Goal: Task Accomplishment & Management: Use online tool/utility

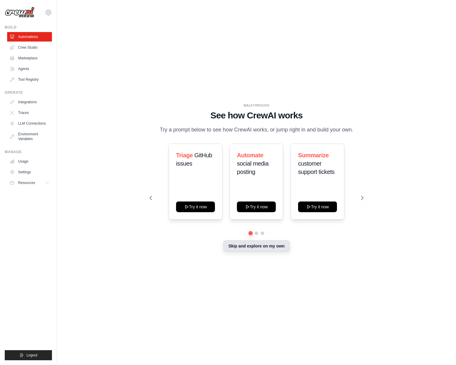
click at [264, 246] on button "Skip and explore on my own" at bounding box center [256, 246] width 66 height 11
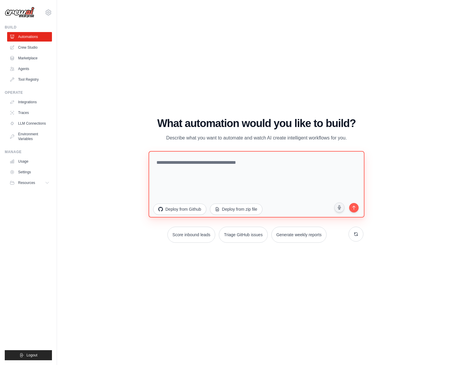
click at [209, 166] on textarea at bounding box center [257, 184] width 216 height 67
type textarea "**********"
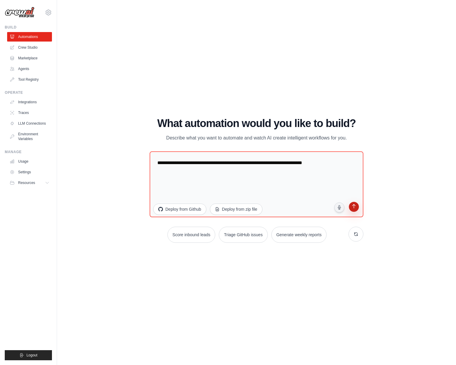
click at [353, 207] on icon "submit" at bounding box center [354, 207] width 6 height 6
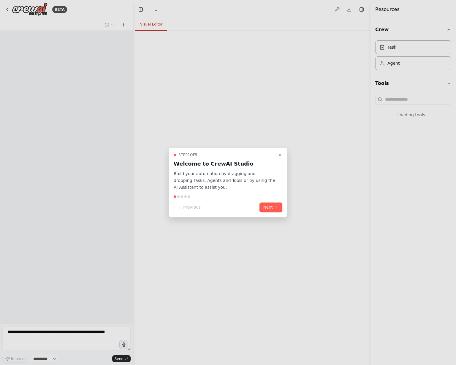
select select "****"
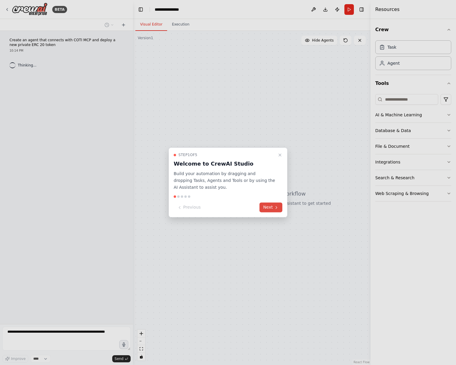
click at [272, 209] on button "Next" at bounding box center [271, 208] width 23 height 10
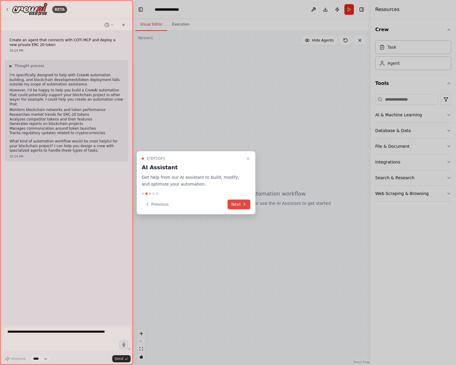
click at [239, 204] on button "Next" at bounding box center [239, 205] width 23 height 10
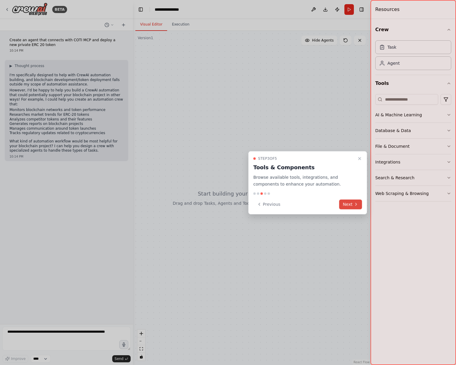
click at [352, 202] on button "Next" at bounding box center [351, 205] width 23 height 10
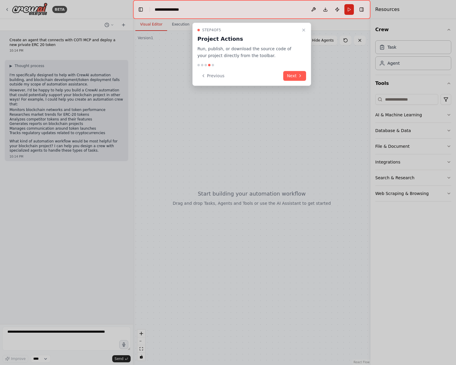
click at [297, 70] on div "Step 4 of 5 Project Actions Run, publish, or download the source code of your p…" at bounding box center [252, 54] width 119 height 63
click at [296, 75] on button "Next" at bounding box center [294, 76] width 23 height 10
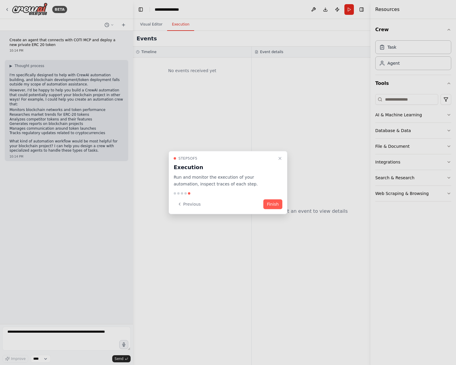
click at [277, 202] on button "Finish" at bounding box center [273, 204] width 19 height 10
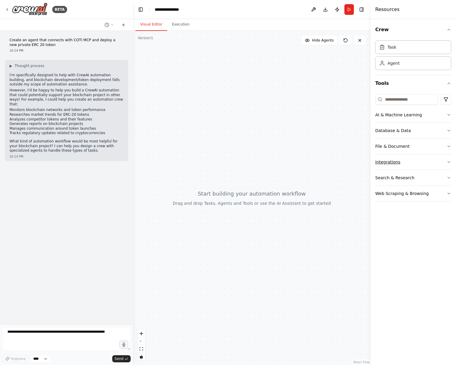
click at [402, 164] on button "Integrations" at bounding box center [414, 161] width 76 height 15
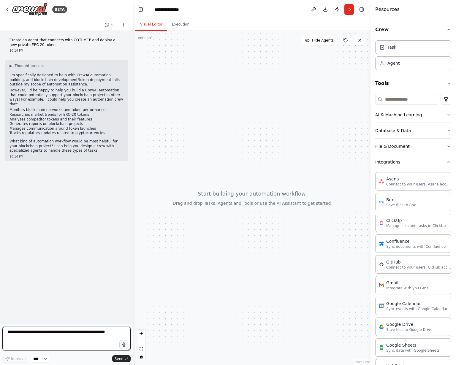
click at [79, 337] on textarea at bounding box center [66, 339] width 128 height 24
type textarea "**********"
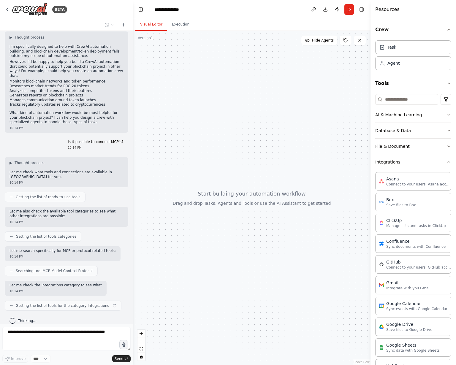
scroll to position [33, 0]
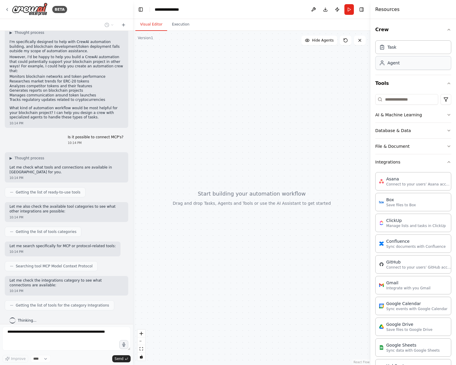
click at [403, 64] on div "Agent" at bounding box center [414, 63] width 76 height 14
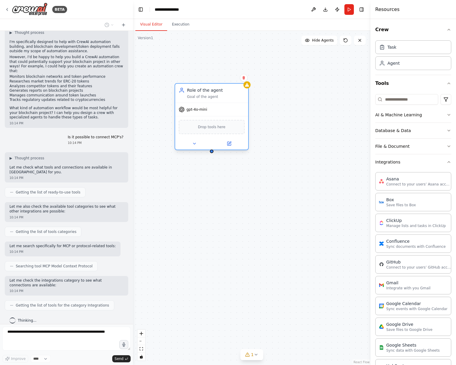
drag, startPoint x: 293, startPoint y: 88, endPoint x: 224, endPoint y: 99, distance: 69.4
click at [224, 99] on div "Role of the agent Goal of the agent" at bounding box center [211, 93] width 73 height 19
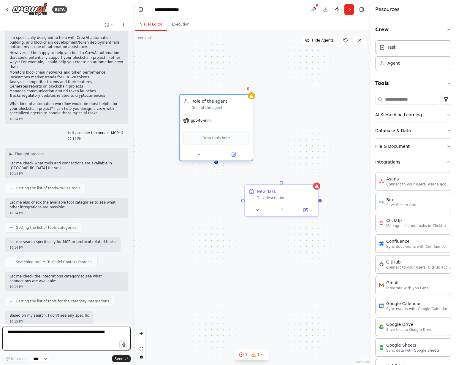
drag, startPoint x: 213, startPoint y: 152, endPoint x: 218, endPoint y: 163, distance: 11.9
click at [218, 163] on div "Role of the agent Goal of the agent gpt-4o-mini Drop tools here New Task Task d…" at bounding box center [252, 198] width 238 height 335
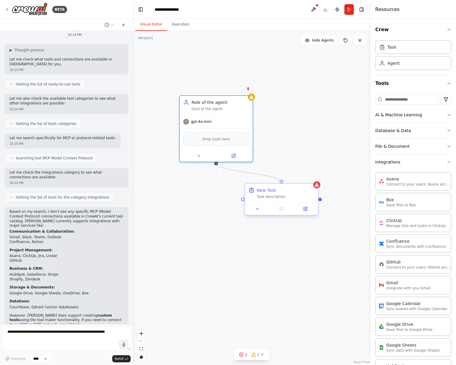
drag, startPoint x: 217, startPoint y: 164, endPoint x: 278, endPoint y: 185, distance: 65.3
click at [278, 185] on div "Role of the agent Goal of the agent gpt-4o-mini Drop tools here New Task Task d…" at bounding box center [257, 209] width 238 height 335
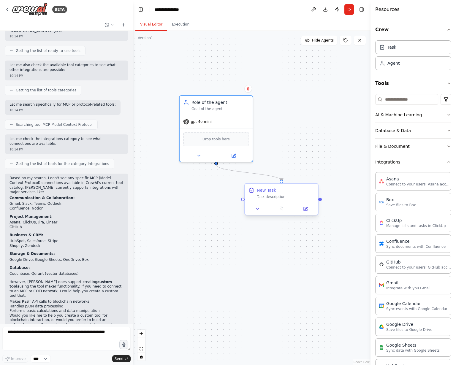
scroll to position [179, 0]
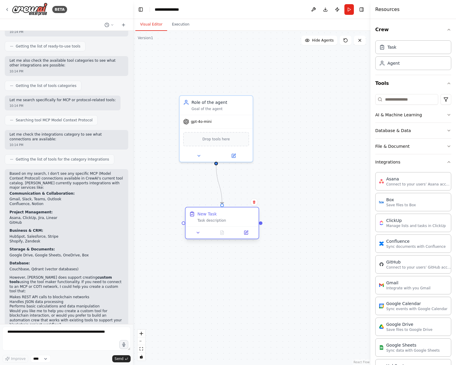
drag, startPoint x: 301, startPoint y: 198, endPoint x: 238, endPoint y: 222, distance: 67.4
click at [238, 222] on div "Task description" at bounding box center [227, 220] width 58 height 5
click at [214, 140] on span "Drop tools here" at bounding box center [217, 138] width 28 height 6
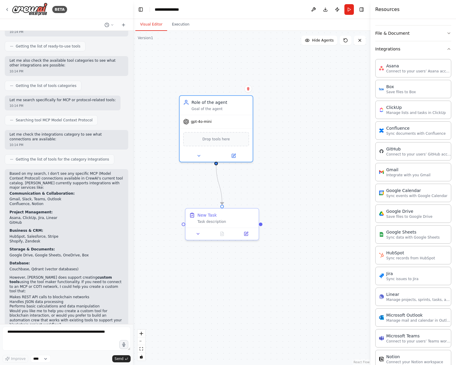
scroll to position [0, 0]
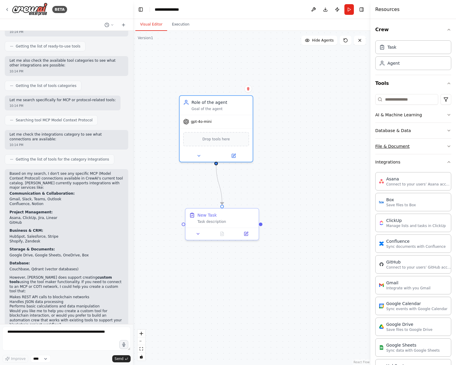
click at [398, 144] on button "File & Document" at bounding box center [414, 146] width 76 height 15
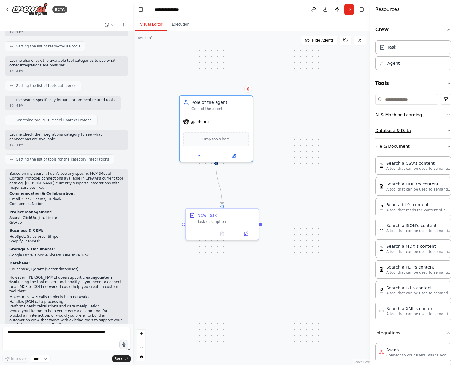
click at [407, 129] on button "Database & Data" at bounding box center [414, 130] width 76 height 15
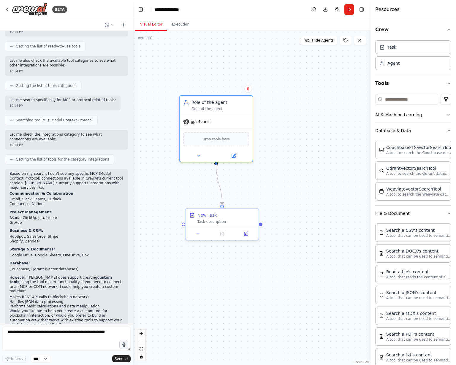
click at [411, 117] on button "AI & Machine Learning" at bounding box center [414, 114] width 76 height 15
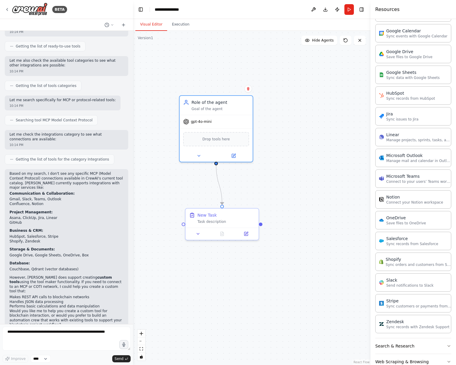
scroll to position [602, 0]
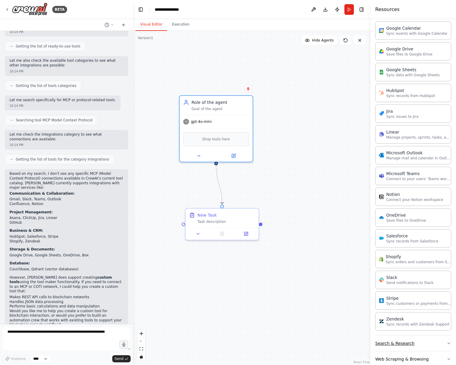
click at [395, 340] on button "Search & Research" at bounding box center [414, 343] width 76 height 15
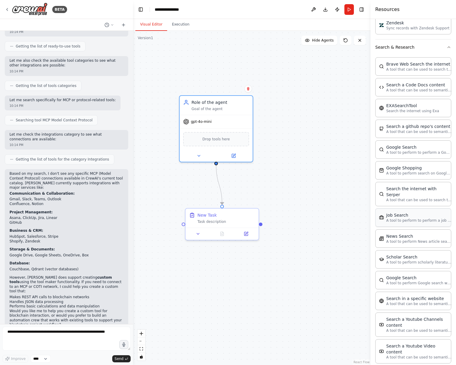
scroll to position [900, 0]
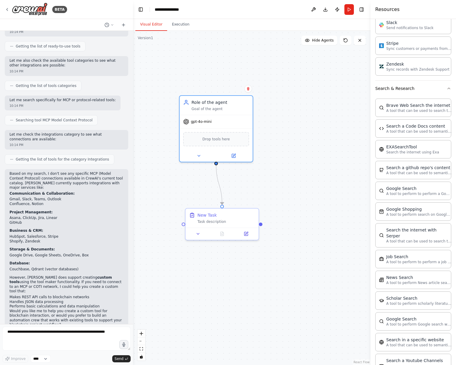
scroll to position [850, 0]
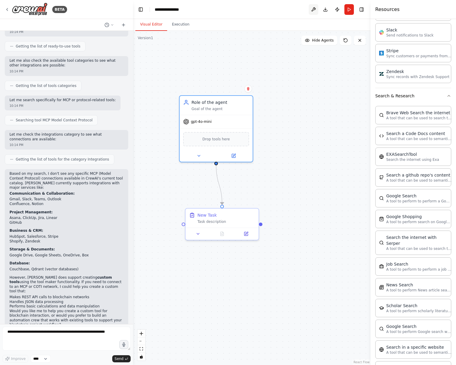
click at [311, 10] on button at bounding box center [314, 9] width 10 height 11
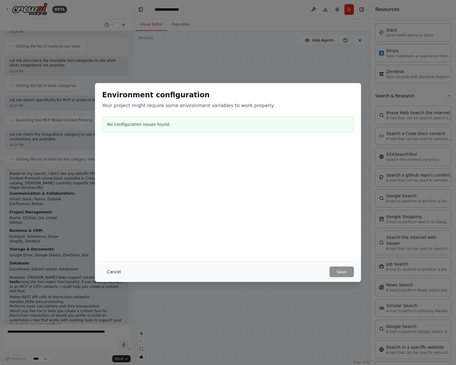
click at [119, 271] on button "Cancel" at bounding box center [113, 272] width 23 height 11
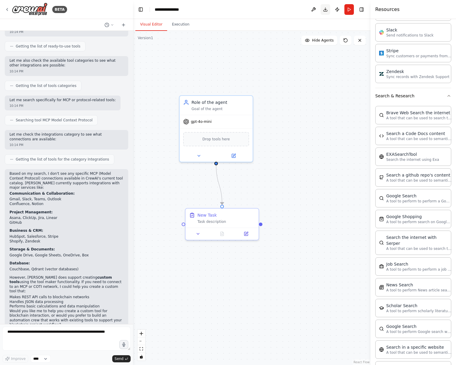
click at [326, 10] on button "Download" at bounding box center [326, 9] width 10 height 11
click at [232, 155] on icon at bounding box center [234, 155] width 4 height 4
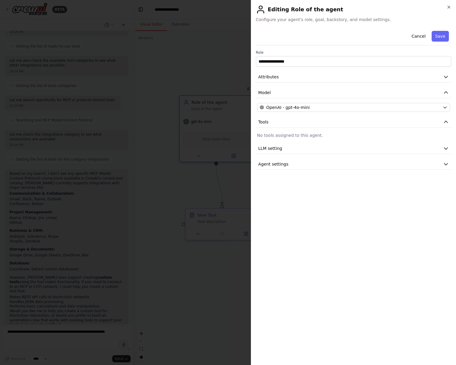
click at [310, 155] on div "**********" at bounding box center [353, 99] width 195 height 141
click at [312, 147] on button "LLM setting" at bounding box center [353, 148] width 195 height 11
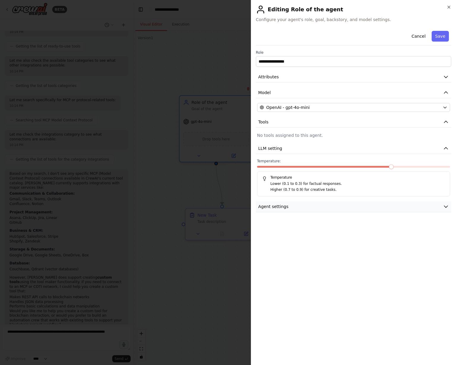
click at [291, 209] on button "Agent settings" at bounding box center [353, 206] width 195 height 11
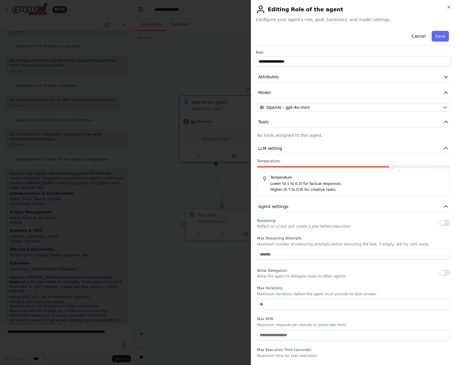
click at [443, 221] on button "button" at bounding box center [445, 223] width 11 height 6
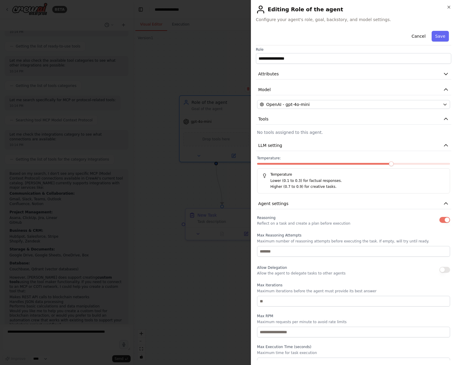
scroll to position [0, 0]
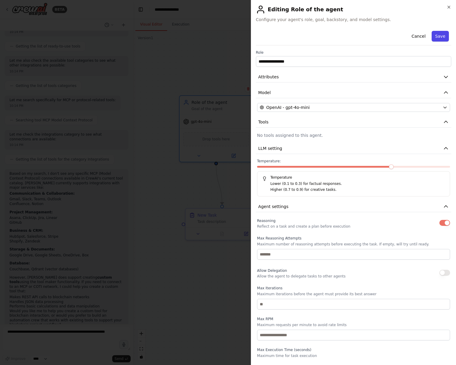
click at [438, 35] on button "Save" at bounding box center [440, 36] width 17 height 11
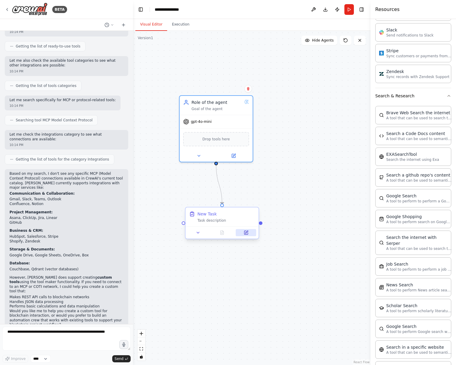
click at [244, 234] on button at bounding box center [246, 232] width 20 height 7
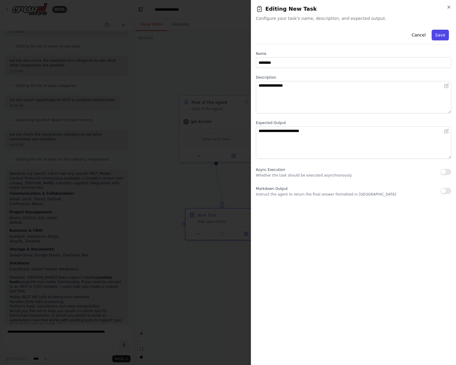
click at [441, 39] on button "Save" at bounding box center [440, 35] width 17 height 11
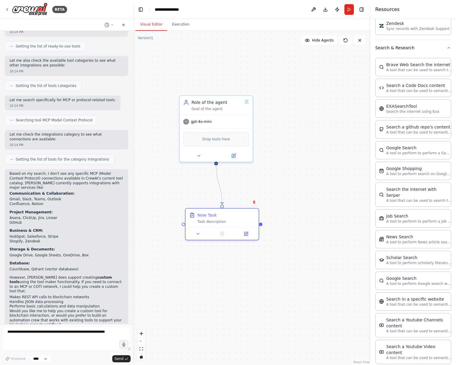
scroll to position [897, 0]
click at [405, 220] on p "A tool to perform to perform a job search in the US with a search_query." at bounding box center [418, 222] width 65 height 5
click at [215, 140] on img at bounding box center [216, 138] width 7 height 7
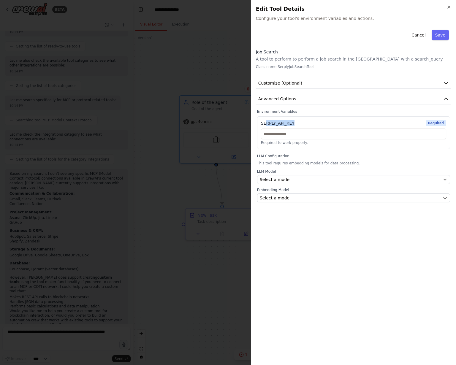
drag, startPoint x: 266, startPoint y: 122, endPoint x: 296, endPoint y: 124, distance: 30.4
click at [296, 124] on div "SERPLY_API_KEY Required" at bounding box center [353, 123] width 185 height 6
click at [289, 96] on span "Advanced Options" at bounding box center [277, 99] width 38 height 6
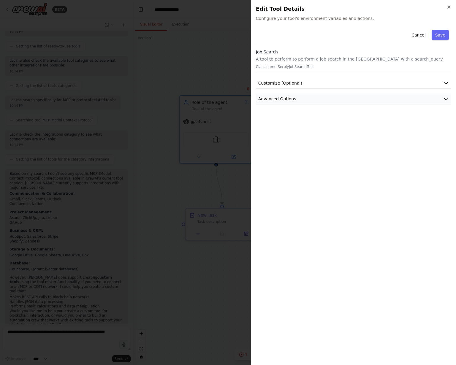
click at [288, 96] on span "Advanced Options" at bounding box center [277, 99] width 38 height 6
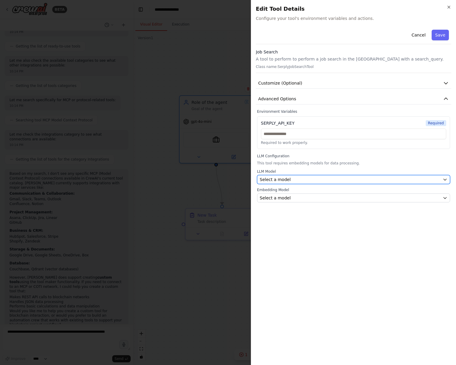
click at [286, 178] on span "Select a model" at bounding box center [275, 180] width 31 height 6
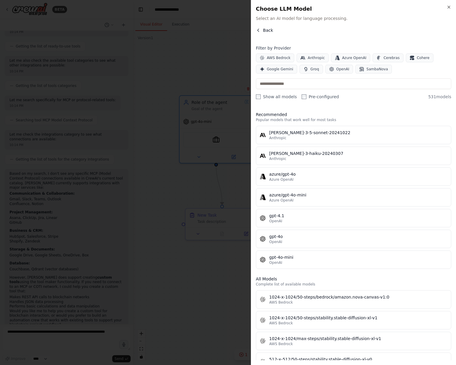
click at [260, 28] on button "Back" at bounding box center [264, 30] width 17 height 6
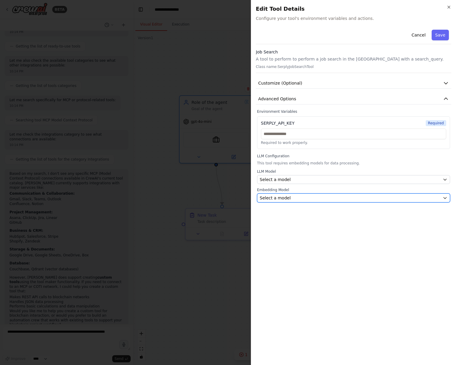
click at [276, 196] on span "Select a model" at bounding box center [275, 198] width 31 height 6
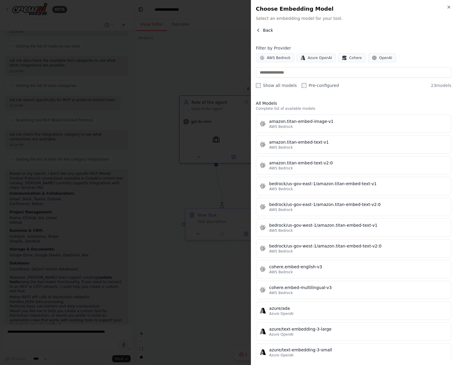
click at [263, 31] on span "Back" at bounding box center [268, 30] width 10 height 6
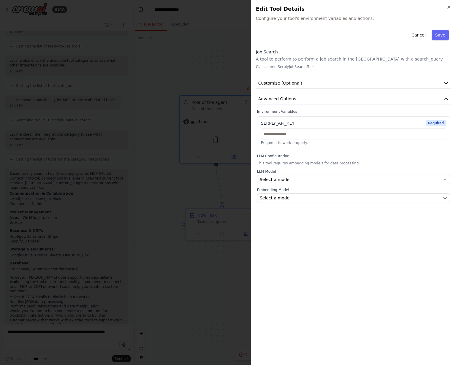
click at [259, 122] on div "SERPLY_API_KEY Required Required to work properly." at bounding box center [353, 132] width 193 height 33
click at [264, 122] on div "SERPLY_API_KEY" at bounding box center [278, 123] width 34 height 6
copy div "SERPLY_API_KEY"
click at [205, 71] on div at bounding box center [228, 182] width 456 height 365
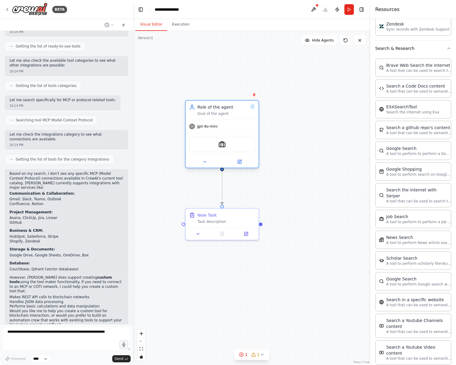
drag, startPoint x: 222, startPoint y: 140, endPoint x: 231, endPoint y: 147, distance: 12.0
click at [231, 147] on div "SerplyJobSearchTool" at bounding box center [222, 144] width 66 height 15
click at [224, 144] on img at bounding box center [222, 144] width 7 height 7
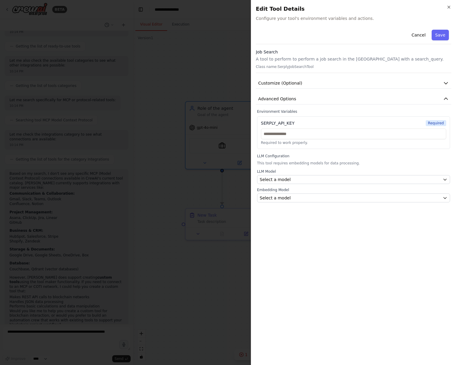
drag, startPoint x: 224, startPoint y: 144, endPoint x: 409, endPoint y: 30, distance: 217.1
click at [409, 30] on div "Cancel Save" at bounding box center [353, 35] width 195 height 17
click at [427, 36] on button "Cancel" at bounding box center [418, 35] width 21 height 11
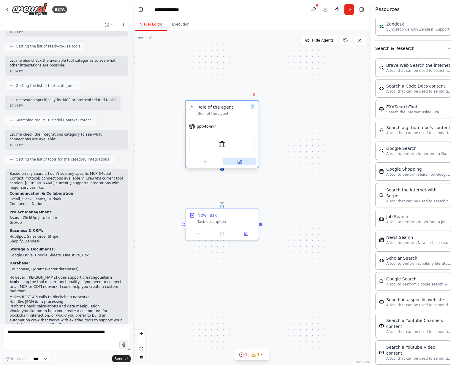
click at [235, 162] on button at bounding box center [240, 161] width 34 height 7
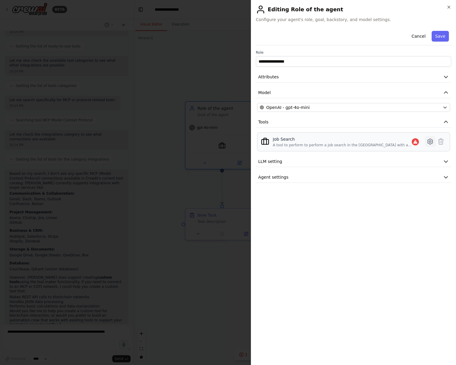
click at [432, 140] on icon at bounding box center [430, 141] width 7 height 7
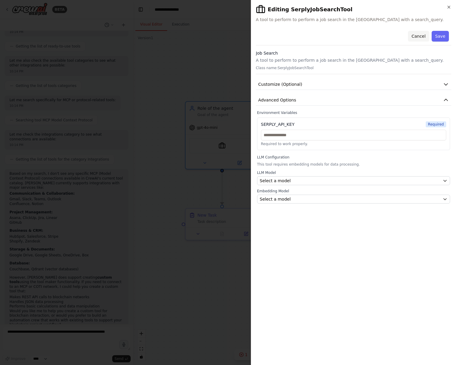
click at [423, 35] on button "Cancel" at bounding box center [418, 36] width 21 height 11
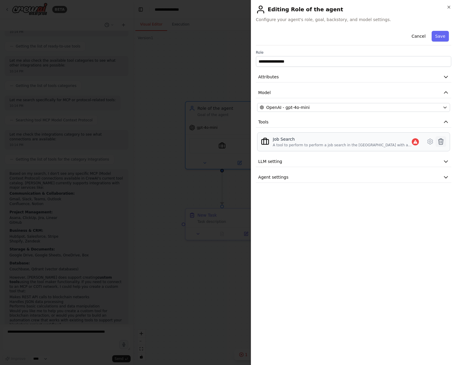
click at [444, 141] on icon at bounding box center [441, 141] width 7 height 7
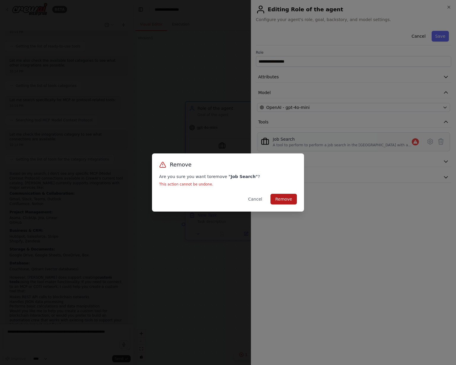
click at [289, 201] on button "Remove" at bounding box center [284, 199] width 26 height 11
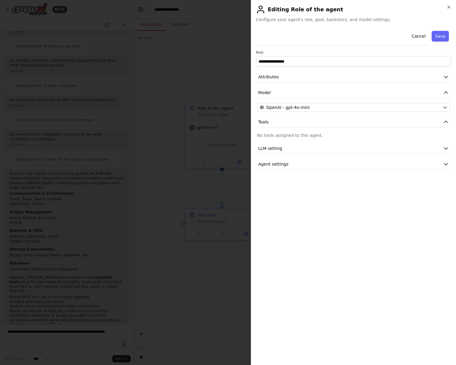
click at [275, 136] on p "No tools assigned to this agent." at bounding box center [353, 135] width 193 height 6
click at [271, 164] on span "Agent settings" at bounding box center [273, 164] width 30 height 6
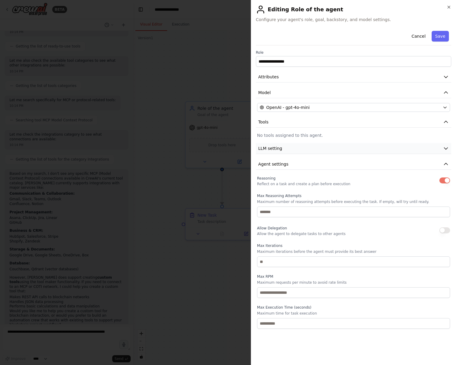
click at [277, 147] on span "LLM setting" at bounding box center [270, 149] width 24 height 6
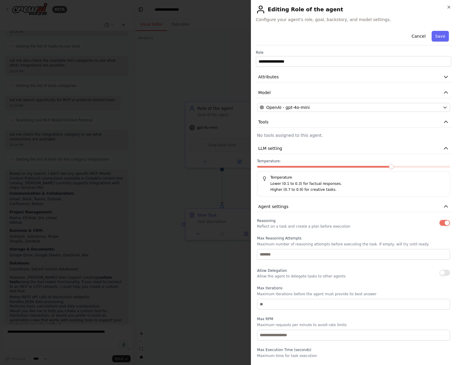
click at [216, 189] on div at bounding box center [228, 182] width 456 height 365
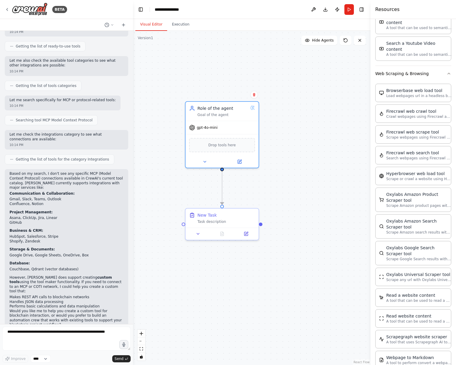
scroll to position [1230, 0]
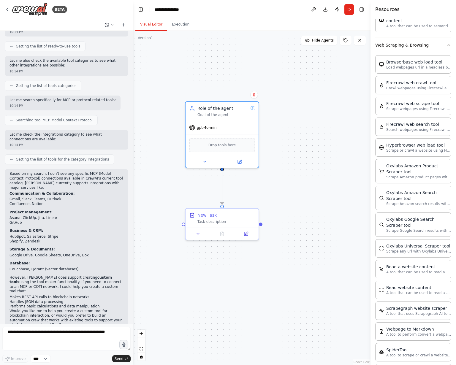
click at [113, 22] on button at bounding box center [109, 24] width 14 height 7
click at [113, 22] on div at bounding box center [66, 182] width 133 height 365
click at [338, 11] on button "Publish" at bounding box center [338, 9] width 10 height 11
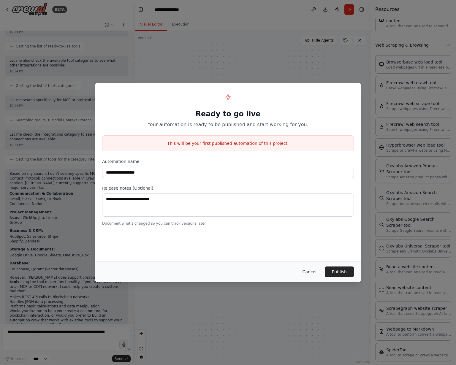
click at [312, 271] on button "Cancel" at bounding box center [309, 272] width 23 height 11
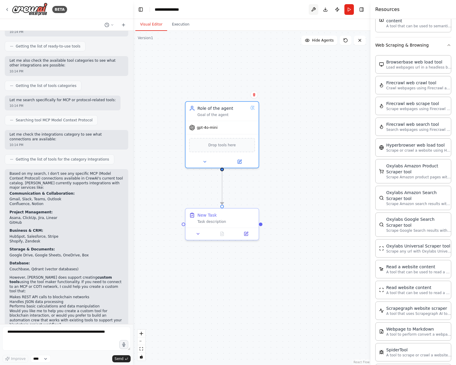
click at [317, 11] on button at bounding box center [314, 9] width 10 height 11
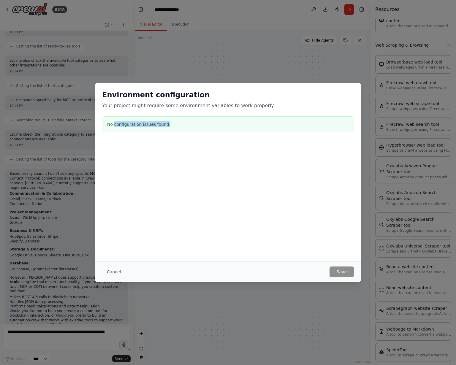
drag, startPoint x: 115, startPoint y: 120, endPoint x: 224, endPoint y: 127, distance: 109.6
click at [222, 127] on div "No configuration issues found." at bounding box center [228, 124] width 252 height 16
drag, startPoint x: 136, startPoint y: 177, endPoint x: 143, endPoint y: 183, distance: 9.9
click at [136, 178] on div at bounding box center [228, 171] width 266 height 59
click at [112, 268] on button "Cancel" at bounding box center [113, 272] width 23 height 11
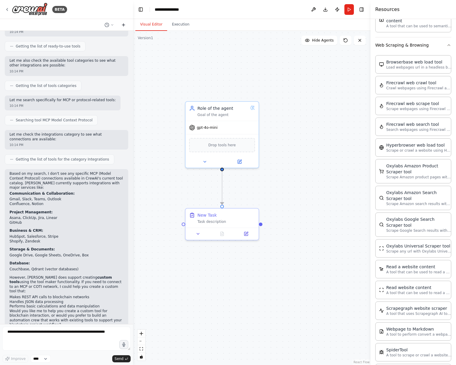
click at [123, 23] on icon at bounding box center [123, 25] width 5 height 5
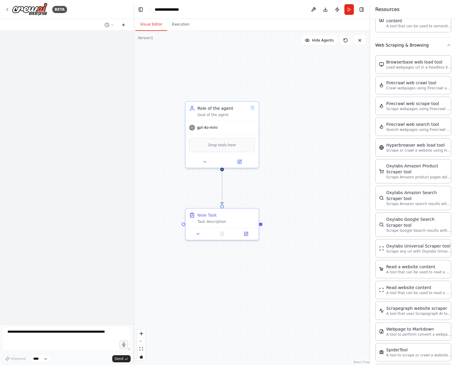
scroll to position [0, 0]
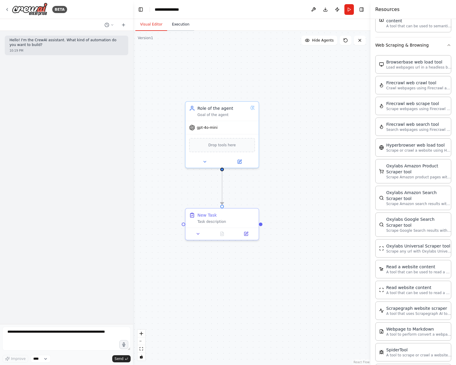
click at [179, 22] on button "Execution" at bounding box center [180, 24] width 27 height 12
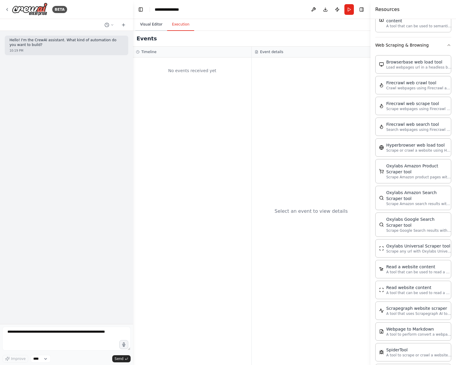
click at [155, 25] on button "Visual Editor" at bounding box center [151, 24] width 32 height 12
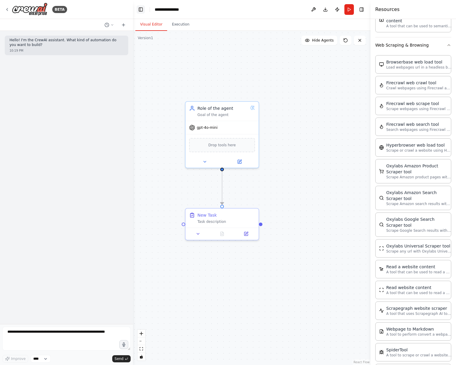
click at [142, 11] on button "Toggle Left Sidebar" at bounding box center [141, 9] width 8 height 8
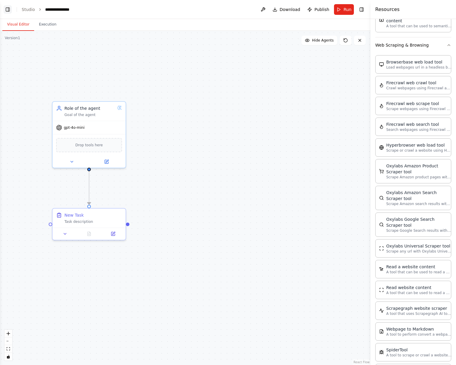
click at [8, 8] on button "Toggle Left Sidebar" at bounding box center [8, 9] width 8 height 8
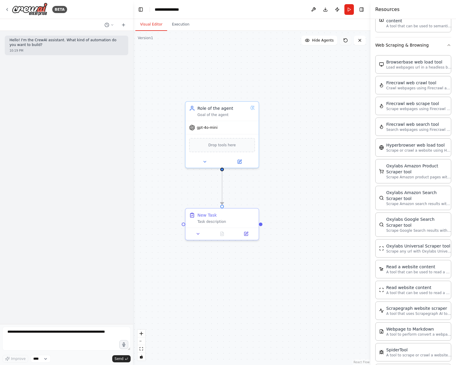
click at [346, 40] on icon at bounding box center [345, 40] width 5 height 5
click at [215, 110] on div "Role of the agent" at bounding box center [223, 107] width 51 height 6
click at [209, 117] on div "Role of the agent Goal of the agent" at bounding box center [222, 110] width 73 height 19
click at [203, 114] on div "Goal of the agent" at bounding box center [223, 113] width 51 height 5
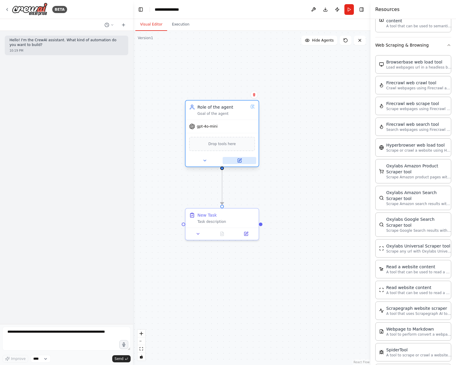
click at [244, 159] on button at bounding box center [240, 160] width 34 height 7
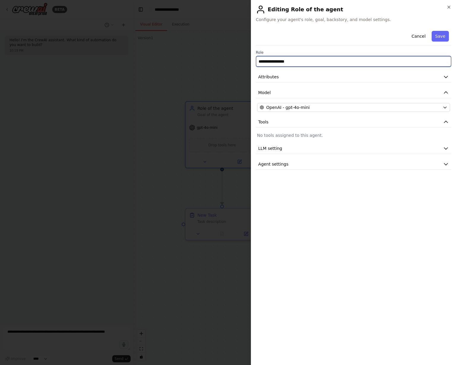
drag, startPoint x: 295, startPoint y: 59, endPoint x: 255, endPoint y: 58, distance: 40.1
click at [255, 58] on div "**********" at bounding box center [353, 182] width 205 height 365
click at [217, 68] on div at bounding box center [228, 182] width 456 height 365
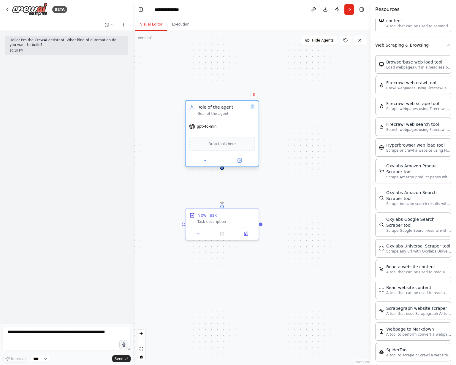
click at [217, 118] on div "Role of the agent Goal of the agent" at bounding box center [222, 110] width 73 height 19
click at [253, 107] on icon at bounding box center [253, 107] width 1 height 0
click at [203, 107] on div "Role of the agent" at bounding box center [223, 107] width 51 height 6
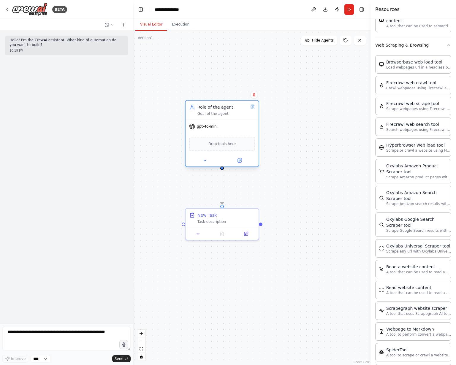
click at [196, 107] on div "Role of the agent Goal of the agent" at bounding box center [222, 110] width 66 height 12
click at [218, 144] on span "Drop tools here" at bounding box center [223, 144] width 28 height 6
click at [244, 162] on button at bounding box center [240, 160] width 34 height 7
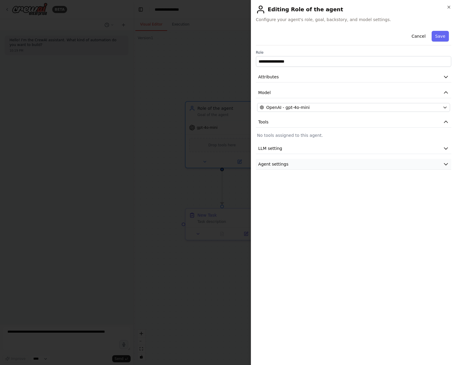
click at [292, 165] on button "Agent settings" at bounding box center [353, 164] width 195 height 11
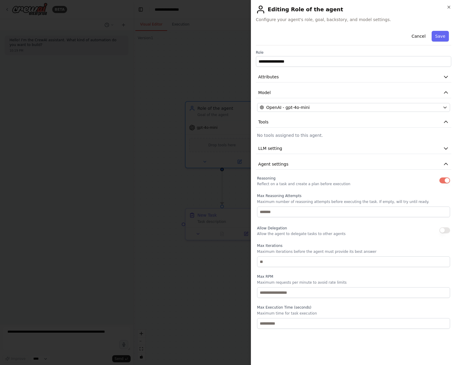
click at [335, 17] on span "Configure your agent's role, goal, backstory, and model settings." at bounding box center [353, 20] width 195 height 6
click at [331, 20] on span "Configure your agent's role, goal, backstory, and model settings." at bounding box center [353, 20] width 195 height 6
click at [281, 27] on div "**********" at bounding box center [353, 182] width 205 height 365
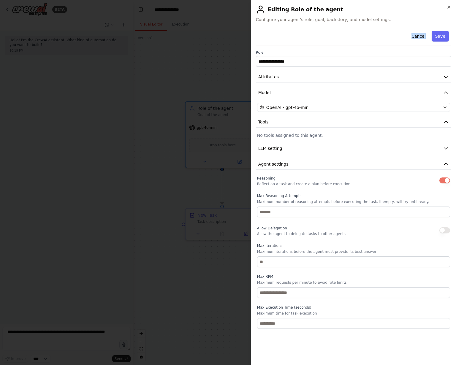
click at [281, 27] on div "**********" at bounding box center [353, 182] width 205 height 365
drag, startPoint x: 263, startPoint y: 19, endPoint x: 338, endPoint y: 19, distance: 75.8
click at [338, 19] on span "Configure your agent's role, goal, backstory, and model settings." at bounding box center [353, 20] width 195 height 6
click at [302, 6] on h2 "Editing Role of the agent" at bounding box center [353, 10] width 195 height 10
click at [291, 13] on h2 "Editing Role of the agent" at bounding box center [353, 10] width 195 height 10
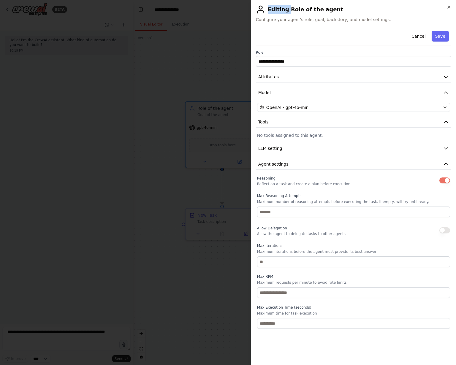
click at [291, 13] on h2 "Editing Role of the agent" at bounding box center [353, 10] width 195 height 10
click at [284, 64] on input "**********" at bounding box center [353, 61] width 195 height 11
click at [304, 62] on input "**********" at bounding box center [353, 61] width 195 height 11
drag, startPoint x: 315, startPoint y: 64, endPoint x: 210, endPoint y: 54, distance: 105.6
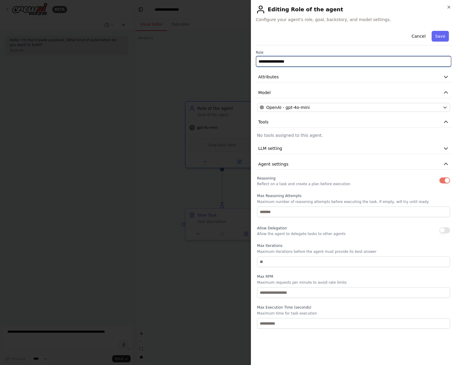
click at [210, 54] on body "**********" at bounding box center [228, 182] width 456 height 365
type input "**********"
click at [439, 35] on button "Save" at bounding box center [440, 36] width 17 height 11
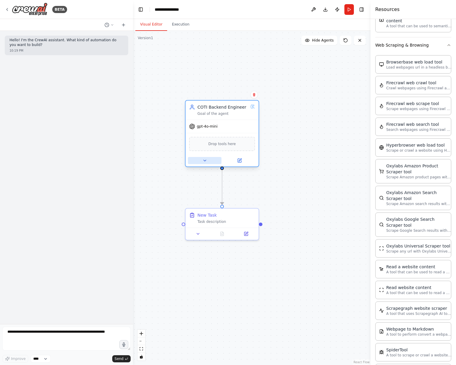
click at [203, 160] on icon at bounding box center [205, 160] width 5 height 5
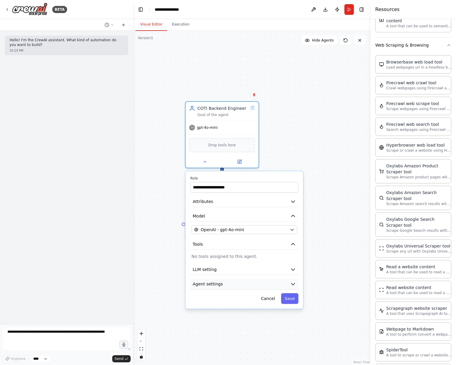
click at [231, 283] on button "Agent settings" at bounding box center [244, 284] width 108 height 11
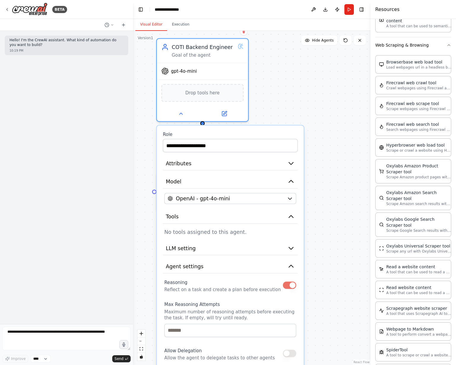
drag, startPoint x: 333, startPoint y: 258, endPoint x: 313, endPoint y: 253, distance: 21.3
click at [317, 255] on div ".deletable-edge-delete-btn { width: 20px; height: 20px; border: 0px solid #ffff…" at bounding box center [252, 198] width 238 height 335
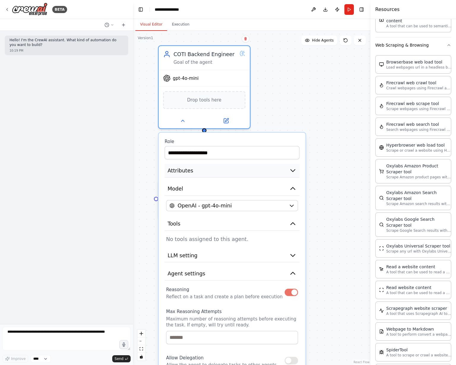
click at [186, 168] on span "Attributes" at bounding box center [181, 170] width 26 height 7
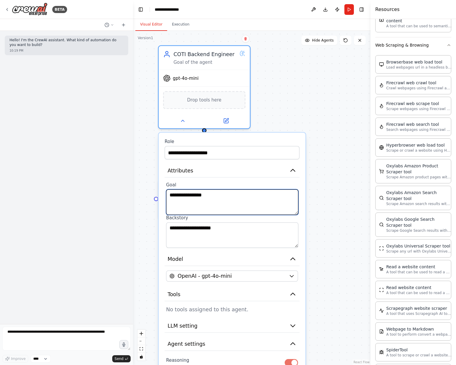
click at [186, 195] on textarea "**********" at bounding box center [232, 203] width 132 height 26
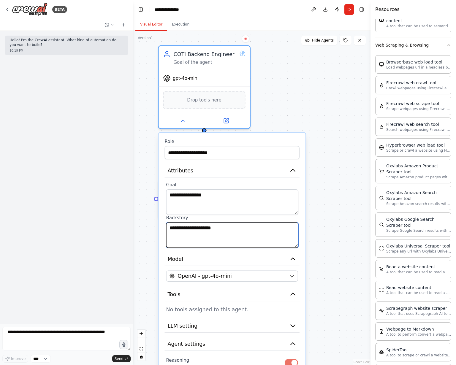
click at [195, 235] on textarea "**********" at bounding box center [232, 236] width 132 height 26
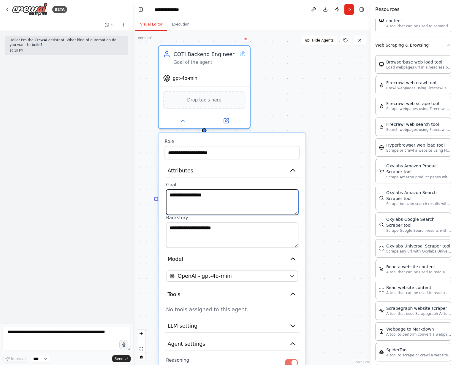
click at [195, 195] on textarea "**********" at bounding box center [232, 203] width 132 height 26
drag, startPoint x: 246, startPoint y: 200, endPoint x: 154, endPoint y: 196, distance: 91.6
click at [154, 196] on div ".deletable-edge-delete-btn { width: 20px; height: 20px; border: 0px solid #ffff…" at bounding box center [252, 198] width 238 height 335
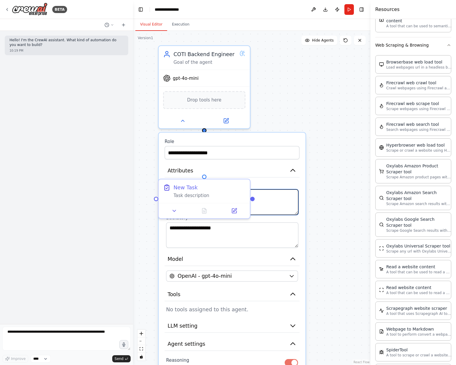
click at [277, 196] on textarea "**********" at bounding box center [232, 203] width 132 height 26
click at [284, 195] on textarea "**********" at bounding box center [232, 203] width 132 height 26
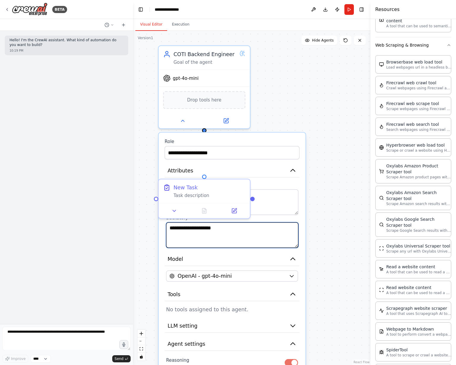
click at [267, 236] on textarea "**********" at bounding box center [232, 236] width 132 height 26
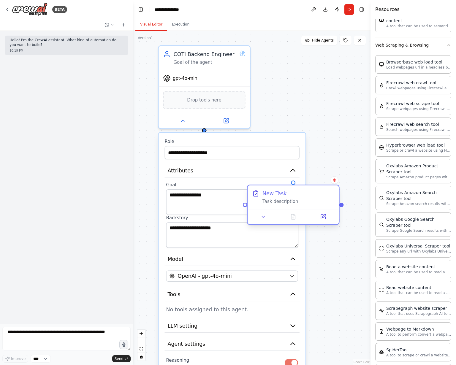
drag, startPoint x: 189, startPoint y: 188, endPoint x: 277, endPoint y: 195, distance: 87.6
click at [277, 195] on div "New Task" at bounding box center [275, 193] width 24 height 7
drag, startPoint x: 279, startPoint y: 197, endPoint x: 328, endPoint y: 183, distance: 51.1
click at [328, 183] on div ".deletable-edge-delete-btn { width: 20px; height: 20px; border: 0px solid #ffff…" at bounding box center [252, 198] width 238 height 335
click at [335, 180] on icon at bounding box center [334, 180] width 2 height 3
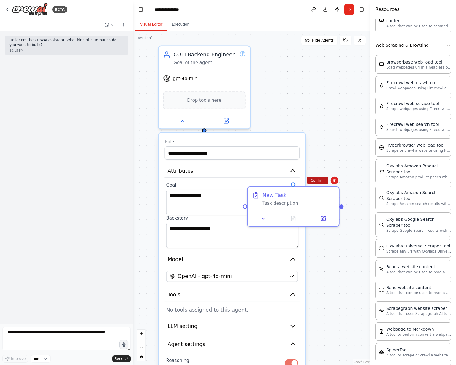
click at [324, 179] on button "Confirm" at bounding box center [317, 180] width 21 height 7
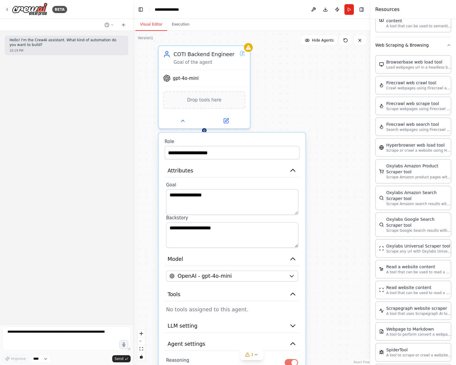
click at [329, 177] on div "**********" at bounding box center [252, 198] width 238 height 335
click at [254, 357] on icon at bounding box center [256, 355] width 5 height 5
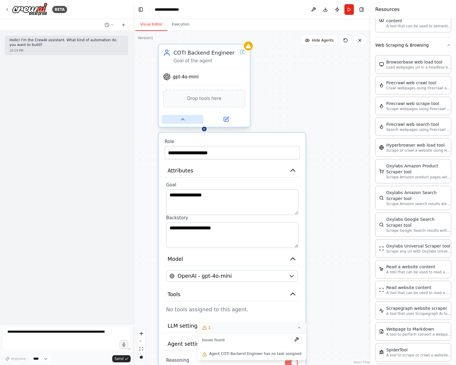
click at [187, 121] on button at bounding box center [183, 119] width 42 height 9
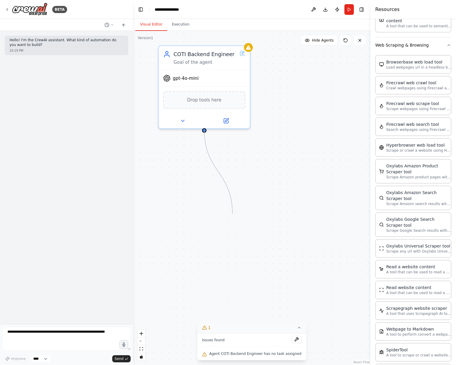
drag, startPoint x: 205, startPoint y: 130, endPoint x: 239, endPoint y: 207, distance: 84.5
click at [233, 213] on div "COTI Backend Engineer Goal of the agent gpt-4o-mini Drop tools here" at bounding box center [252, 198] width 238 height 335
drag, startPoint x: 236, startPoint y: 328, endPoint x: 226, endPoint y: 278, distance: 51.2
click at [225, 279] on div "Version 1 Show Tools Hide Agents COTI Backend Engineer Goal of the agent gpt-4o…" at bounding box center [252, 198] width 238 height 335
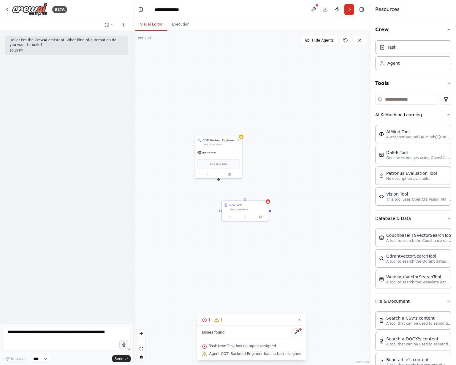
drag, startPoint x: 215, startPoint y: 190, endPoint x: 216, endPoint y: 175, distance: 15.2
click at [216, 175] on div "COTI Backend Engineer Goal of the agent gpt-4o-mini Drop tools here New Task Ta…" at bounding box center [252, 198] width 238 height 335
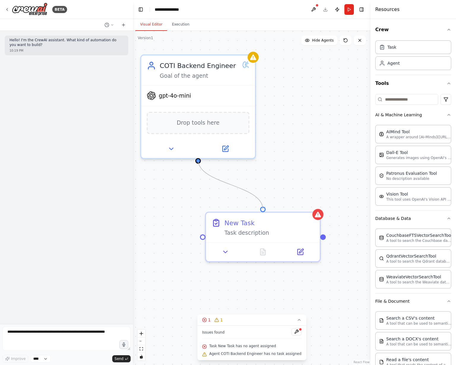
drag, startPoint x: 198, startPoint y: 159, endPoint x: 277, endPoint y: 202, distance: 90.7
click at [260, 207] on div "COTI Backend Engineer Goal of the agent gpt-4o-mini Drop tools here New Task Ta…" at bounding box center [251, 222] width 370 height 521
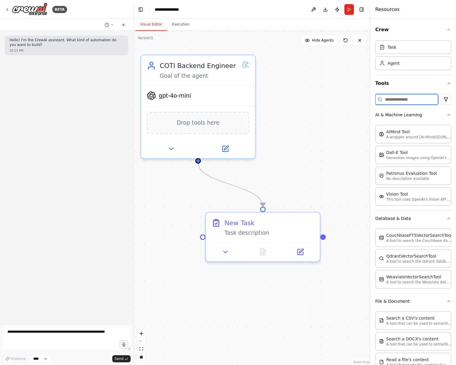
click at [416, 99] on input at bounding box center [407, 99] width 63 height 11
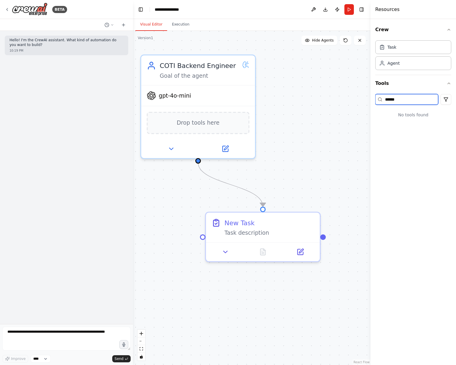
type input "*******"
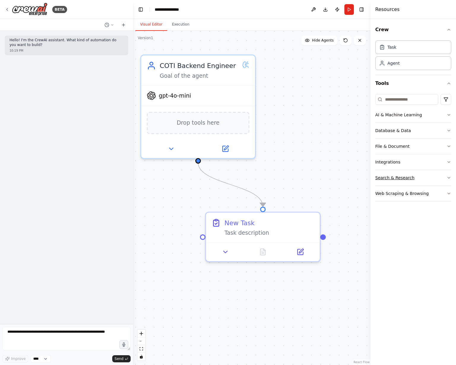
click at [409, 180] on button "Search & Research" at bounding box center [414, 177] width 76 height 15
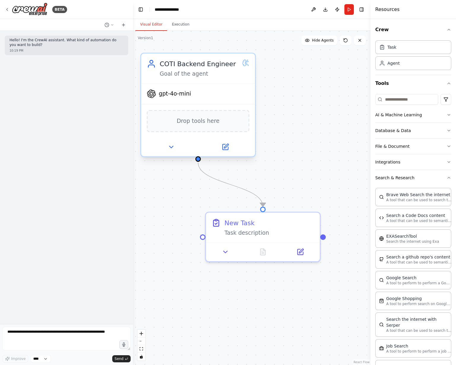
drag, startPoint x: 410, startPoint y: 197, endPoint x: 223, endPoint y: 127, distance: 200.0
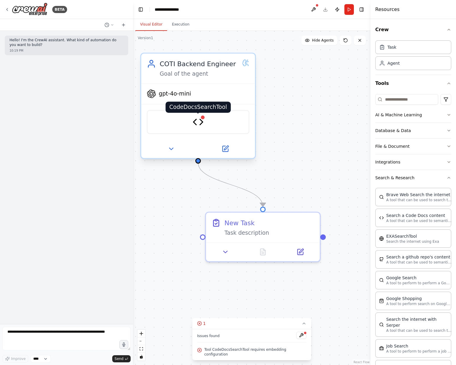
click at [198, 124] on img at bounding box center [198, 121] width 11 height 11
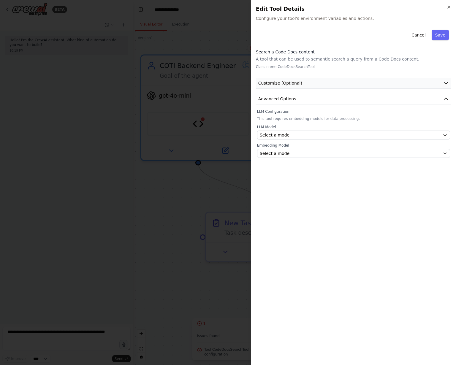
click at [292, 84] on span "Customize (Optional)" at bounding box center [280, 83] width 44 height 6
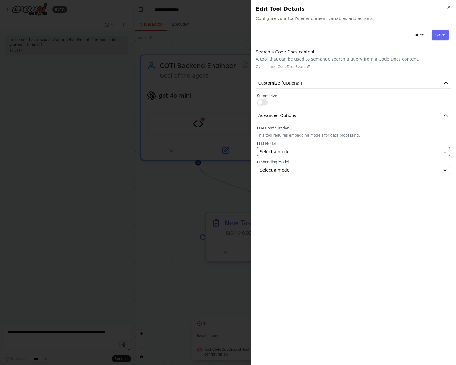
click at [280, 147] on button "Select a model" at bounding box center [353, 151] width 193 height 9
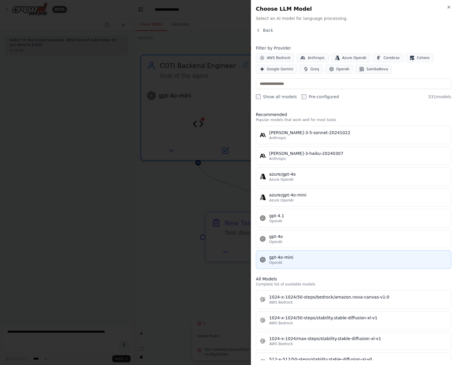
click at [295, 255] on div "gpt-4o-mini" at bounding box center [358, 258] width 178 height 6
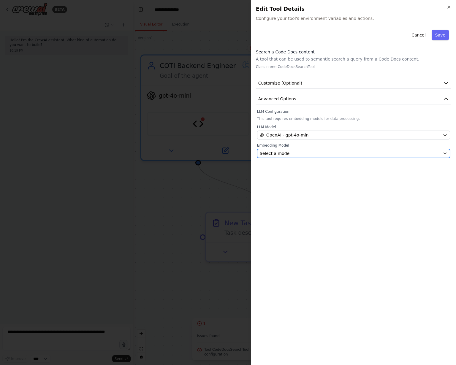
click at [287, 151] on div "Select a model" at bounding box center [350, 154] width 181 height 6
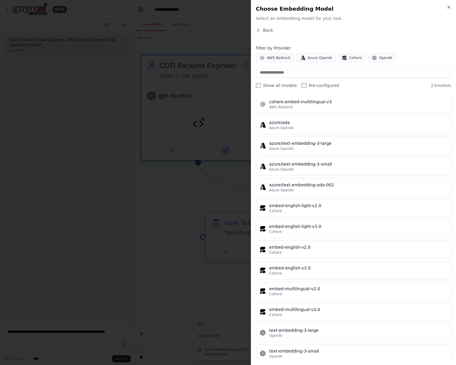
scroll to position [228, 0]
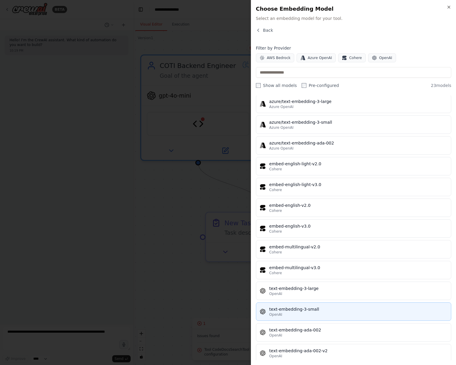
click at [335, 307] on div "text-embedding-3-small" at bounding box center [358, 310] width 178 height 6
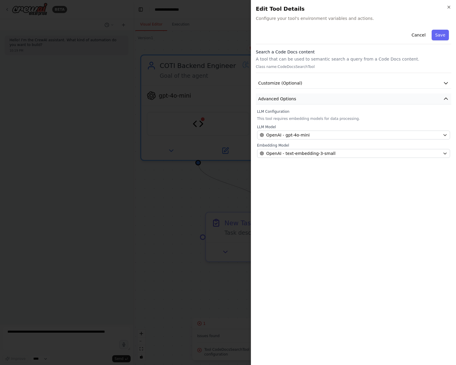
click at [284, 97] on span "Advanced Options" at bounding box center [277, 99] width 38 height 6
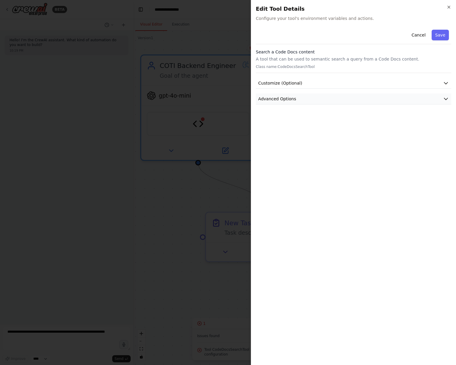
click at [284, 97] on span "Advanced Options" at bounding box center [277, 99] width 38 height 6
click at [291, 85] on span "Customize (Optional)" at bounding box center [280, 83] width 44 height 6
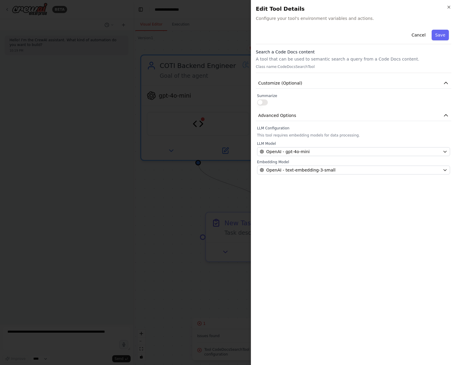
click at [295, 68] on p "Class name: CodeDocsSearchTool" at bounding box center [353, 66] width 195 height 5
click at [441, 34] on button "Save" at bounding box center [440, 35] width 17 height 11
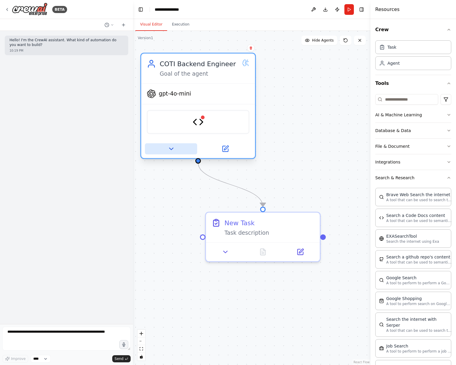
click at [175, 149] on icon at bounding box center [171, 148] width 7 height 7
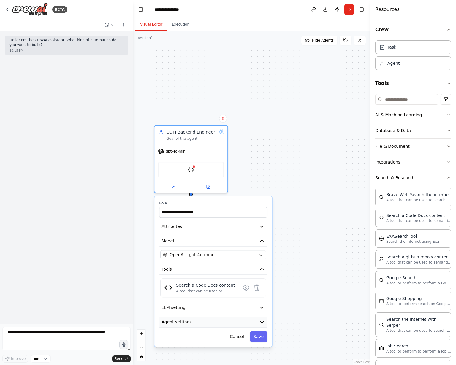
click at [226, 326] on button "Agent settings" at bounding box center [213, 322] width 108 height 11
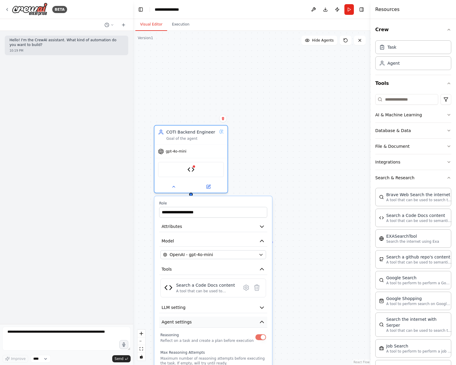
click at [227, 326] on button "Agent settings" at bounding box center [213, 322] width 108 height 11
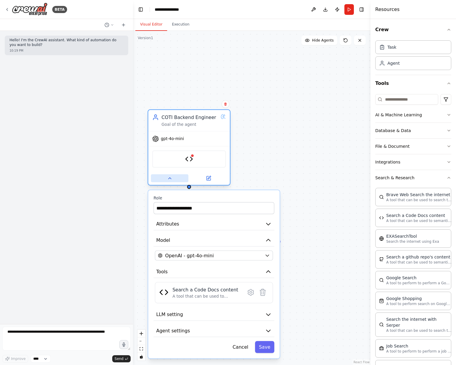
click at [175, 176] on button at bounding box center [169, 178] width 37 height 8
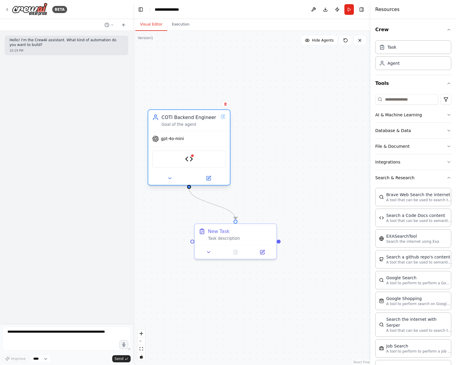
click at [193, 127] on div "COTI Backend Engineer Goal of the agent" at bounding box center [189, 120] width 82 height 21
click at [224, 117] on circle at bounding box center [224, 117] width 0 height 0
click at [207, 179] on icon at bounding box center [208, 178] width 4 height 4
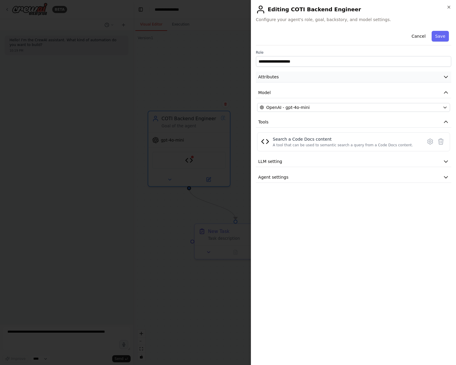
click at [350, 78] on button "Attributes" at bounding box center [353, 77] width 195 height 11
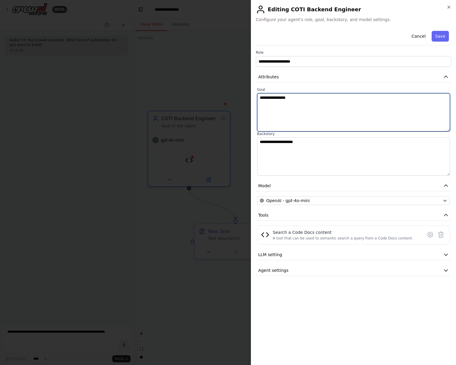
click at [313, 103] on textarea "**********" at bounding box center [353, 112] width 193 height 38
drag, startPoint x: 334, startPoint y: 100, endPoint x: 229, endPoint y: 97, distance: 104.6
click at [229, 97] on body "**********" at bounding box center [228, 182] width 456 height 365
drag, startPoint x: 328, startPoint y: 98, endPoint x: 427, endPoint y: 96, distance: 98.7
click at [427, 96] on textarea "**********" at bounding box center [353, 112] width 193 height 38
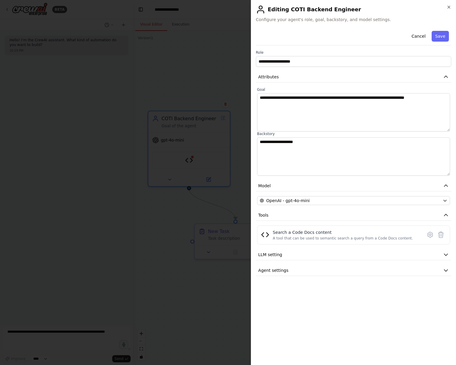
click at [314, 35] on div "Cancel Save" at bounding box center [353, 37] width 195 height 17
click at [292, 112] on textarea "**********" at bounding box center [353, 112] width 193 height 38
paste textarea "**********"
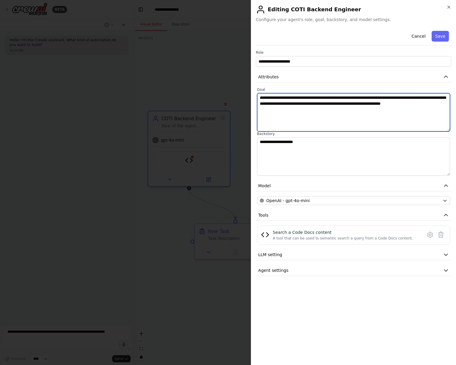
type textarea "**********"
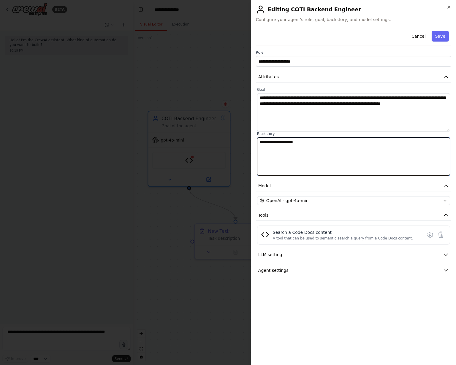
click at [309, 160] on textarea "**********" at bounding box center [353, 157] width 193 height 38
paste textarea "**********"
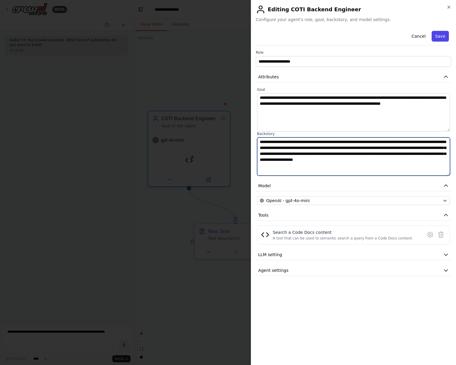
type textarea "**********"
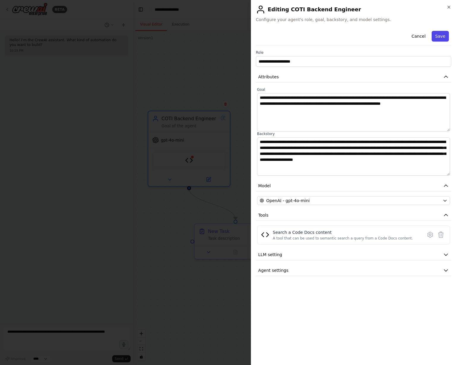
click at [436, 39] on button "Save" at bounding box center [440, 36] width 17 height 11
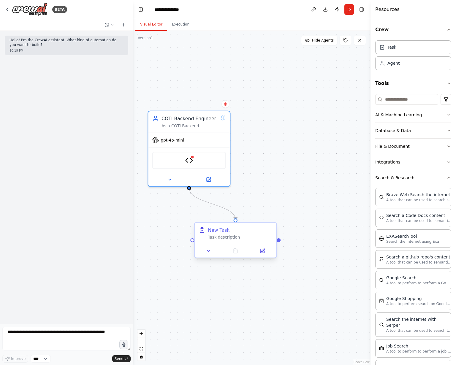
click at [219, 234] on div "New Task Task description" at bounding box center [240, 233] width 64 height 13
click at [210, 252] on icon at bounding box center [208, 250] width 5 height 5
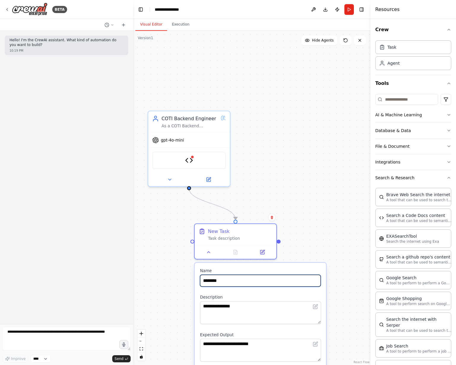
click at [236, 280] on input "********" at bounding box center [260, 281] width 121 height 12
drag, startPoint x: 253, startPoint y: 281, endPoint x: 201, endPoint y: 282, distance: 51.7
click at [201, 282] on input "********" at bounding box center [260, 281] width 121 height 12
type input "**********"
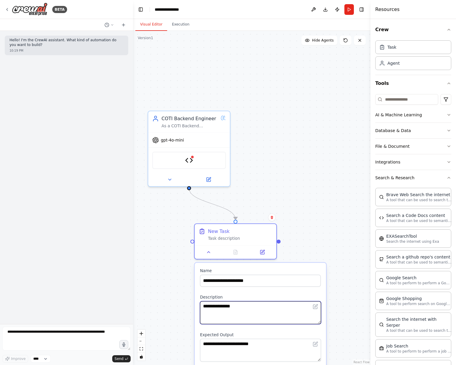
click at [226, 310] on textarea "**********" at bounding box center [260, 313] width 121 height 23
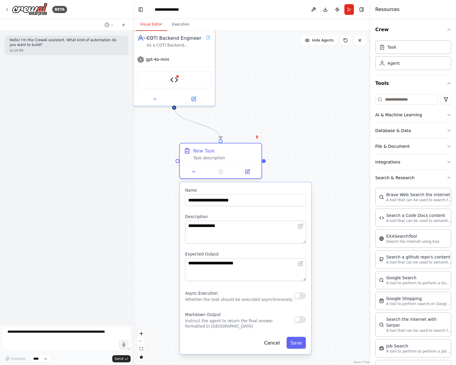
drag, startPoint x: 340, startPoint y: 313, endPoint x: 326, endPoint y: 233, distance: 81.9
click at [326, 233] on div ".deletable-edge-delete-btn { width: 20px; height: 20px; border: 0px solid #ffff…" at bounding box center [252, 198] width 238 height 335
click at [269, 237] on textarea "**********" at bounding box center [245, 232] width 121 height 23
click at [251, 264] on textarea "**********" at bounding box center [245, 269] width 121 height 23
click at [257, 228] on textarea "**********" at bounding box center [245, 232] width 121 height 23
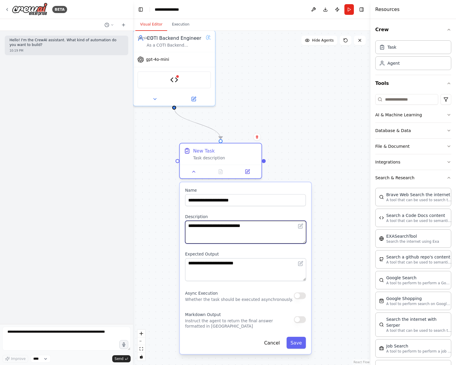
drag, startPoint x: 257, startPoint y: 228, endPoint x: 170, endPoint y: 228, distance: 87.0
click at [170, 228] on div ".deletable-edge-delete-btn { width: 20px; height: 20px; border: 0px solid #ffff…" at bounding box center [252, 198] width 238 height 335
click at [264, 232] on textarea "**********" at bounding box center [245, 232] width 121 height 23
type textarea "*"
type textarea "**********"
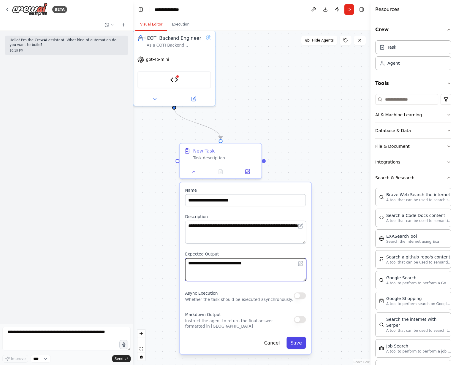
type textarea "**********"
click at [298, 343] on button "Save" at bounding box center [296, 343] width 19 height 12
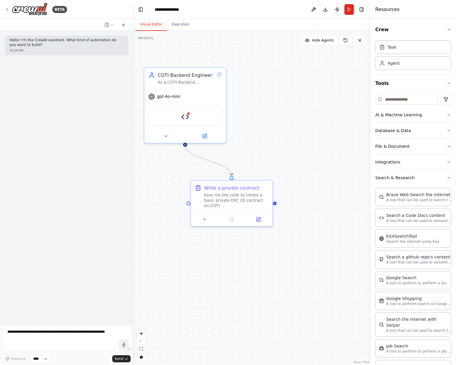
drag, startPoint x: 336, startPoint y: 86, endPoint x: 348, endPoint y: 126, distance: 41.0
click at [348, 126] on div ".deletable-edge-delete-btn { width: 20px; height: 20px; border: 0px solid #ffff…" at bounding box center [252, 198] width 238 height 335
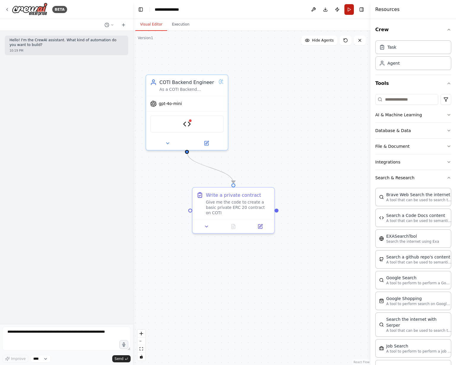
click at [349, 9] on button "Run" at bounding box center [350, 9] width 10 height 11
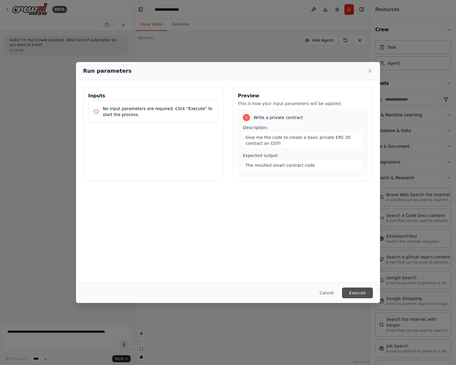
click at [362, 294] on button "Execute" at bounding box center [357, 293] width 31 height 11
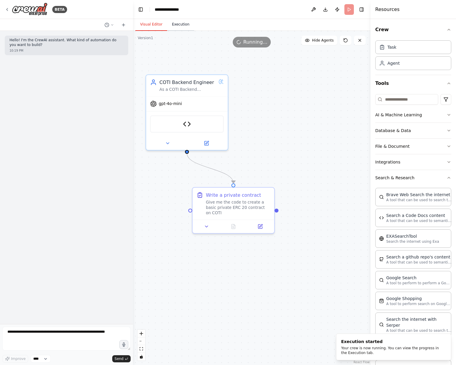
click at [177, 22] on button "Execution" at bounding box center [180, 24] width 27 height 12
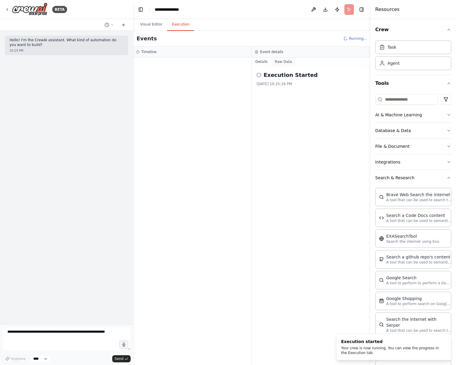
click at [279, 61] on button "Raw Data" at bounding box center [284, 62] width 24 height 8
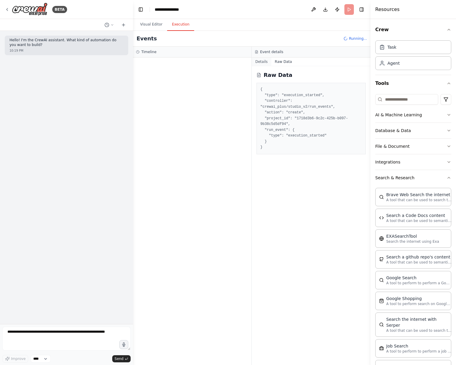
click at [260, 59] on button "Details" at bounding box center [262, 62] width 20 height 8
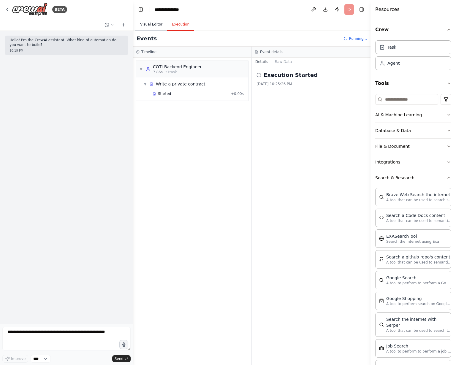
click at [151, 22] on button "Visual Editor" at bounding box center [151, 24] width 32 height 12
click at [176, 23] on button "Execution" at bounding box center [180, 24] width 27 height 12
click at [177, 83] on div "Write a private contract" at bounding box center [181, 84] width 50 height 6
click at [171, 93] on div "Started" at bounding box center [191, 93] width 76 height 5
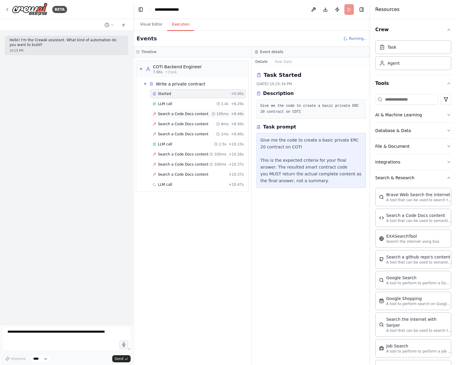
click at [193, 116] on div "Search a Code Docs content 105ms + 8.49s" at bounding box center [198, 114] width 95 height 9
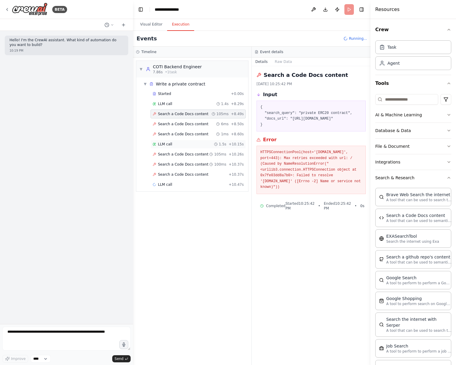
click at [179, 143] on div "LLM call 1.5s + 10.15s" at bounding box center [198, 144] width 91 height 5
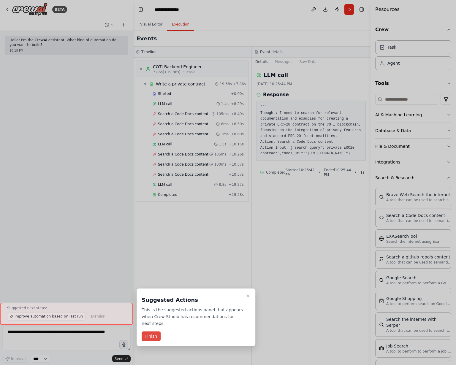
click at [154, 332] on button "Finish" at bounding box center [151, 337] width 19 height 10
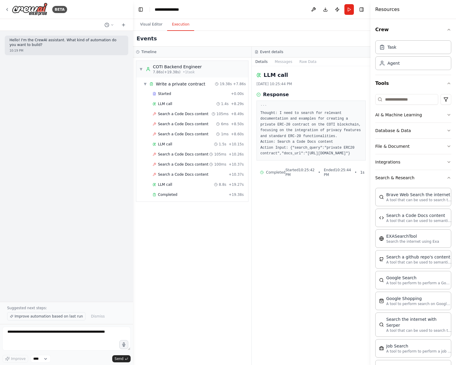
click at [53, 316] on span "Improve automation based on last run" at bounding box center [49, 316] width 68 height 5
click at [180, 172] on span "Search a Code Docs content" at bounding box center [183, 174] width 51 height 5
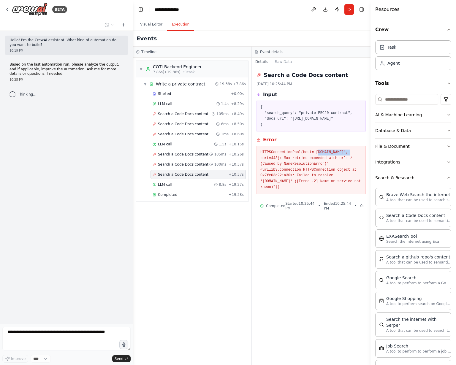
drag, startPoint x: 313, startPoint y: 151, endPoint x: 343, endPoint y: 151, distance: 30.3
click at [343, 151] on pre "HTTPSConnectionPool(host='docs.coti.network', port=443): Max retries exceeded w…" at bounding box center [312, 170] width 102 height 41
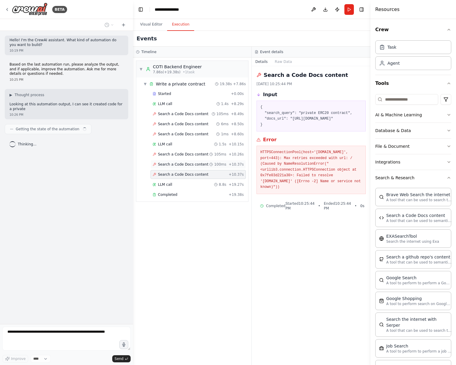
click at [196, 162] on span "Search a Code Docs content" at bounding box center [183, 164] width 51 height 5
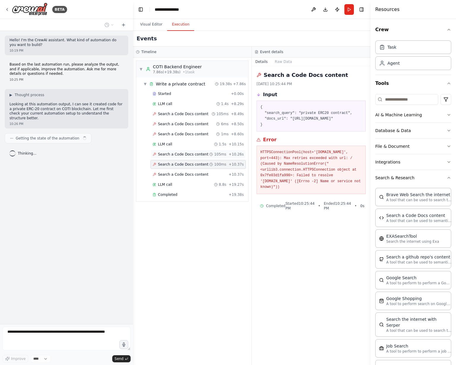
click at [198, 152] on span "Search a Code Docs content" at bounding box center [183, 154] width 51 height 5
drag, startPoint x: 338, startPoint y: 119, endPoint x: 289, endPoint y: 119, distance: 49.0
click at [289, 119] on pre "{ "search_query": "private ERC20 contract", "docs_url": "https://docs.coti.netw…" at bounding box center [312, 116] width 102 height 23
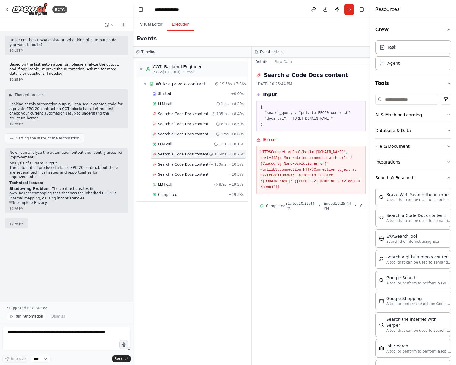
click at [174, 132] on span "Search a Code Docs content" at bounding box center [183, 134] width 51 height 5
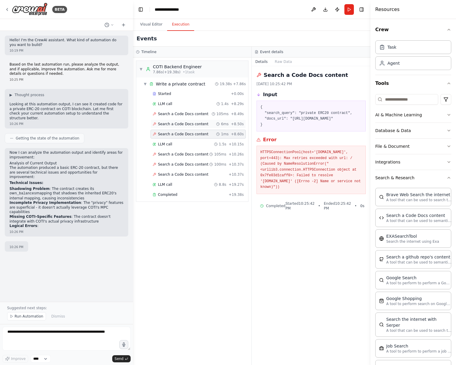
click at [182, 124] on span "Search a Code Docs content" at bounding box center [183, 124] width 51 height 5
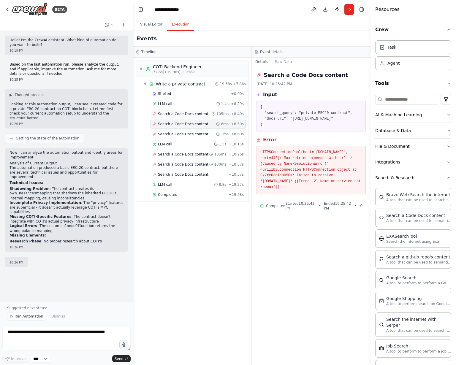
click at [182, 114] on span "Search a Code Docs content" at bounding box center [183, 114] width 51 height 5
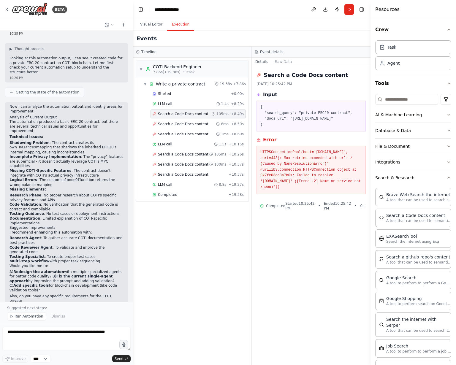
scroll to position [51, 0]
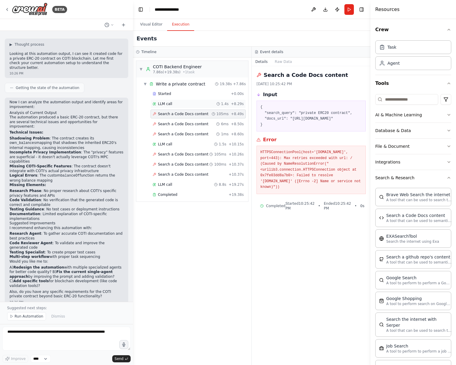
click at [172, 102] on div "LLM call 1.4s + 8.29s" at bounding box center [198, 104] width 91 height 5
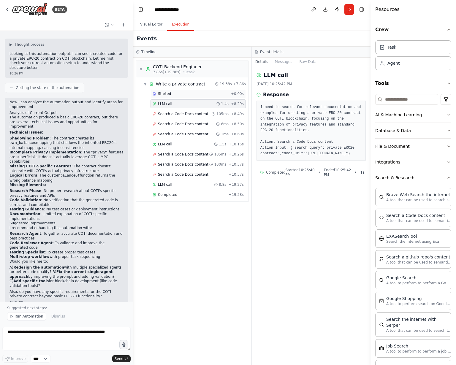
click at [175, 93] on div "Started" at bounding box center [191, 93] width 76 height 5
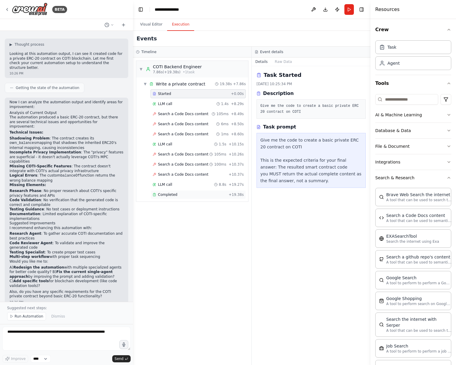
click at [175, 194] on div "Completed + 19.38s" at bounding box center [198, 194] width 95 height 9
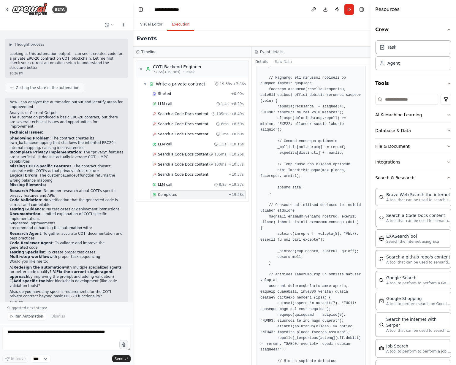
scroll to position [570, 0]
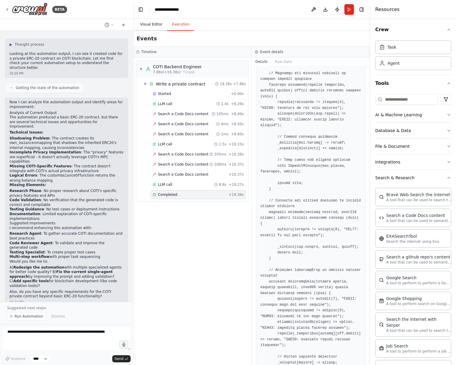
click at [156, 23] on button "Visual Editor" at bounding box center [151, 24] width 32 height 12
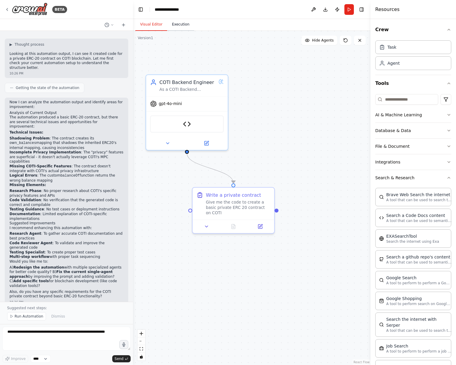
click at [176, 22] on button "Execution" at bounding box center [180, 24] width 27 height 12
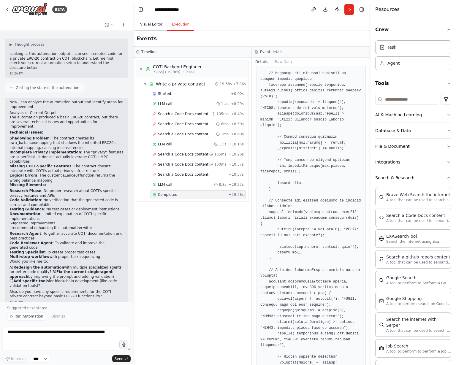
click at [149, 24] on button "Visual Editor" at bounding box center [151, 24] width 32 height 12
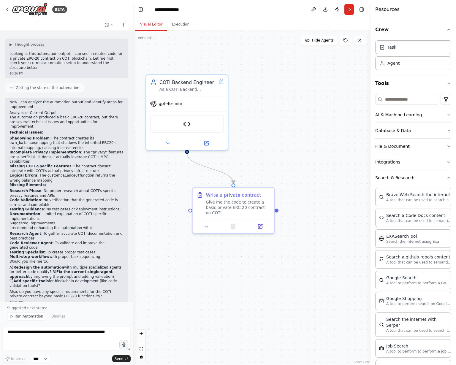
click at [298, 173] on div ".deletable-edge-delete-btn { width: 20px; height: 20px; border: 0px solid #ffff…" at bounding box center [252, 198] width 238 height 335
click at [414, 164] on button "Integrations" at bounding box center [414, 161] width 76 height 15
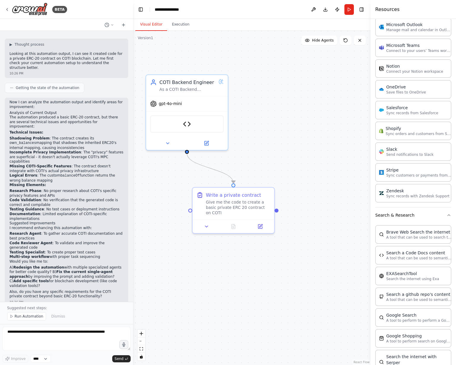
scroll to position [475, 0]
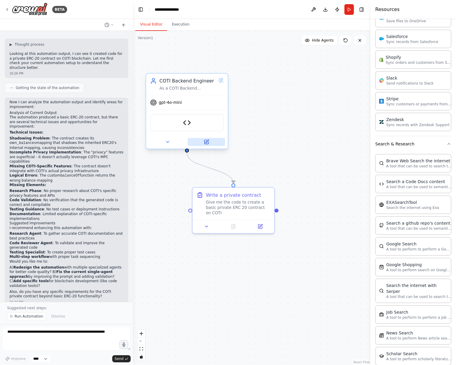
click at [207, 143] on icon at bounding box center [206, 141] width 5 height 5
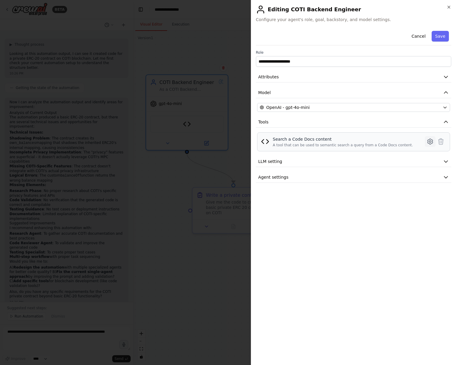
click at [427, 142] on icon at bounding box center [430, 141] width 7 height 7
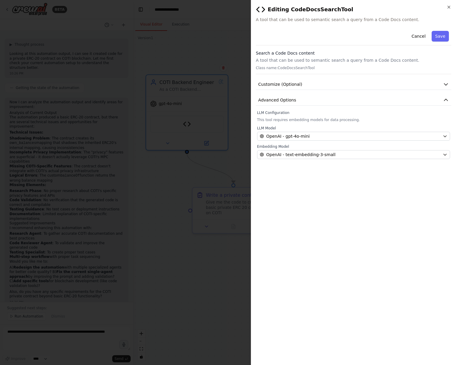
click at [283, 90] on div "Cancel Save Search a Code Docs content A tool that can be used to semantic sear…" at bounding box center [353, 94] width 195 height 131
click at [280, 81] on span "Customize (Optional)" at bounding box center [280, 84] width 44 height 6
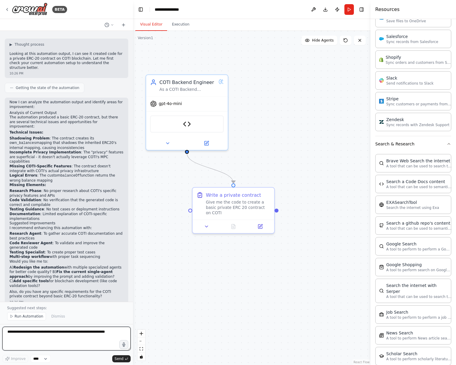
click at [33, 336] on textarea at bounding box center [66, 339] width 128 height 24
click at [67, 336] on textarea "**********" at bounding box center [66, 339] width 128 height 24
paste textarea "**********"
type textarea "**********"
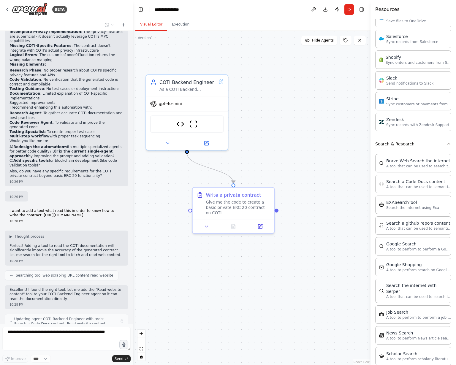
scroll to position [176, 0]
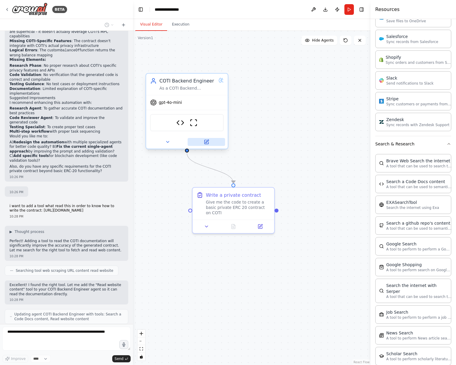
click at [215, 141] on button at bounding box center [206, 142] width 37 height 8
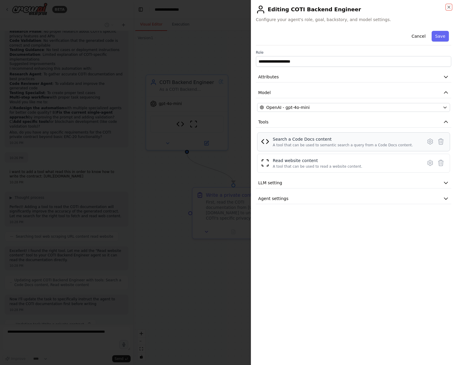
scroll to position [215, 0]
click at [430, 162] on icon at bounding box center [431, 163] width 2 height 2
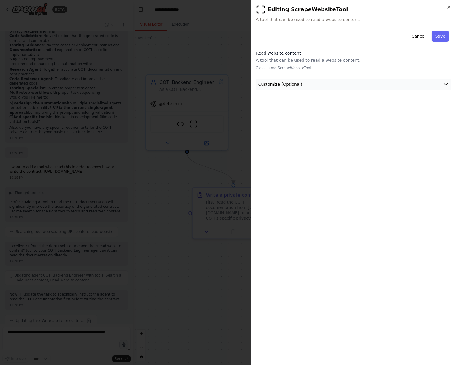
click at [323, 79] on button "Customize (Optional)" at bounding box center [353, 84] width 195 height 11
click at [417, 37] on button "Cancel" at bounding box center [418, 36] width 21 height 11
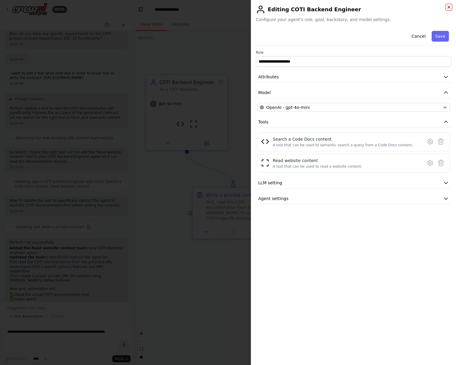
click at [449, 9] on icon "button" at bounding box center [449, 7] width 5 height 5
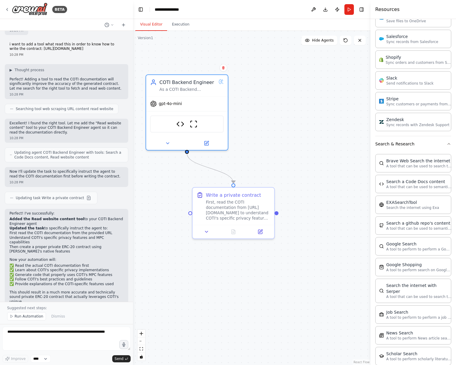
scroll to position [343, 0]
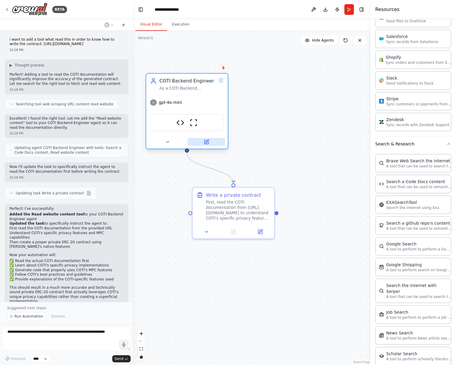
click at [208, 141] on icon at bounding box center [206, 142] width 4 height 4
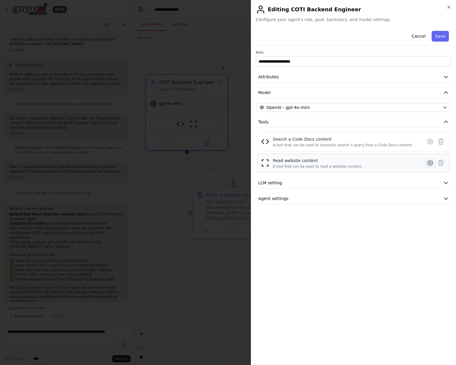
click at [432, 160] on icon at bounding box center [430, 163] width 7 height 7
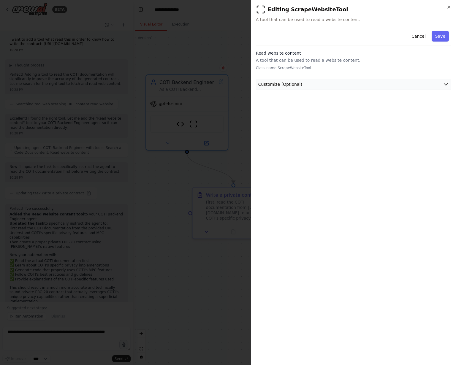
click at [280, 85] on span "Customize (Optional)" at bounding box center [280, 84] width 44 height 6
click at [450, 7] on icon "button" at bounding box center [449, 7] width 5 height 5
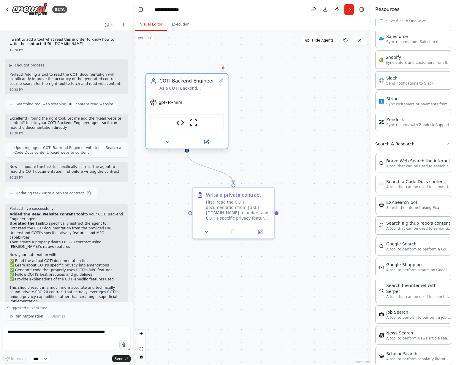
click at [174, 125] on div "CodeDocsSearchTool ScrapeWebsiteTool" at bounding box center [187, 122] width 74 height 17
click at [171, 142] on button at bounding box center [167, 142] width 37 height 8
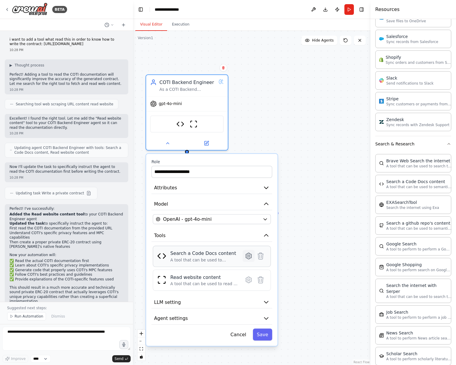
click at [253, 257] on icon at bounding box center [249, 256] width 8 height 8
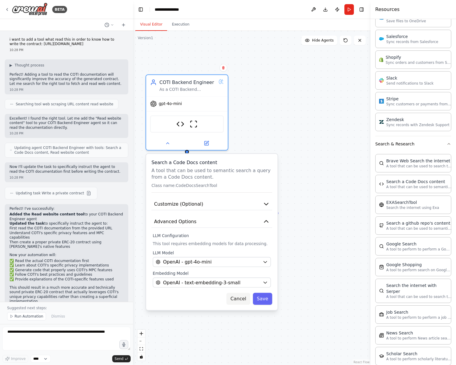
click at [242, 298] on button "Cancel" at bounding box center [239, 299] width 24 height 12
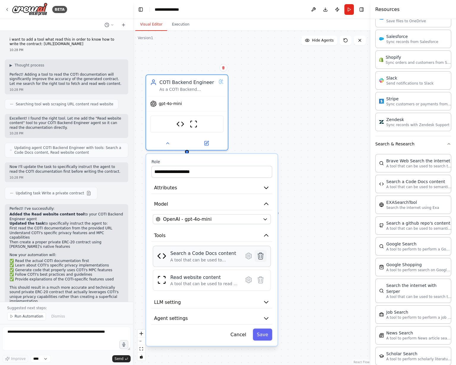
click at [258, 254] on icon at bounding box center [261, 256] width 8 height 8
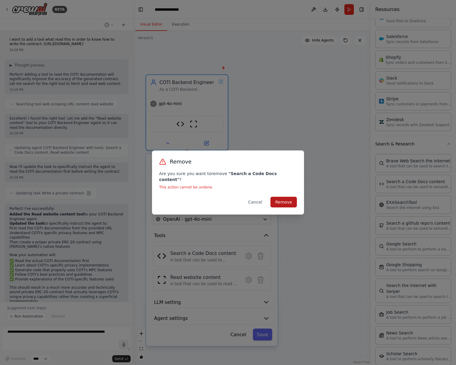
click at [288, 197] on button "Remove" at bounding box center [284, 202] width 26 height 11
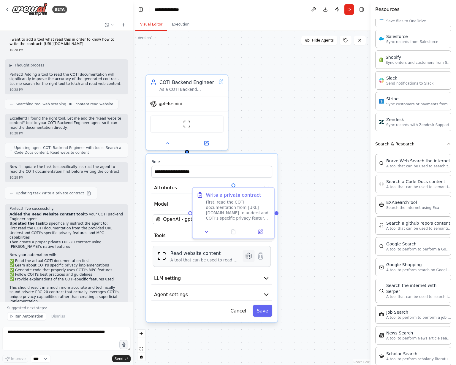
click at [248, 253] on icon at bounding box center [249, 256] width 6 height 6
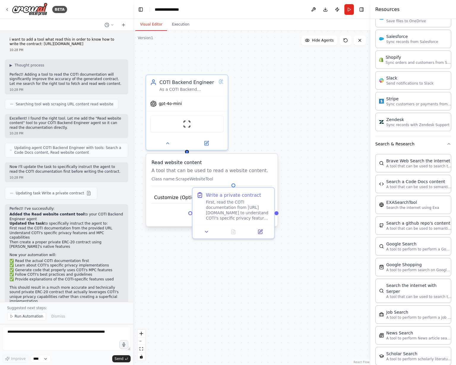
click at [258, 164] on h3 "Read website content" at bounding box center [212, 162] width 121 height 7
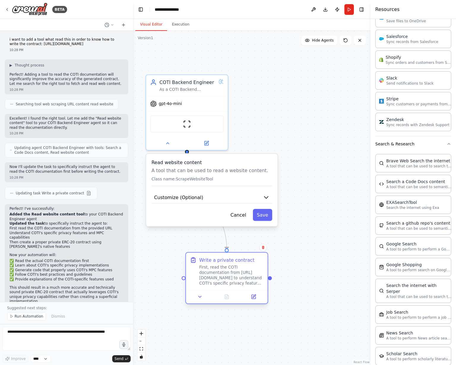
drag, startPoint x: 239, startPoint y: 193, endPoint x: 233, endPoint y: 262, distance: 69.4
click at [233, 262] on div "Write a private contract" at bounding box center [226, 260] width 55 height 7
click at [225, 264] on div "Write a private contract First, read the COTI documentation from https://contex…" at bounding box center [231, 271] width 64 height 29
click at [190, 120] on img at bounding box center [187, 123] width 8 height 8
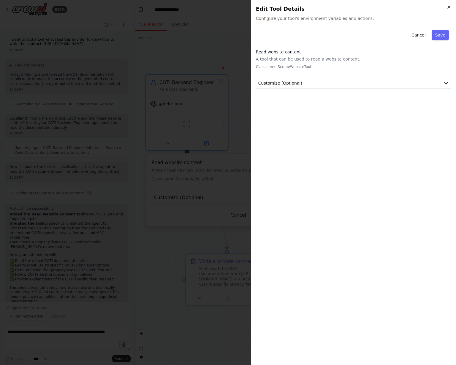
click at [449, 7] on icon "button" at bounding box center [449, 7] width 2 height 2
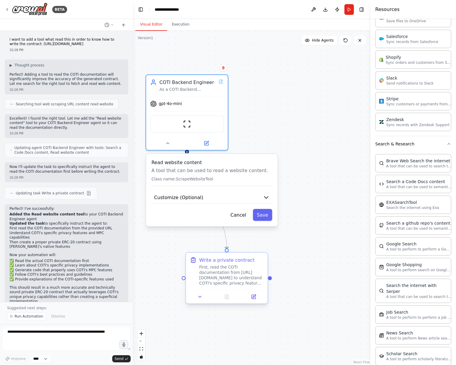
click at [225, 276] on div "First, read the COTI documentation from https://context7.com/websites/coti_io_c…" at bounding box center [231, 275] width 64 height 21
click at [252, 297] on icon at bounding box center [254, 297] width 4 height 4
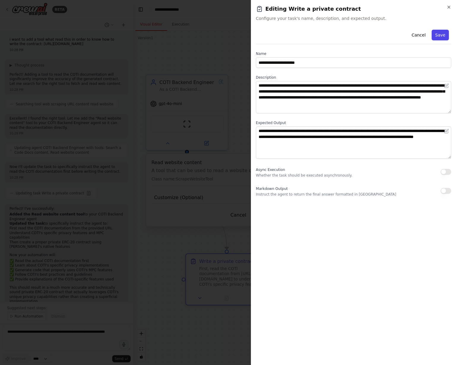
click at [433, 33] on button "Save" at bounding box center [440, 35] width 17 height 11
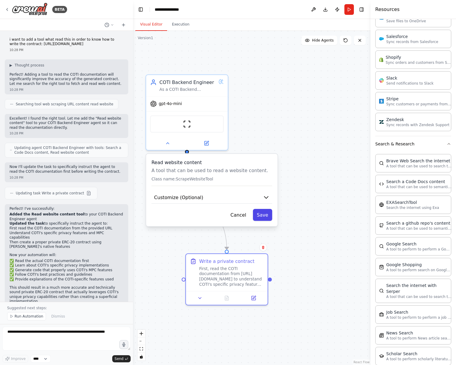
click at [260, 218] on button "Save" at bounding box center [262, 215] width 19 height 12
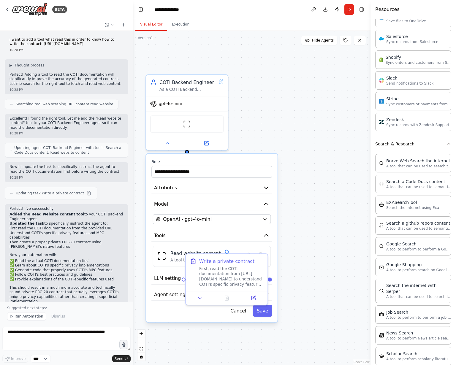
click at [274, 141] on div ".deletable-edge-delete-btn { width: 20px; height: 20px; border: 0px solid #ffff…" at bounding box center [252, 198] width 238 height 335
click at [236, 312] on button "Cancel" at bounding box center [239, 311] width 24 height 12
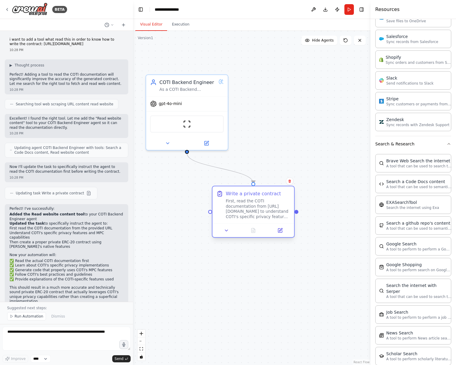
drag, startPoint x: 248, startPoint y: 263, endPoint x: 277, endPoint y: 199, distance: 69.9
click at [277, 199] on div "Write a private contract First, read the COTI documentation from https://contex…" at bounding box center [258, 204] width 64 height 29
click at [347, 10] on button "Run" at bounding box center [350, 9] width 10 height 11
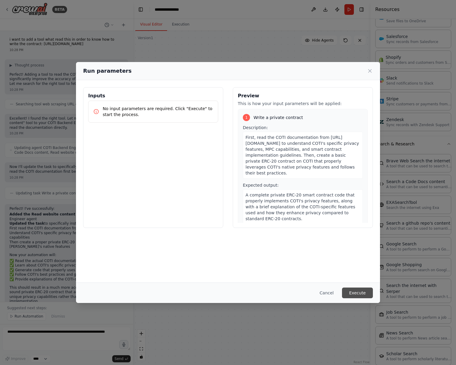
click at [355, 294] on button "Execute" at bounding box center [357, 293] width 31 height 11
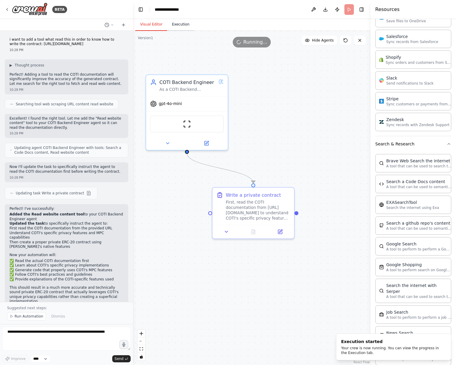
click at [177, 24] on button "Execution" at bounding box center [180, 24] width 27 height 12
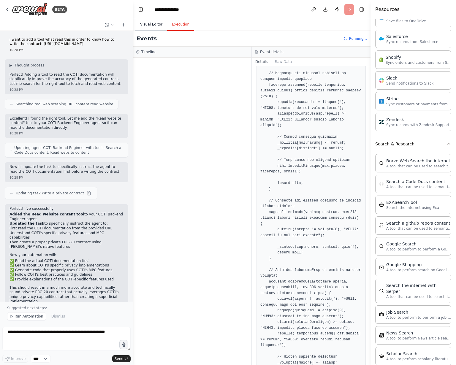
click at [157, 26] on button "Visual Editor" at bounding box center [151, 24] width 32 height 12
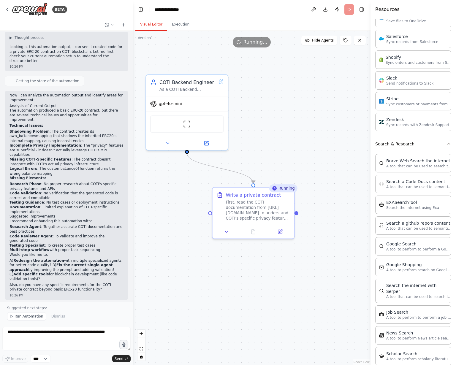
scroll to position [0, 0]
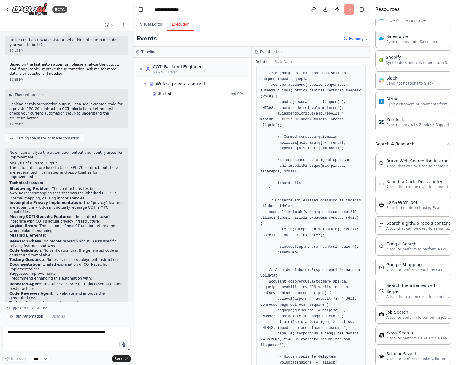
click at [171, 28] on button "Execution" at bounding box center [180, 24] width 27 height 12
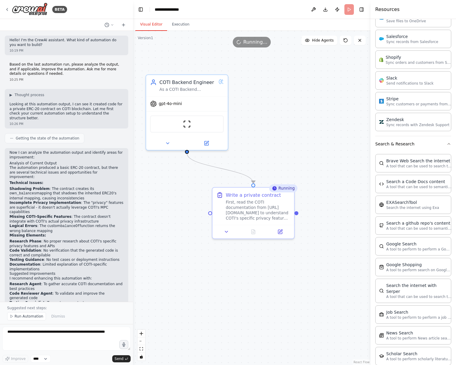
click at [157, 26] on button "Visual Editor" at bounding box center [151, 24] width 32 height 12
click at [174, 1] on header "**********" at bounding box center [252, 9] width 238 height 19
click at [171, 10] on div "**********" at bounding box center [170, 10] width 30 height 6
click at [187, 9] on div "**********" at bounding box center [177, 10] width 45 height 6
click at [285, 60] on div ".deletable-edge-delete-btn { width: 20px; height: 20px; border: 0px solid #ffff…" at bounding box center [252, 198] width 238 height 335
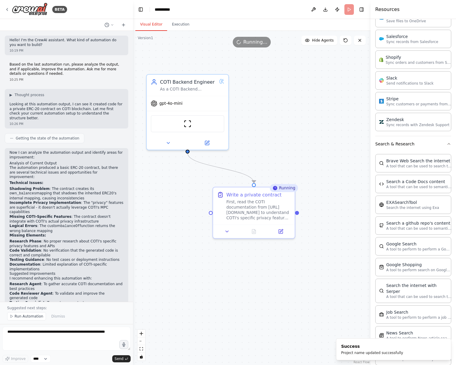
click at [281, 189] on div "Running" at bounding box center [284, 188] width 28 height 8
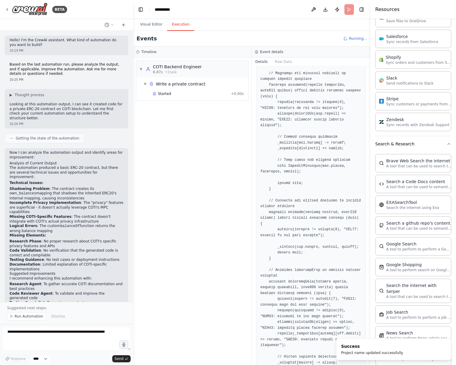
click at [183, 25] on button "Execution" at bounding box center [180, 24] width 27 height 12
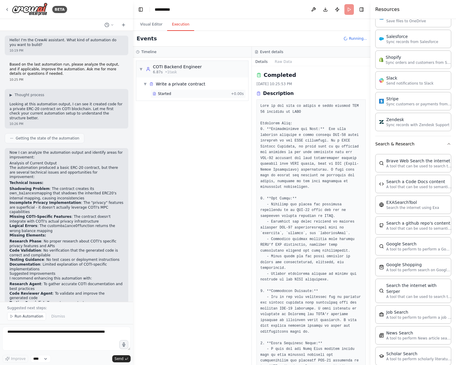
click at [166, 95] on span "Started" at bounding box center [164, 93] width 13 height 5
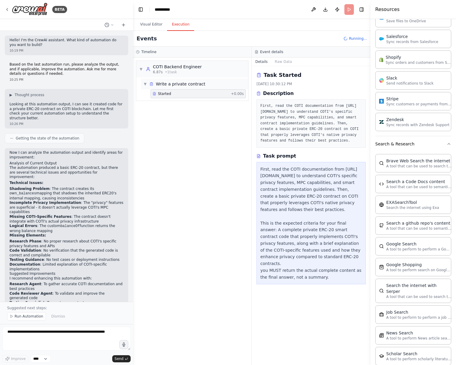
click at [175, 83] on div "Write a private contract" at bounding box center [181, 84] width 50 height 6
click at [140, 67] on span "▼" at bounding box center [141, 69] width 4 height 5
click at [140, 67] on span "▶" at bounding box center [141, 69] width 4 height 5
click at [147, 83] on span "▶" at bounding box center [145, 84] width 4 height 5
click at [167, 102] on span "LLM call" at bounding box center [165, 104] width 14 height 5
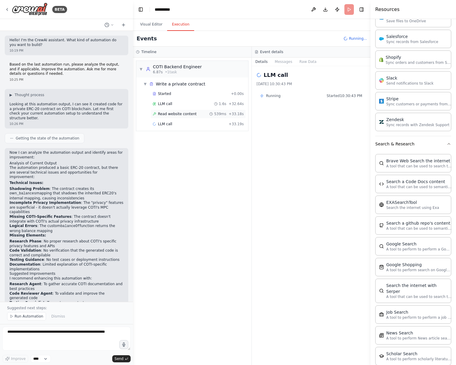
click at [169, 112] on span "Read website content" at bounding box center [177, 114] width 39 height 5
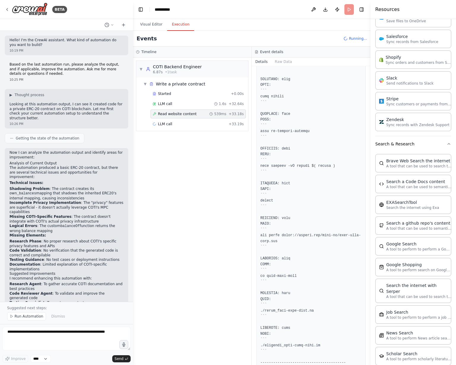
scroll to position [879, 0]
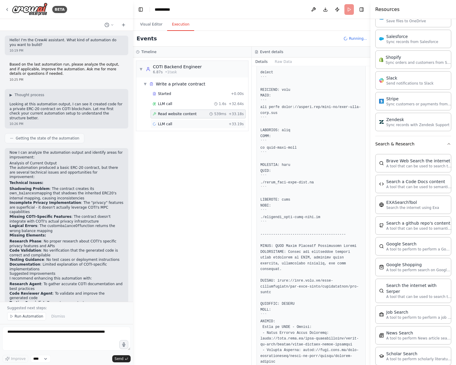
click at [170, 122] on span "LLM call" at bounding box center [165, 124] width 14 height 5
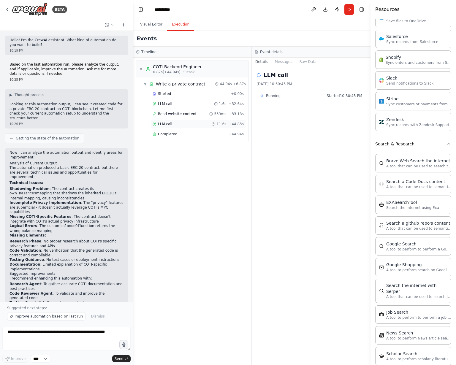
click at [171, 120] on div "LLM call 11.6s + 44.83s" at bounding box center [198, 124] width 95 height 9
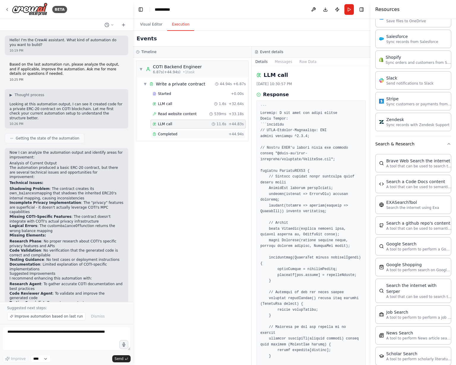
click at [173, 132] on span "Completed" at bounding box center [167, 134] width 19 height 5
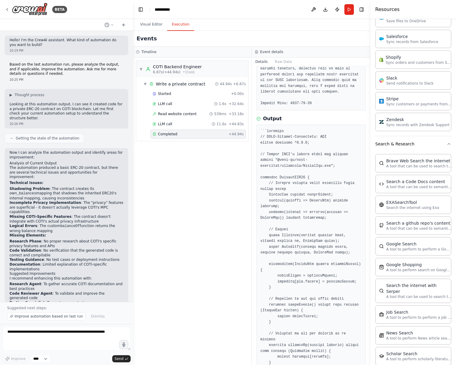
scroll to position [547, 0]
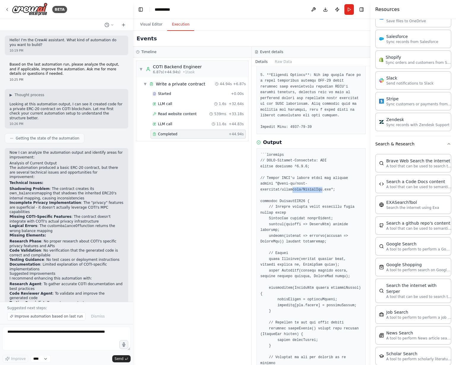
drag, startPoint x: 289, startPoint y: 153, endPoint x: 318, endPoint y: 153, distance: 29.1
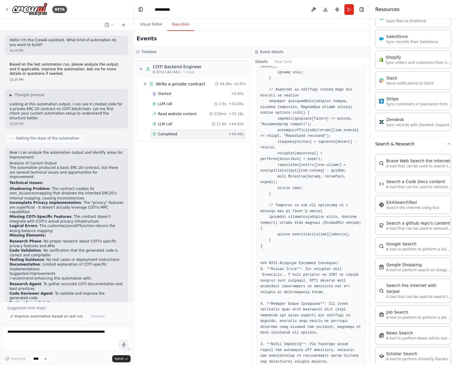
scroll to position [834, 0]
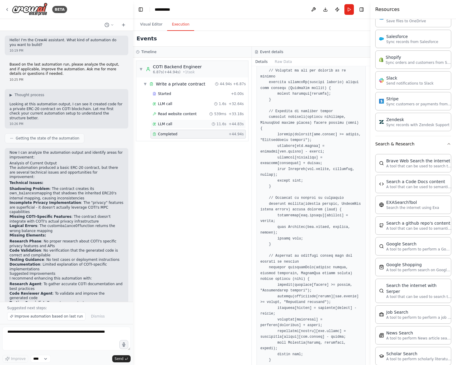
click at [185, 123] on div "LLM call 11.6s + 44.83s" at bounding box center [198, 124] width 91 height 5
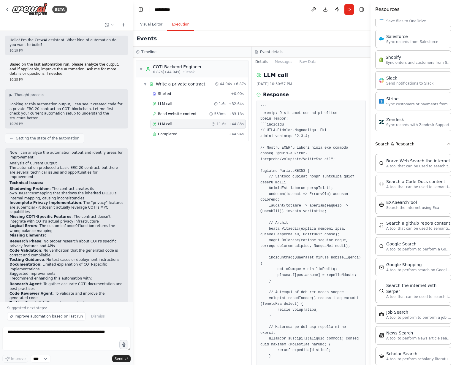
click at [177, 112] on span "Read website content" at bounding box center [177, 114] width 39 height 5
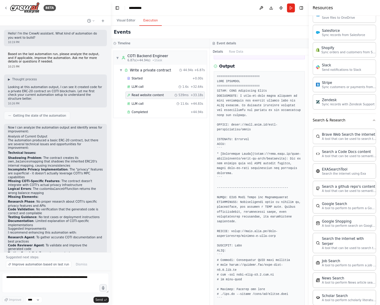
scroll to position [166, 0]
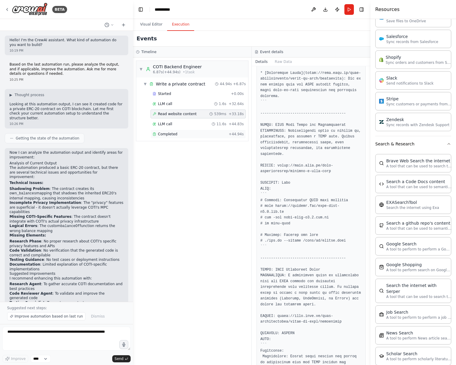
click at [157, 132] on div "Completed" at bounding box center [190, 134] width 74 height 5
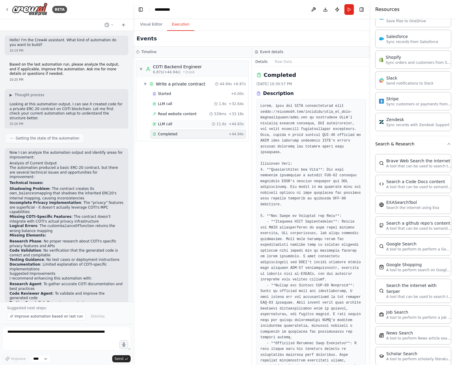
click at [166, 122] on span "LLM call" at bounding box center [165, 124] width 14 height 5
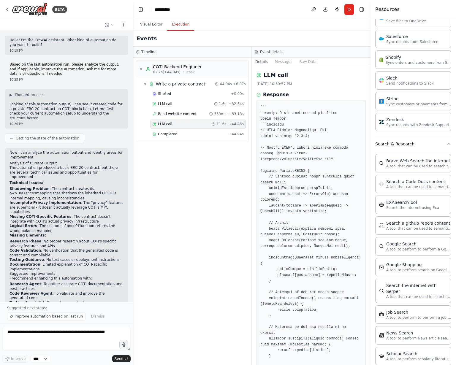
copy pre "SecureInt"
click at [154, 26] on button "Visual Editor" at bounding box center [151, 24] width 32 height 12
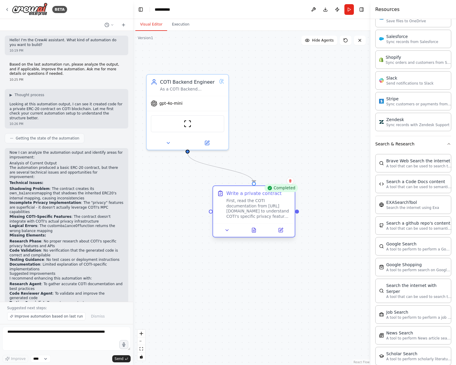
click at [252, 218] on div "First, read the COTI documentation from https://context7.com/websites/coti_io_c…" at bounding box center [258, 208] width 64 height 21
click at [282, 230] on icon at bounding box center [281, 230] width 4 height 4
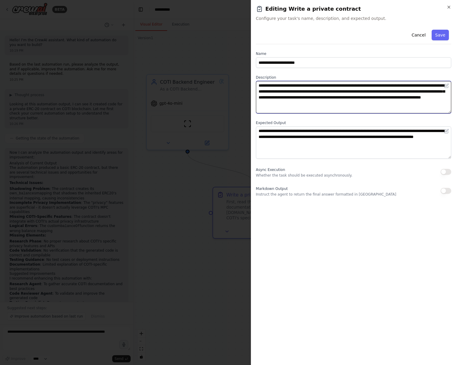
click at [392, 104] on textarea "**********" at bounding box center [354, 97] width 196 height 32
click at [325, 99] on textarea "**********" at bounding box center [354, 97] width 196 height 32
type textarea "**********"
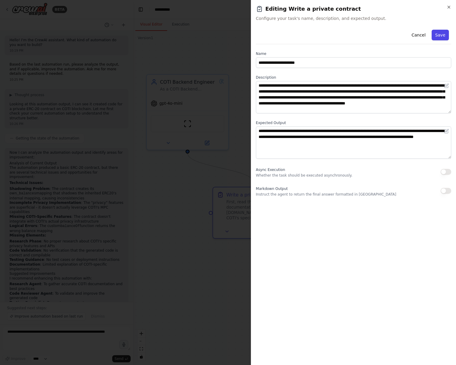
click at [444, 37] on button "Save" at bounding box center [440, 35] width 17 height 11
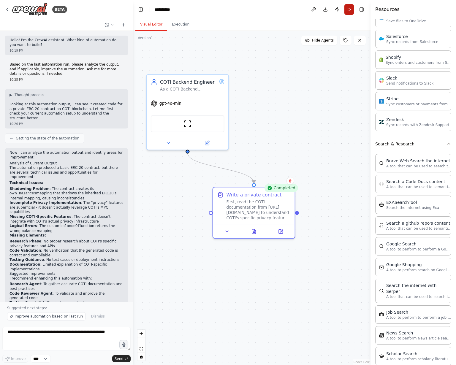
click at [349, 6] on button "Run" at bounding box center [350, 9] width 10 height 11
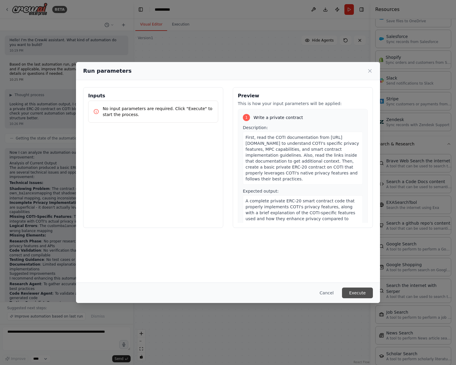
click at [355, 296] on button "Execute" at bounding box center [357, 293] width 31 height 11
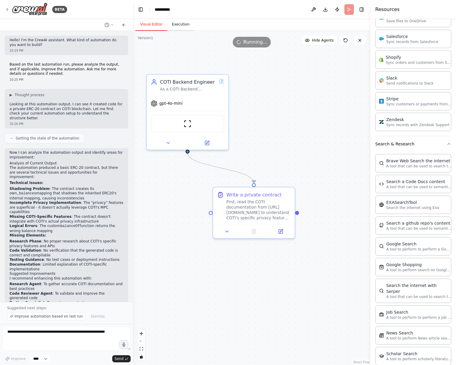
click at [176, 26] on button "Execution" at bounding box center [180, 24] width 27 height 12
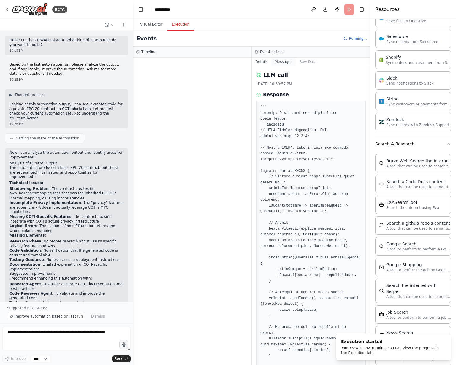
click at [291, 60] on button "Messages" at bounding box center [284, 62] width 25 height 8
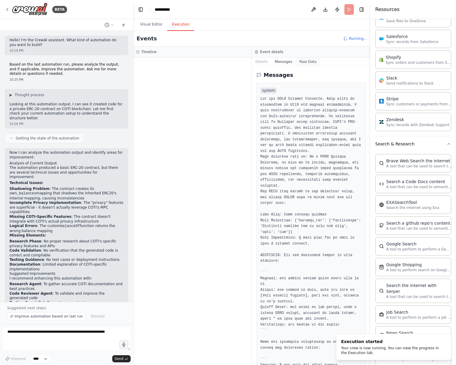
click at [308, 61] on button "Raw Data" at bounding box center [308, 62] width 24 height 8
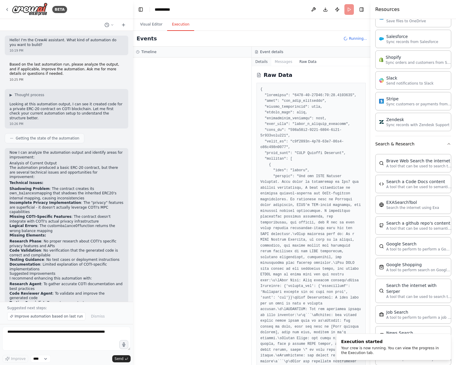
click at [261, 61] on button "Details" at bounding box center [262, 62] width 20 height 8
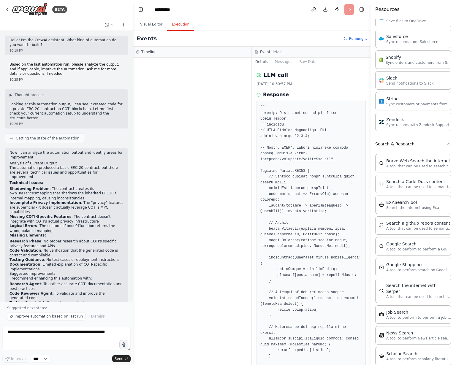
click at [152, 54] on h3 "Timeline" at bounding box center [148, 52] width 15 height 5
click at [153, 28] on button "Visual Editor" at bounding box center [151, 24] width 32 height 12
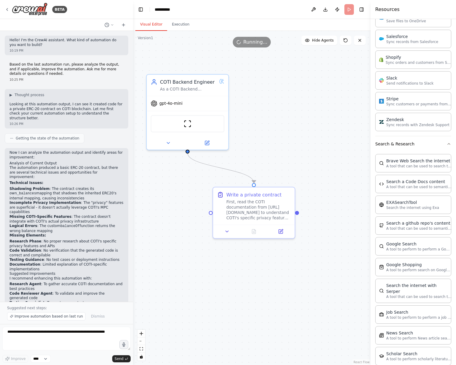
click at [153, 24] on button "Visual Editor" at bounding box center [151, 24] width 32 height 12
click at [91, 14] on div "BETA" at bounding box center [66, 9] width 133 height 19
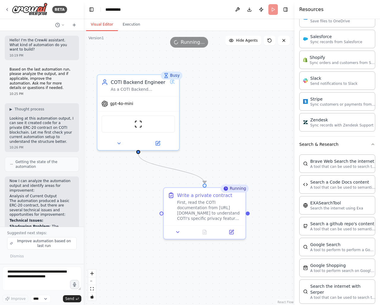
drag, startPoint x: 133, startPoint y: 50, endPoint x: 84, endPoint y: 52, distance: 49.1
click at [84, 52] on div "BETA Hello! I'm the CrewAI assistant. What kind of automation do you want to bu…" at bounding box center [190, 152] width 380 height 305
click at [243, 134] on div ".deletable-edge-delete-btn { width: 20px; height: 20px; border: 0px solid #ffff…" at bounding box center [189, 168] width 211 height 274
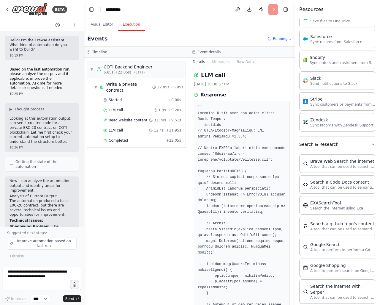
click at [132, 21] on button "Execution" at bounding box center [131, 24] width 27 height 12
click at [131, 118] on span "Read website content" at bounding box center [128, 120] width 39 height 5
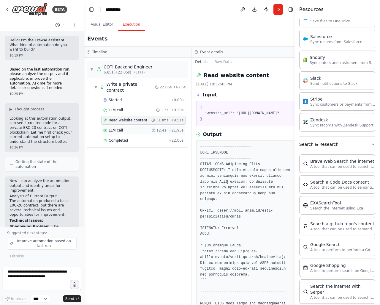
click at [131, 126] on div "LLM call 12.4s + 21.95s" at bounding box center [143, 130] width 84 height 9
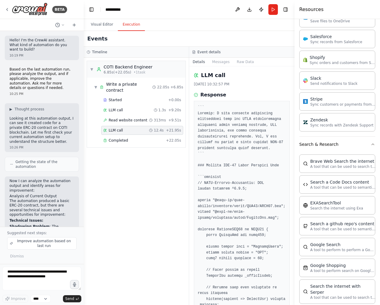
click at [132, 128] on div "LLM call 12.4s + 21.95s" at bounding box center [142, 130] width 78 height 5
click at [124, 138] on span "Completed" at bounding box center [118, 140] width 19 height 5
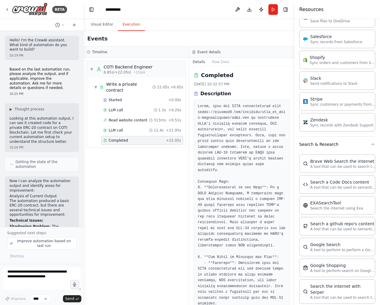
click at [122, 138] on span "Completed" at bounding box center [118, 140] width 19 height 5
click at [131, 127] on div "LLM call 12.4s + 21.95s" at bounding box center [142, 130] width 82 height 9
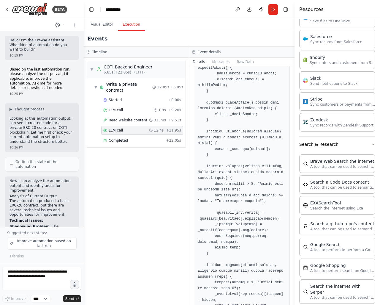
scroll to position [396, 0]
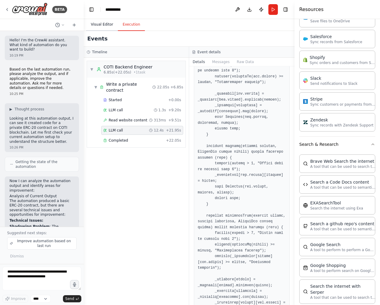
click at [94, 20] on button "Visual Editor" at bounding box center [102, 24] width 32 height 12
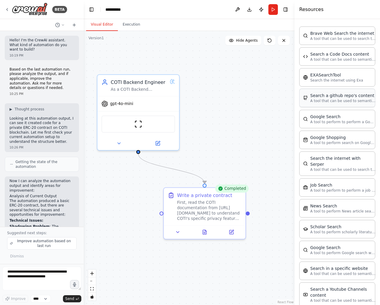
scroll to position [647, 0]
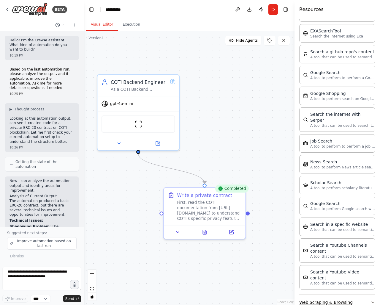
click at [327, 294] on button "Web Scraping & Browsing" at bounding box center [337, 301] width 76 height 15
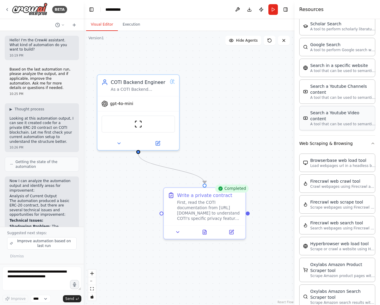
scroll to position [924, 0]
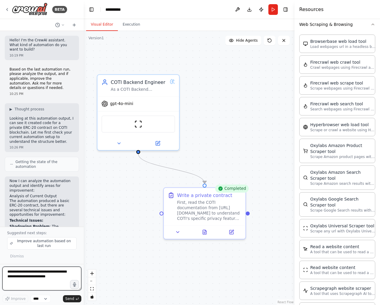
click at [42, 277] on textarea at bounding box center [41, 278] width 79 height 24
paste textarea "**********"
type textarea "**********"
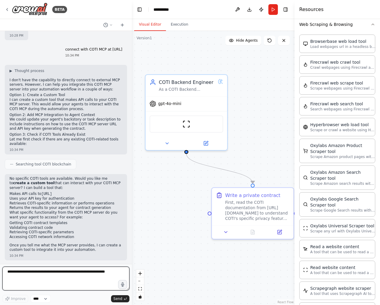
scroll to position [616, 0]
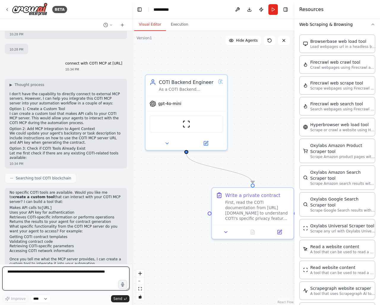
drag, startPoint x: 83, startPoint y: 245, endPoint x: 132, endPoint y: 240, distance: 49.3
click at [132, 240] on div "BETA Hello! I'm the CrewAI assistant. What kind of automation do you want to bu…" at bounding box center [190, 152] width 380 height 305
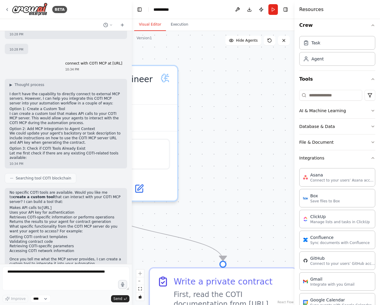
scroll to position [0, 0]
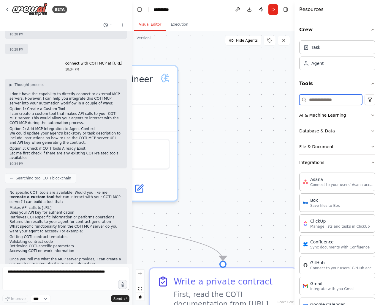
click at [319, 99] on input at bounding box center [330, 99] width 63 height 11
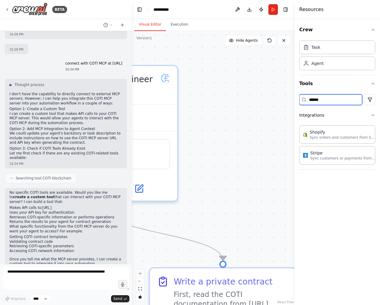
type input "******"
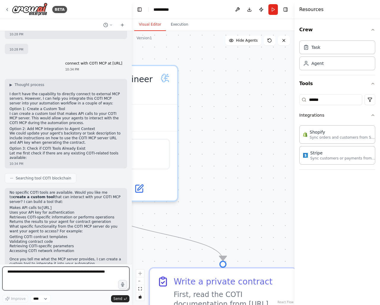
click at [88, 276] on textarea at bounding box center [65, 278] width 127 height 24
type textarea "***"
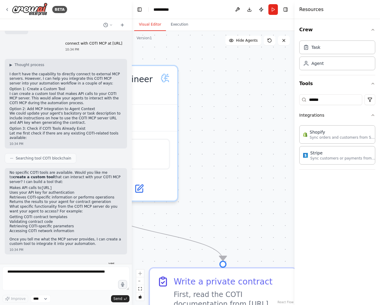
scroll to position [651, 0]
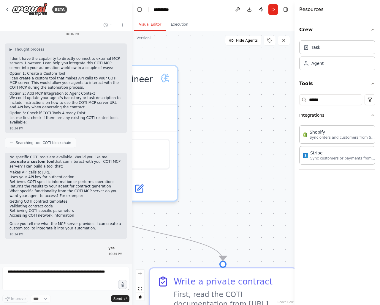
click at [253, 174] on div ".deletable-edge-delete-btn { width: 20px; height: 20px; border: 0px solid #ffff…" at bounding box center [213, 168] width 163 height 274
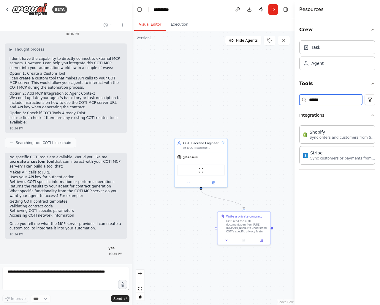
click at [324, 97] on input "******" at bounding box center [330, 99] width 63 height 11
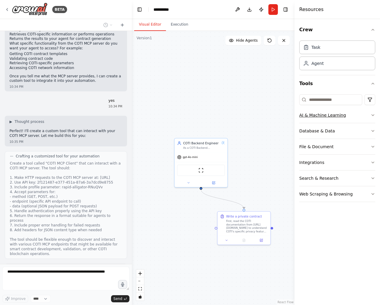
scroll to position [837, 0]
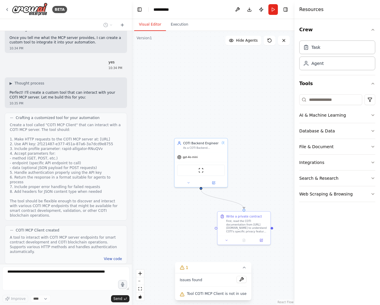
click at [110, 256] on button "View code" at bounding box center [113, 258] width 18 height 5
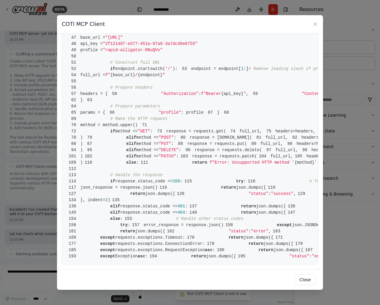
scroll to position [935, 0]
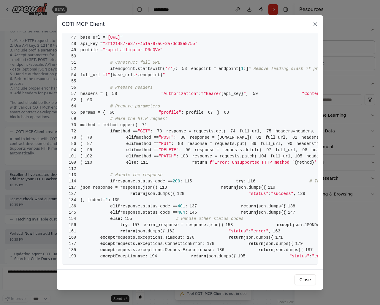
click at [314, 23] on icon at bounding box center [316, 24] width 6 height 6
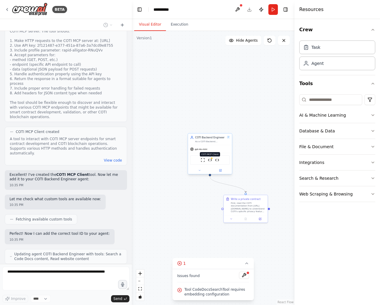
click at [212, 160] on img at bounding box center [210, 160] width 4 height 4
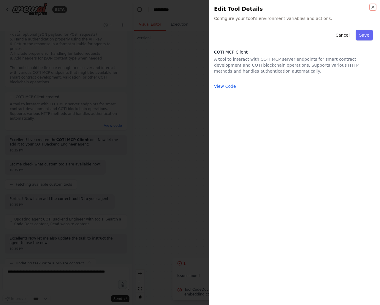
scroll to position [974, 0]
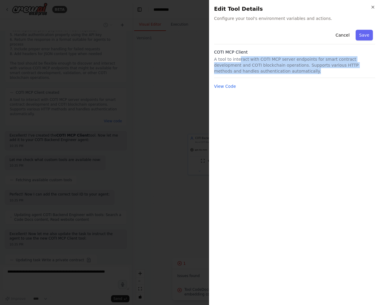
drag, startPoint x: 239, startPoint y: 57, endPoint x: 298, endPoint y: 72, distance: 61.2
click at [298, 72] on p "A tool to interact with COTI MCP server endpoints for smart contract developmen…" at bounding box center [294, 65] width 161 height 18
click at [226, 89] on button "View Code" at bounding box center [225, 86] width 22 height 6
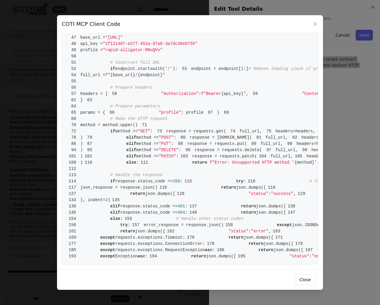
scroll to position [455, 0]
click at [337, 157] on div "COTI MCP Client Code 1 from crewai.tools import BaseTool 2 from pydantic import…" at bounding box center [190, 152] width 380 height 305
click at [315, 25] on icon at bounding box center [316, 24] width 6 height 6
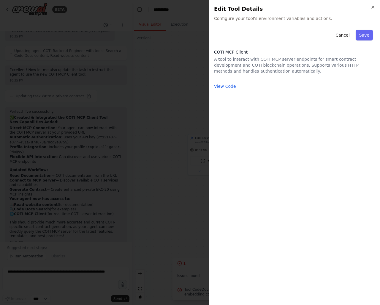
click at [166, 117] on div at bounding box center [190, 152] width 380 height 305
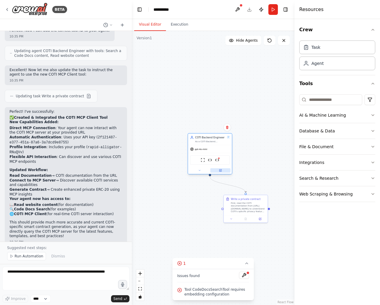
click at [222, 171] on icon at bounding box center [220, 170] width 3 height 3
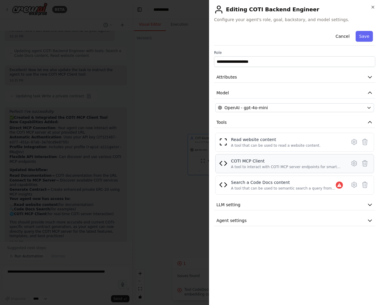
click at [259, 163] on div "COTI MCP Client A tool to interact with COTI MCP server endpoints for smart con…" at bounding box center [287, 163] width 112 height 11
click at [357, 165] on icon at bounding box center [354, 163] width 7 height 7
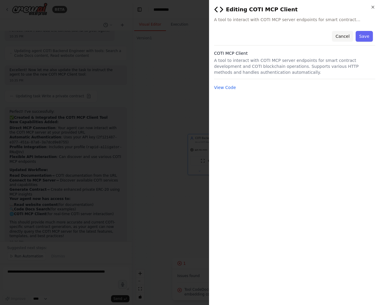
click at [339, 38] on button "Cancel" at bounding box center [342, 36] width 21 height 11
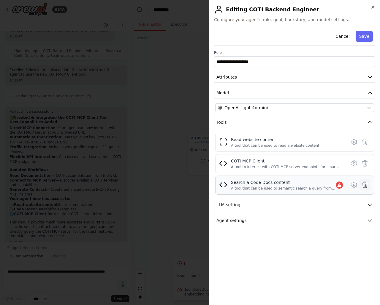
click at [366, 184] on icon at bounding box center [365, 184] width 7 height 7
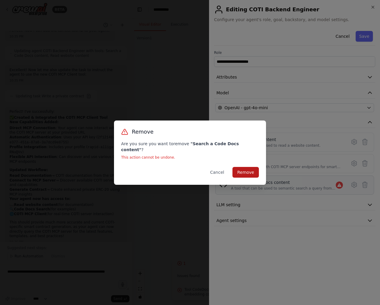
click at [252, 169] on button "Remove" at bounding box center [246, 172] width 26 height 11
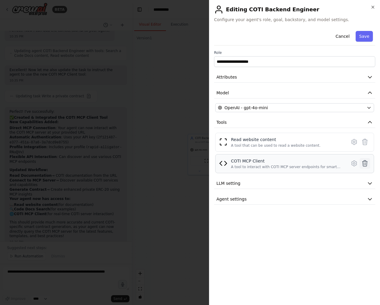
click at [368, 165] on icon at bounding box center [365, 163] width 7 height 7
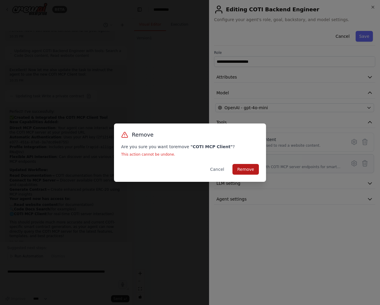
click at [253, 169] on button "Remove" at bounding box center [246, 169] width 26 height 11
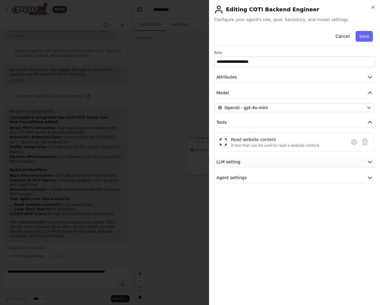
click at [244, 165] on button "LLM setting" at bounding box center [294, 161] width 161 height 11
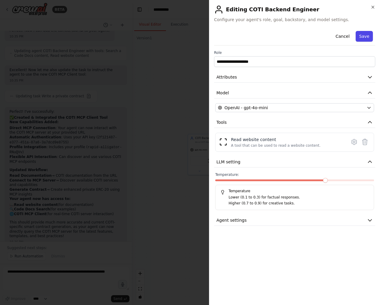
click at [366, 38] on button "Save" at bounding box center [364, 36] width 17 height 11
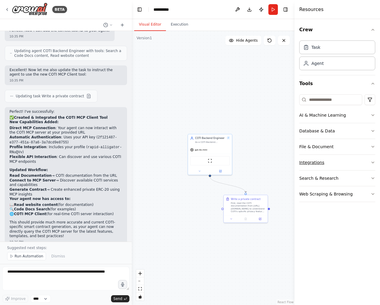
click at [330, 157] on button "Integrations" at bounding box center [337, 161] width 76 height 15
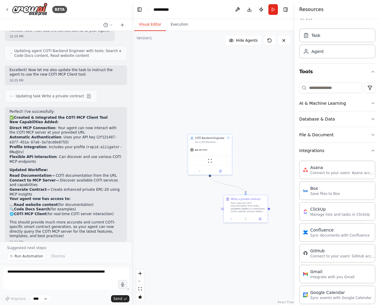
scroll to position [0, 0]
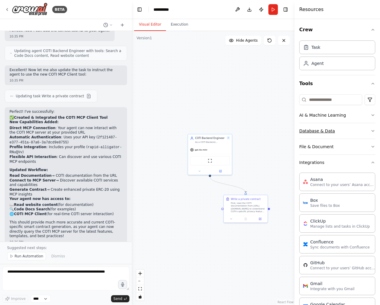
click at [333, 127] on button "Database & Data" at bounding box center [337, 130] width 76 height 15
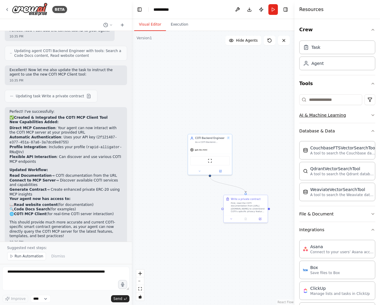
click at [338, 117] on button "AI & Machine Learning" at bounding box center [337, 114] width 76 height 15
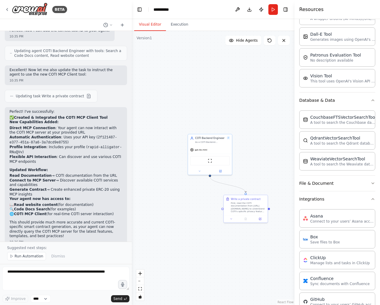
scroll to position [119, 0]
click at [338, 181] on button "File & Document" at bounding box center [337, 182] width 76 height 15
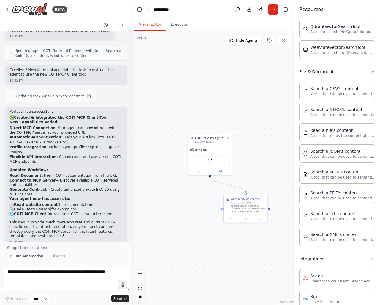
scroll to position [238, 0]
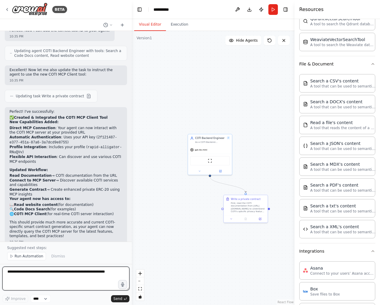
click at [86, 271] on textarea at bounding box center [65, 278] width 127 height 24
paste textarea "**********"
type textarea "**********"
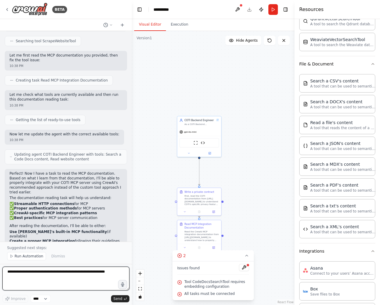
scroll to position [1432, 0]
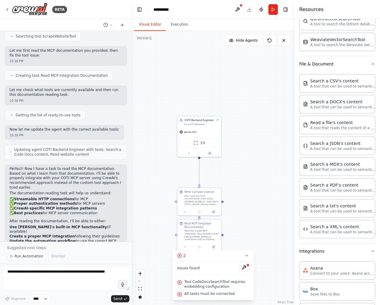
click at [196, 235] on div "Read the CrewAI MCP integration documentation from https://docs.crewai.com/en/m…" at bounding box center [201, 234] width 35 height 11
click at [198, 226] on div "Read MCP Integration Documentation" at bounding box center [201, 224] width 35 height 7
click at [215, 216] on button at bounding box center [217, 214] width 8 height 8
click at [203, 213] on button "Confirm" at bounding box center [199, 213] width 21 height 7
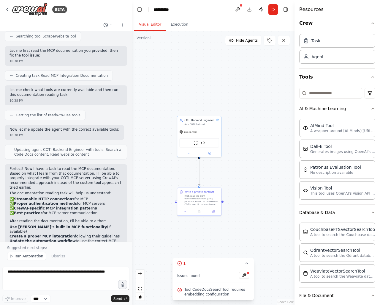
scroll to position [0, 0]
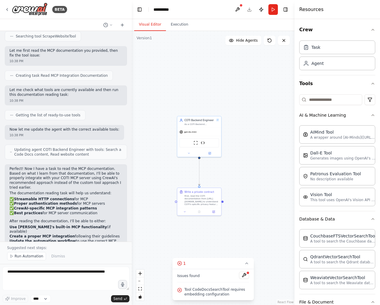
click at [261, 8] on button "Publish" at bounding box center [262, 9] width 10 height 11
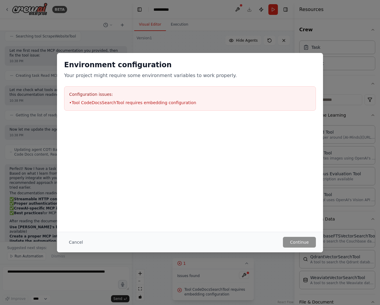
click at [288, 46] on div "Environment configuration Your project might require some environment variables…" at bounding box center [190, 152] width 380 height 305
click at [304, 65] on h2 "Environment configuration" at bounding box center [190, 65] width 252 height 10
click at [72, 241] on button "Cancel" at bounding box center [75, 241] width 23 height 11
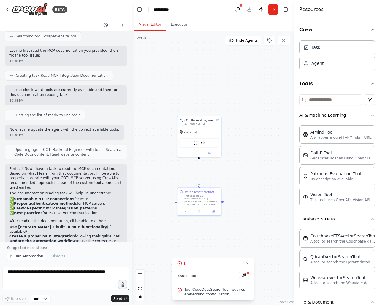
click at [290, 10] on header "**********" at bounding box center [213, 9] width 163 height 19
click at [287, 10] on button "Toggle Right Sidebar" at bounding box center [286, 9] width 8 height 8
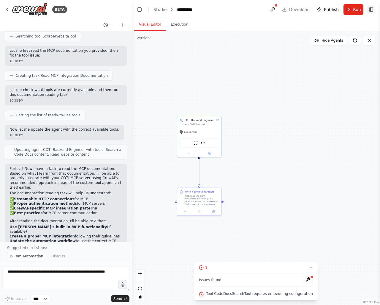
click at [373, 8] on button "Toggle Right Sidebar" at bounding box center [371, 9] width 8 height 8
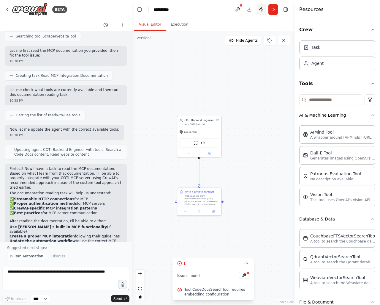
click at [263, 10] on button "Publish" at bounding box center [262, 9] width 10 height 11
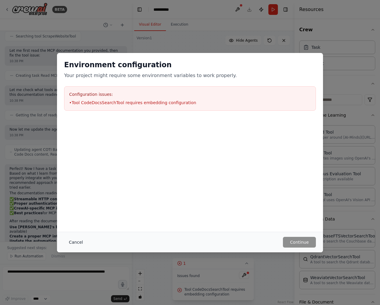
click at [78, 241] on button "Cancel" at bounding box center [75, 241] width 23 height 11
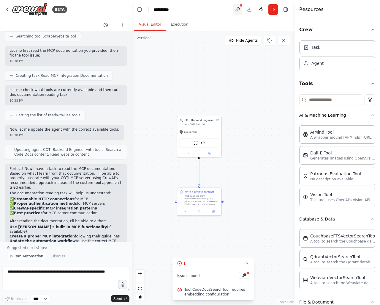
click at [239, 7] on button at bounding box center [238, 9] width 10 height 11
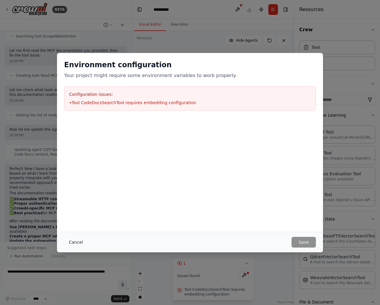
click at [72, 242] on button "Cancel" at bounding box center [75, 241] width 23 height 11
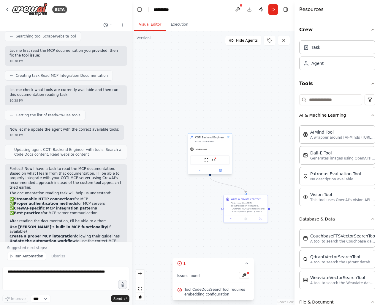
click at [210, 161] on div "ScrapeWebsiteTool CodeDocsSearchTool" at bounding box center [210, 159] width 40 height 9
click at [221, 170] on icon at bounding box center [221, 170] width 2 height 2
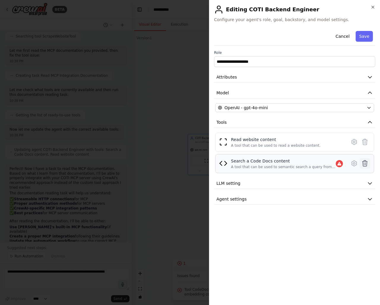
click at [364, 163] on icon at bounding box center [365, 163] width 7 height 7
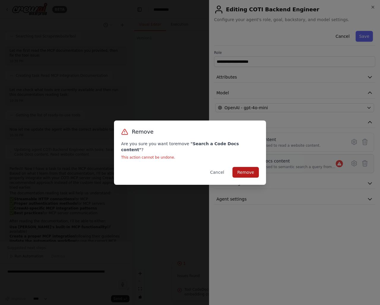
click at [247, 169] on button "Remove" at bounding box center [246, 172] width 26 height 11
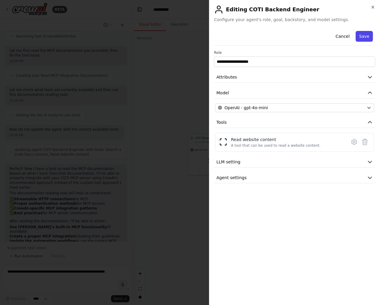
click at [372, 38] on button "Save" at bounding box center [364, 36] width 17 height 11
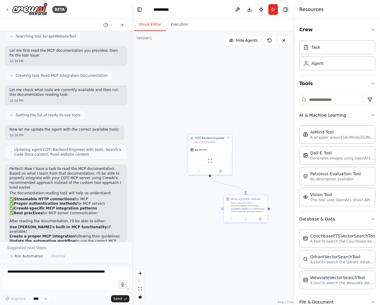
click at [288, 12] on button "Toggle Right Sidebar" at bounding box center [286, 9] width 8 height 8
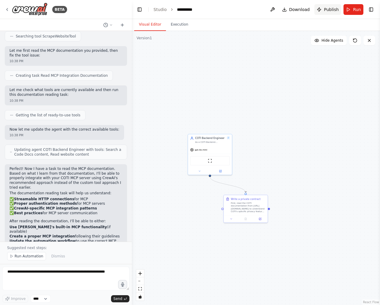
click at [331, 10] on span "Publish" at bounding box center [331, 10] width 15 height 6
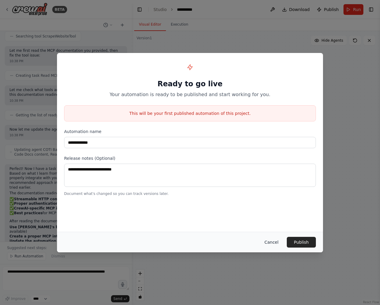
click at [269, 242] on button "Cancel" at bounding box center [271, 241] width 23 height 11
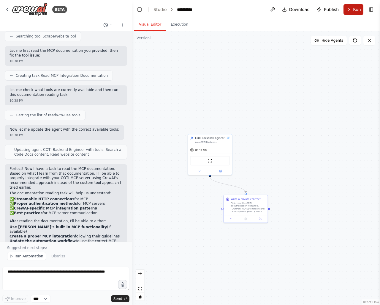
click at [354, 7] on span "Run" at bounding box center [357, 10] width 8 height 6
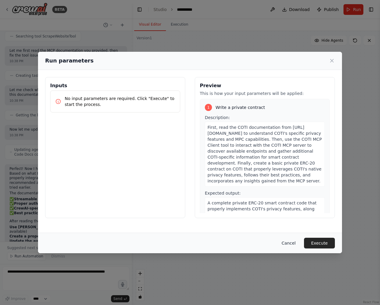
click at [287, 245] on button "Cancel" at bounding box center [288, 242] width 23 height 11
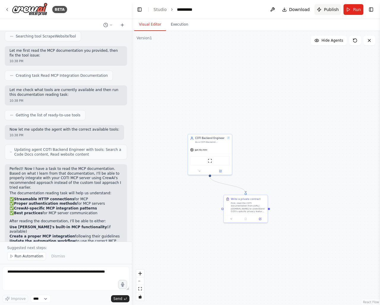
click at [326, 8] on button "Publish" at bounding box center [328, 9] width 27 height 11
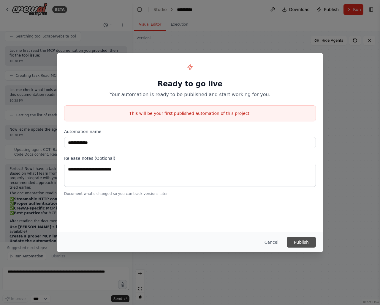
click at [311, 239] on button "Publish" at bounding box center [301, 241] width 29 height 11
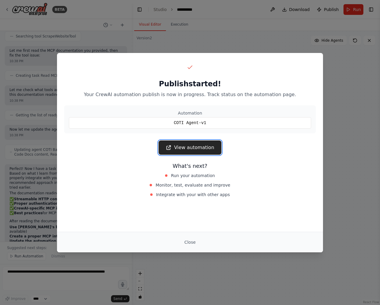
click at [198, 148] on link "View automation" at bounding box center [190, 147] width 63 height 14
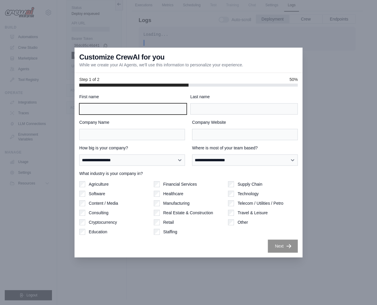
click at [152, 107] on input "First name" at bounding box center [133, 108] width 108 height 11
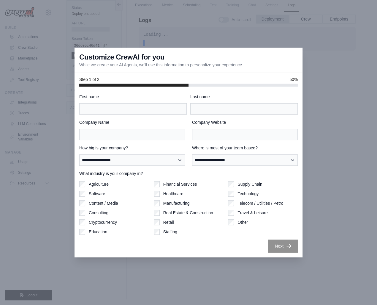
click at [223, 42] on div at bounding box center [188, 152] width 377 height 305
click at [301, 265] on div at bounding box center [188, 152] width 377 height 305
click at [300, 264] on div at bounding box center [188, 152] width 377 height 305
click at [302, 270] on div at bounding box center [188, 152] width 377 height 305
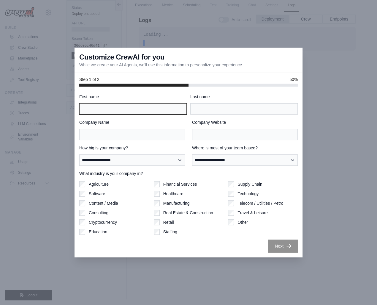
click at [160, 112] on input "First name" at bounding box center [133, 108] width 108 height 11
type input "****"
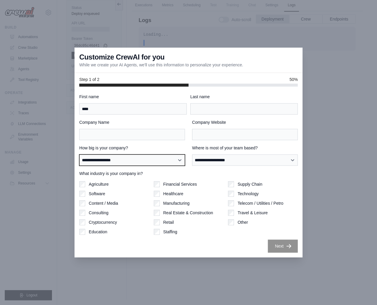
click at [127, 165] on select "**********" at bounding box center [132, 159] width 106 height 11
select select "**********"
click at [79, 154] on select "**********" at bounding box center [132, 159] width 106 height 11
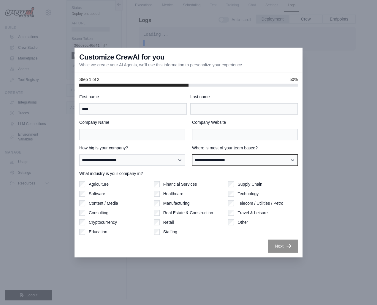
click at [209, 157] on select "**********" at bounding box center [245, 159] width 106 height 11
select select "**********"
click at [192, 154] on select "**********" at bounding box center [245, 159] width 106 height 11
click at [245, 193] on label "Technology" at bounding box center [248, 193] width 21 height 6
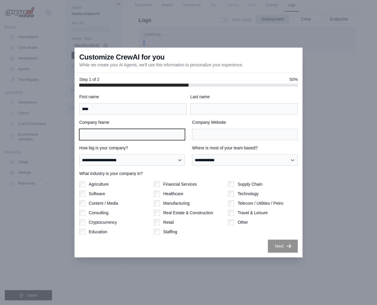
click at [147, 139] on input "Company Name" at bounding box center [132, 134] width 106 height 11
type input "*****"
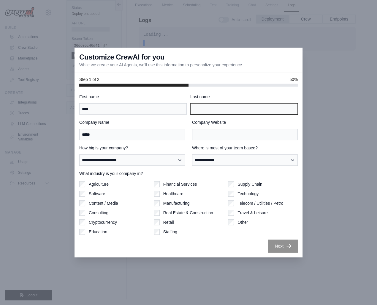
click at [207, 105] on input "Last name" at bounding box center [244, 108] width 108 height 11
type input "*****"
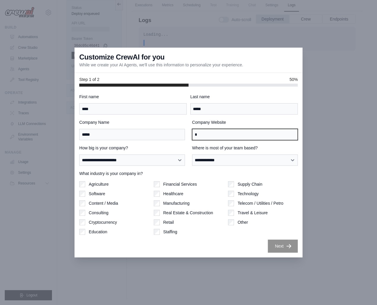
type input "**"
click at [217, 138] on input "Company Website" at bounding box center [245, 134] width 106 height 11
type input "**********"
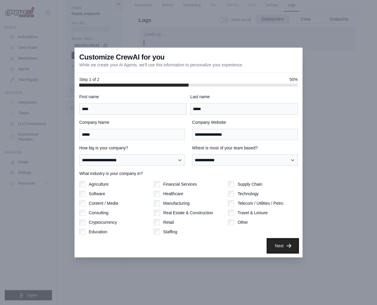
click at [287, 244] on icon "button" at bounding box center [289, 245] width 6 height 6
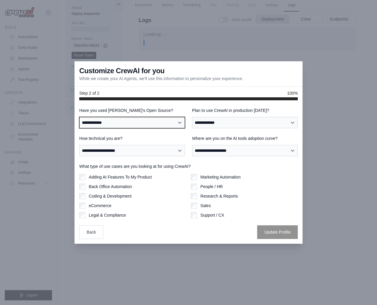
click at [135, 121] on select "**********" at bounding box center [132, 122] width 106 height 11
select select "**********"
click at [79, 117] on select "**********" at bounding box center [132, 122] width 106 height 11
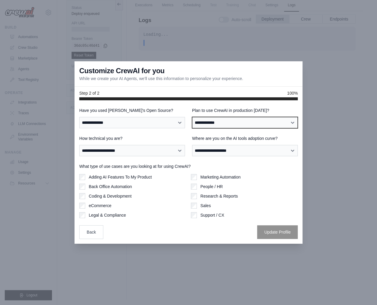
click at [201, 123] on select "**********" at bounding box center [245, 122] width 106 height 11
select select "*****"
click at [192, 117] on select "**********" at bounding box center [245, 122] width 106 height 11
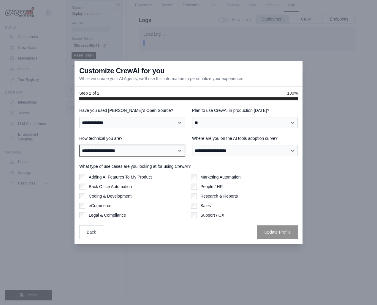
click at [137, 150] on select "**********" at bounding box center [132, 150] width 106 height 11
select select "**********"
click at [79, 145] on select "**********" at bounding box center [132, 150] width 106 height 11
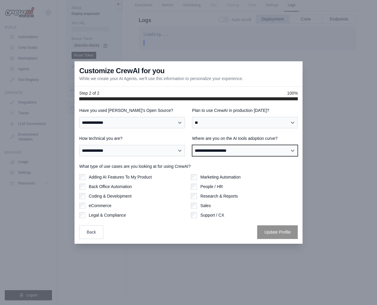
click at [212, 149] on select "**********" at bounding box center [245, 150] width 106 height 11
select select "**********"
click at [192, 145] on select "**********" at bounding box center [245, 150] width 106 height 11
click at [113, 198] on label "Coding & Development" at bounding box center [110, 196] width 43 height 6
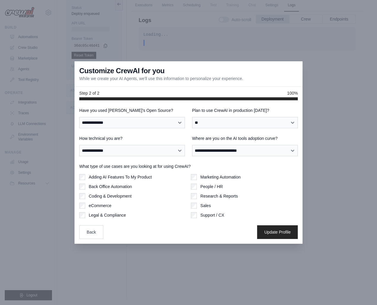
click at [220, 195] on label "Research & Reports" at bounding box center [219, 196] width 37 height 6
click at [132, 185] on label "Back Office Automation" at bounding box center [110, 186] width 43 height 6
click at [133, 178] on label "Adding AI Features To My Product" at bounding box center [120, 177] width 63 height 6
click at [278, 233] on button "Update Profile" at bounding box center [277, 232] width 41 height 14
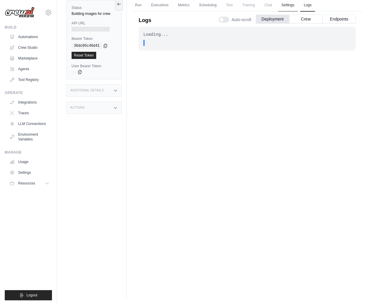
click at [293, 5] on link "Settings" at bounding box center [288, 5] width 20 height 12
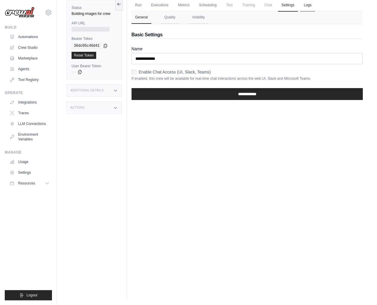
click at [310, 6] on link "Logs" at bounding box center [307, 5] width 15 height 12
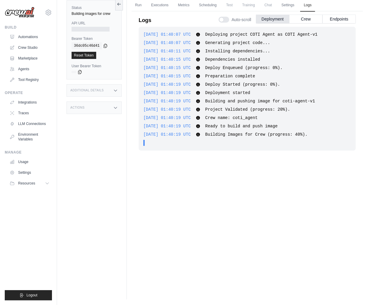
click at [227, 6] on span "Test" at bounding box center [230, 5] width 14 height 12
click at [205, 5] on link "Scheduling" at bounding box center [207, 5] width 25 height 12
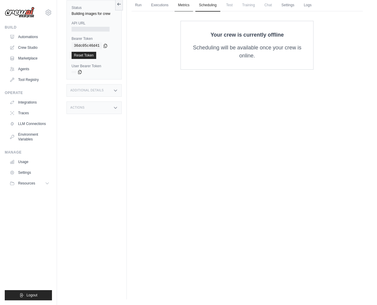
click at [184, 4] on link "Metrics" at bounding box center [184, 5] width 19 height 12
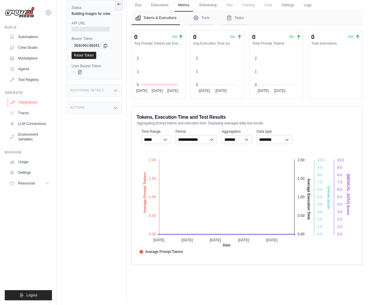
drag, startPoint x: 152, startPoint y: 7, endPoint x: 35, endPoint y: 102, distance: 150.1
click at [35, 102] on link "Integrations" at bounding box center [30, 102] width 45 height 10
click at [26, 100] on link "Integrations" at bounding box center [30, 102] width 45 height 10
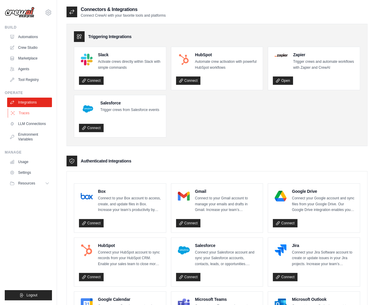
click at [32, 115] on link "Traces" at bounding box center [30, 113] width 45 height 10
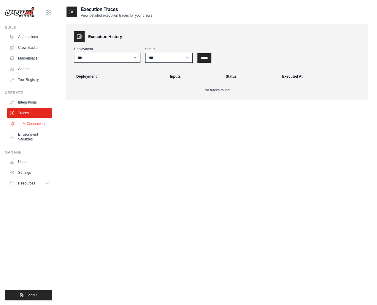
click at [31, 123] on link "LLM Connections" at bounding box center [30, 124] width 45 height 10
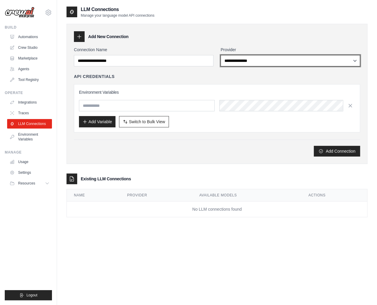
click at [259, 58] on select "**********" at bounding box center [291, 60] width 140 height 11
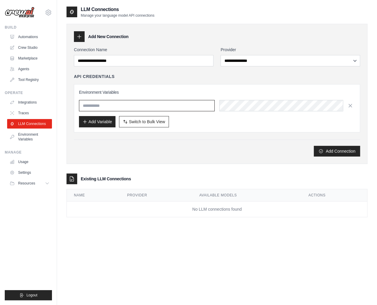
click at [94, 100] on input "text" at bounding box center [147, 105] width 136 height 11
click at [29, 135] on link "Environment Variables" at bounding box center [30, 137] width 45 height 14
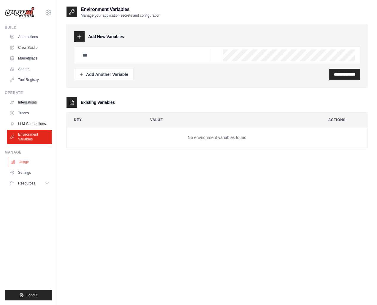
click at [25, 160] on link "Usage" at bounding box center [30, 162] width 45 height 10
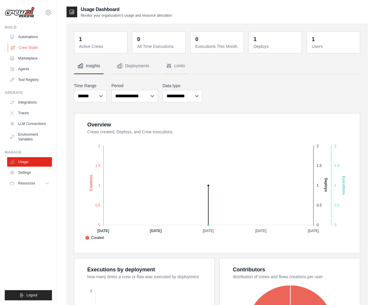
click at [31, 48] on link "Crew Studio" at bounding box center [30, 48] width 45 height 10
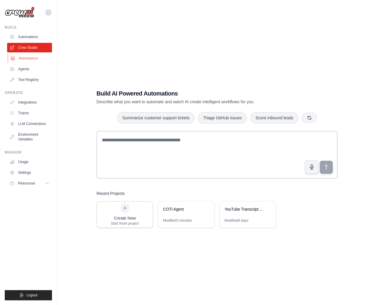
click at [34, 59] on link "Marketplace" at bounding box center [30, 58] width 45 height 10
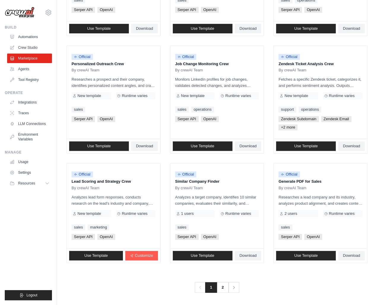
scroll to position [262, 0]
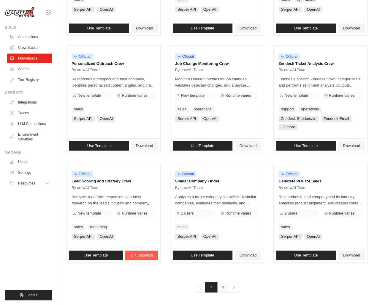
click at [223, 286] on link "2" at bounding box center [223, 286] width 12 height 11
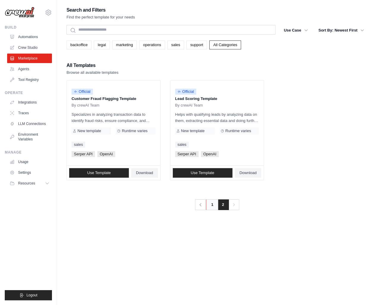
click at [211, 202] on link "1" at bounding box center [212, 204] width 12 height 11
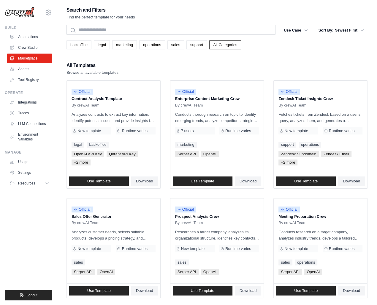
click at [22, 42] on ul "Automations Crew Studio Marketplace Agents Tool Registry" at bounding box center [29, 58] width 45 height 52
click at [27, 47] on link "Crew Studio" at bounding box center [30, 48] width 45 height 10
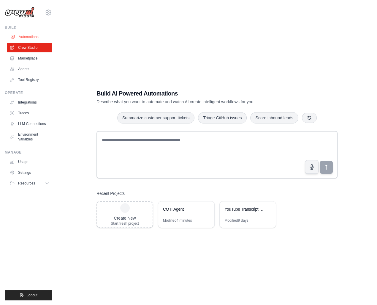
click at [29, 33] on link "Automations" at bounding box center [30, 37] width 45 height 10
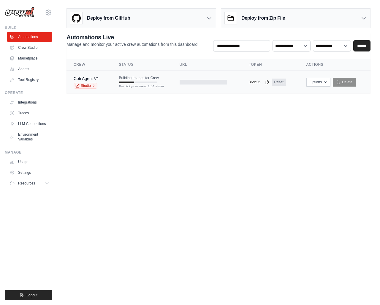
click at [116, 84] on td "Building Images for Crew First deploy can take up to 10 minutes" at bounding box center [142, 79] width 61 height 17
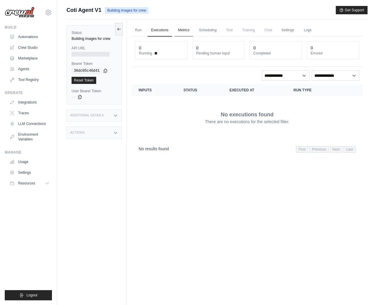
click at [183, 29] on link "Metrics" at bounding box center [184, 30] width 19 height 12
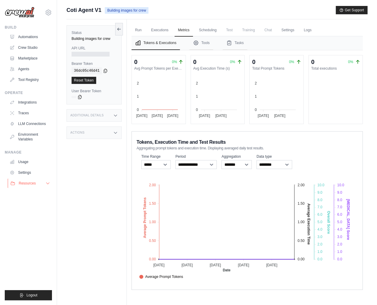
click at [47, 182] on icon at bounding box center [47, 183] width 5 height 5
click at [35, 220] on span "Video Tutorials" at bounding box center [32, 221] width 23 height 5
click at [29, 215] on link "Blog" at bounding box center [31, 212] width 41 height 8
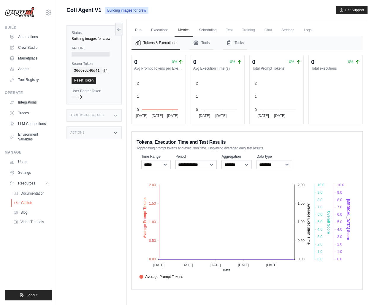
click at [29, 204] on span "GitHub" at bounding box center [26, 202] width 11 height 5
click at [40, 35] on link "Automations" at bounding box center [30, 37] width 45 height 10
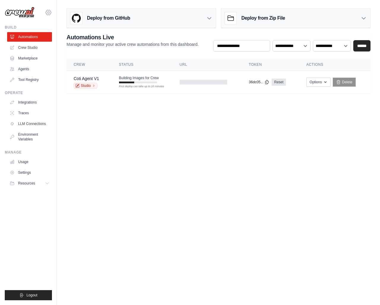
click at [47, 13] on icon at bounding box center [48, 12] width 7 height 7
click at [39, 45] on link "Settings" at bounding box center [48, 40] width 52 height 11
click at [146, 81] on div "First deploy can take up to 10 minutes" at bounding box center [138, 82] width 38 height 2
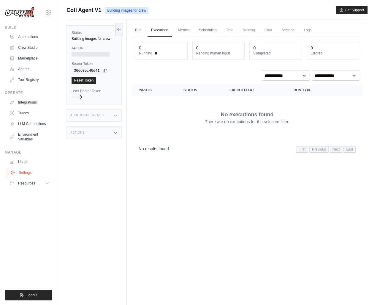
click at [34, 175] on link "Settings" at bounding box center [30, 173] width 45 height 10
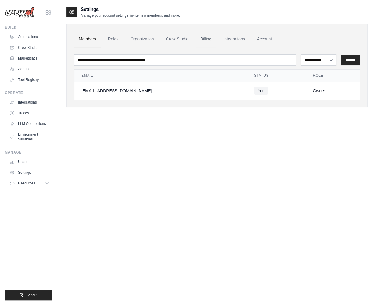
click at [198, 41] on link "Billing" at bounding box center [206, 39] width 20 height 16
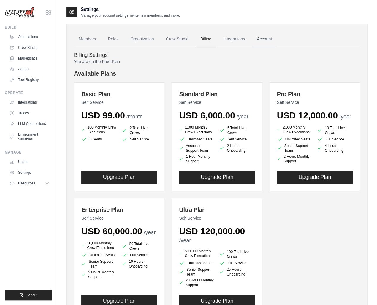
click at [256, 32] on link "Account" at bounding box center [264, 39] width 25 height 16
click at [264, 39] on link "Account" at bounding box center [264, 39] width 25 height 16
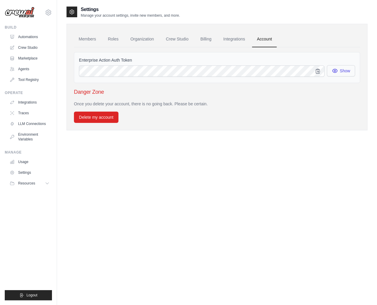
click at [343, 67] on button "Show" at bounding box center [341, 70] width 28 height 11
click at [233, 39] on link "Integrations" at bounding box center [234, 39] width 31 height 16
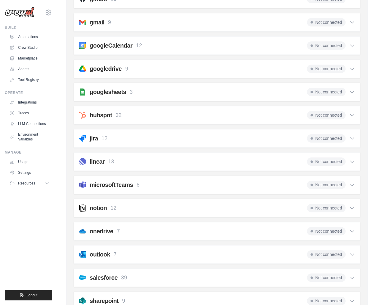
scroll to position [143, 0]
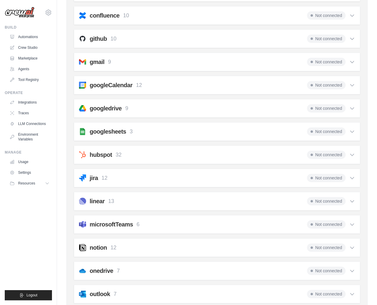
click at [352, 177] on icon at bounding box center [353, 178] width 4 height 2
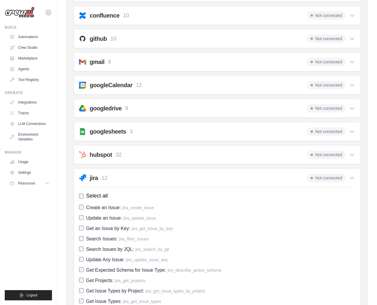
click at [352, 177] on icon at bounding box center [352, 178] width 6 height 6
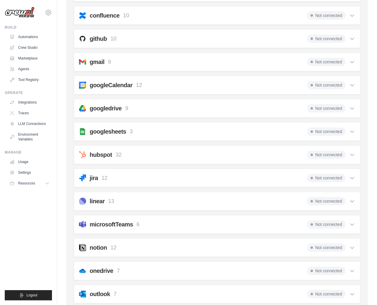
scroll to position [0, 0]
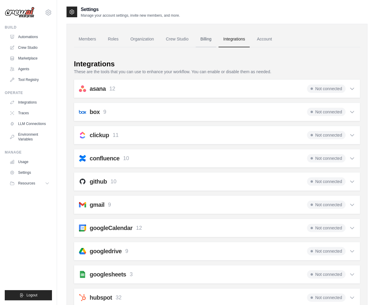
click at [210, 39] on link "Billing" at bounding box center [206, 39] width 20 height 16
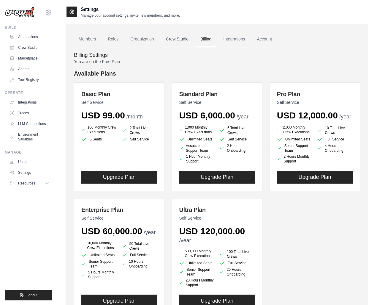
click at [179, 37] on link "Crew Studio" at bounding box center [177, 39] width 32 height 16
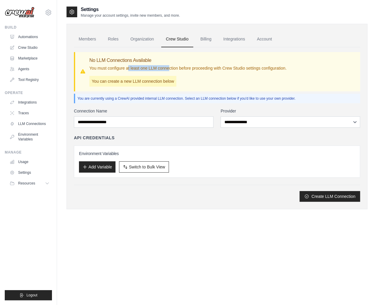
drag, startPoint x: 155, startPoint y: 67, endPoint x: 170, endPoint y: 68, distance: 15.2
click at [170, 68] on p "You must configure at least one LLM connection before proceeding with Crew Stud…" at bounding box center [187, 68] width 197 height 6
click at [145, 41] on link "Organization" at bounding box center [142, 39] width 33 height 16
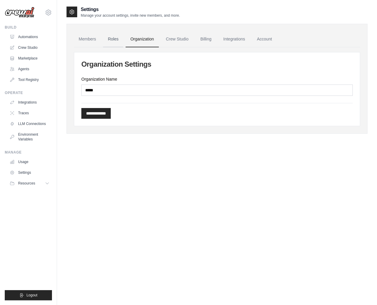
click at [111, 42] on link "Roles" at bounding box center [113, 39] width 20 height 16
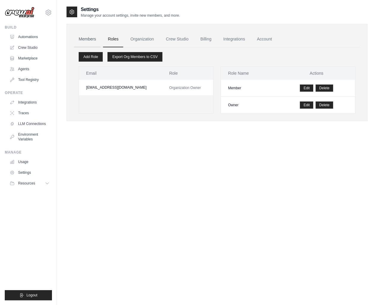
click at [89, 39] on link "Members" at bounding box center [87, 39] width 27 height 16
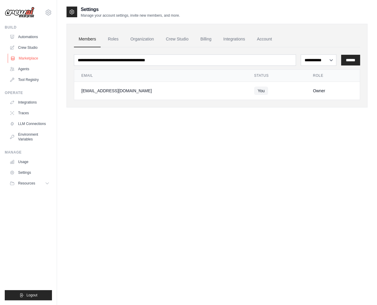
click at [33, 60] on link "Marketplace" at bounding box center [30, 58] width 45 height 10
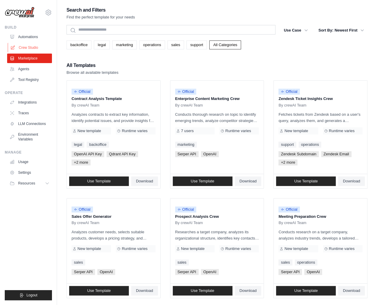
click at [34, 47] on link "Crew Studio" at bounding box center [30, 48] width 45 height 10
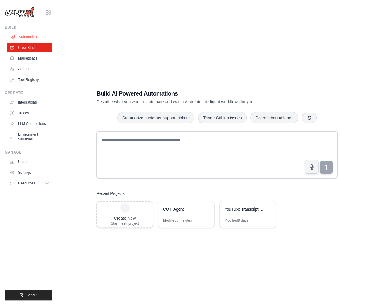
click at [39, 36] on link "Automations" at bounding box center [30, 37] width 45 height 10
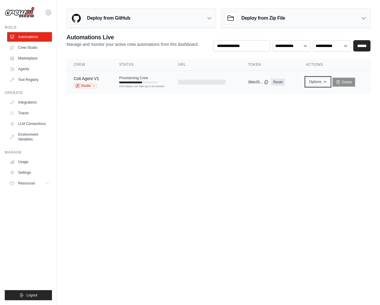
click at [327, 80] on icon "button" at bounding box center [325, 81] width 5 height 5
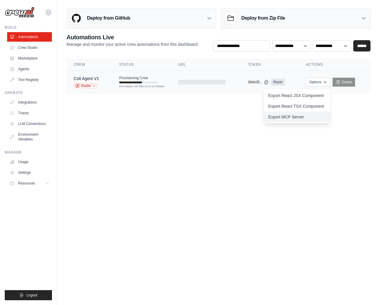
click at [306, 119] on link "Export MCP Server" at bounding box center [297, 116] width 67 height 11
click at [325, 158] on body "davibauer@gmail.com Settings Build Automations Crew Studio" at bounding box center [190, 152] width 380 height 305
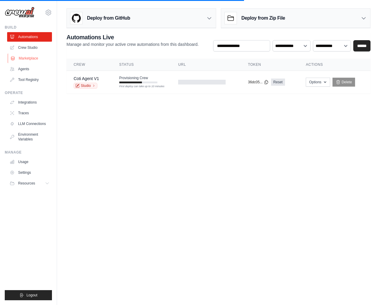
click at [43, 57] on link "Marketplace" at bounding box center [30, 58] width 45 height 10
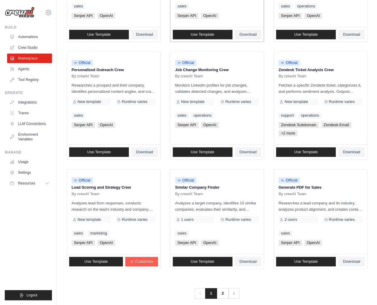
scroll to position [262, 0]
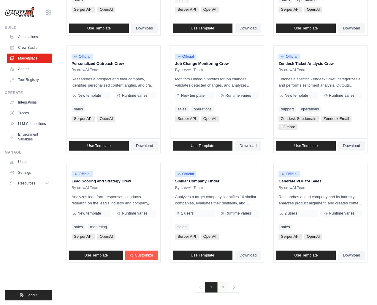
click at [225, 284] on link "2" at bounding box center [223, 286] width 12 height 11
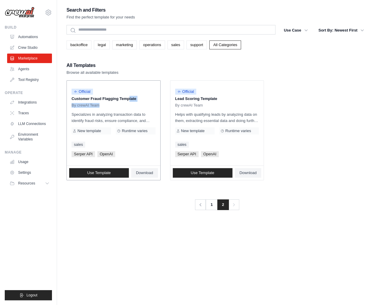
drag, startPoint x: 107, startPoint y: 100, endPoint x: 148, endPoint y: 103, distance: 41.8
click at [148, 103] on div "Official Customer Fraud Flagging Template By crewAI Team" at bounding box center [114, 96] width 84 height 22
drag, startPoint x: 188, startPoint y: 114, endPoint x: 235, endPoint y: 122, distance: 47.7
click at [235, 122] on p "Helps with qualifying leads by analyzing data on them, extracting essential dat…" at bounding box center [217, 117] width 84 height 12
click at [213, 205] on link "1" at bounding box center [212, 204] width 12 height 11
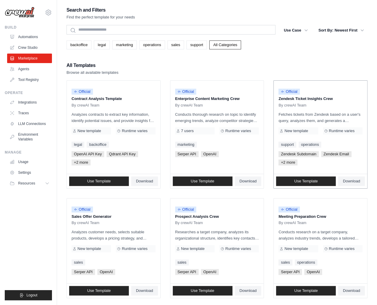
drag, startPoint x: 311, startPoint y: 99, endPoint x: 332, endPoint y: 98, distance: 20.8
click at [332, 98] on p "Zendesk Ticket Insights Crew" at bounding box center [321, 99] width 84 height 6
drag, startPoint x: 79, startPoint y: 98, endPoint x: 126, endPoint y: 97, distance: 47.0
click at [126, 97] on p "Contract Analysis Template" at bounding box center [114, 99] width 84 height 6
drag, startPoint x: 77, startPoint y: 217, endPoint x: 106, endPoint y: 216, distance: 28.8
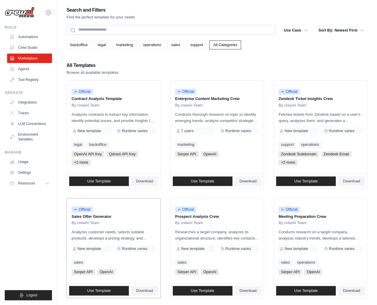
click at [106, 216] on p "Sales Offer Generator" at bounding box center [114, 216] width 84 height 6
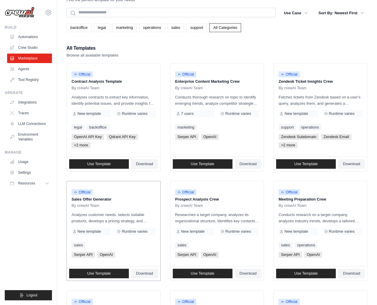
scroll to position [59, 0]
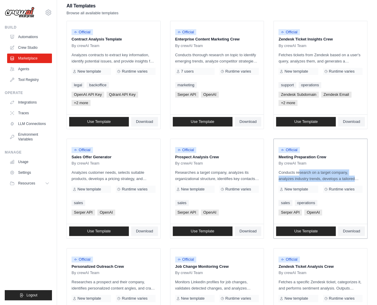
drag, startPoint x: 284, startPoint y: 174, endPoint x: 352, endPoint y: 180, distance: 68.3
click at [352, 180] on p "Conducts research on a target company, analyzes industry trends, develops a tai…" at bounding box center [321, 175] width 84 height 12
click at [318, 228] on link "Use Template" at bounding box center [306, 231] width 60 height 10
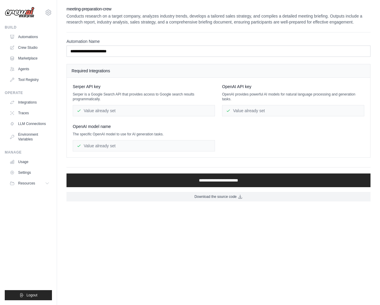
click at [105, 116] on div "Serper API key Serper is a Google Search API that provides access to Google sea…" at bounding box center [219, 117] width 292 height 68
click at [239, 112] on div "Value already set" at bounding box center [293, 110] width 142 height 11
click at [131, 147] on div "Value already set" at bounding box center [144, 145] width 142 height 11
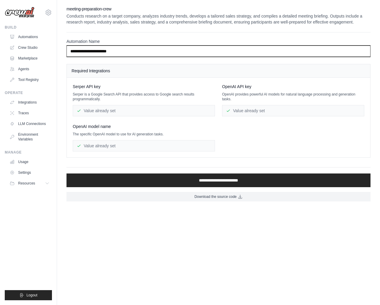
click at [103, 52] on input "**********" at bounding box center [219, 50] width 304 height 11
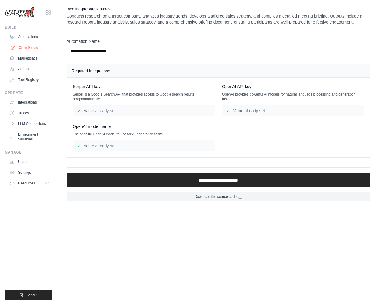
click at [29, 45] on link "Crew Studio" at bounding box center [30, 48] width 45 height 10
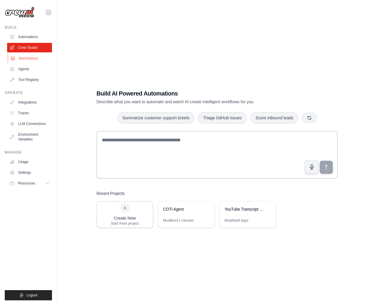
click at [31, 58] on link "Marketplace" at bounding box center [30, 58] width 45 height 10
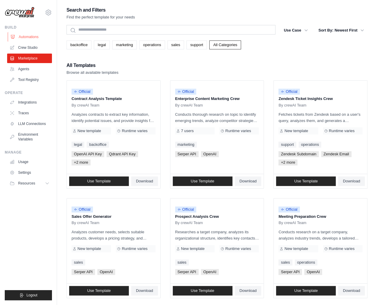
click at [29, 36] on link "Automations" at bounding box center [30, 37] width 45 height 10
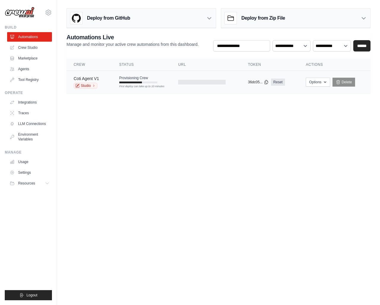
click at [83, 78] on link "Coti Agent V1" at bounding box center [87, 78] width 26 height 5
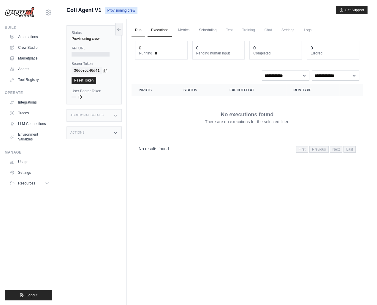
click at [139, 29] on link "Run" at bounding box center [139, 30] width 14 height 12
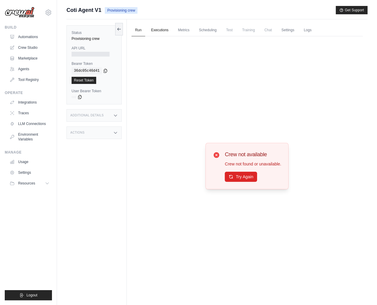
click at [161, 32] on link "Executions" at bounding box center [160, 30] width 25 height 12
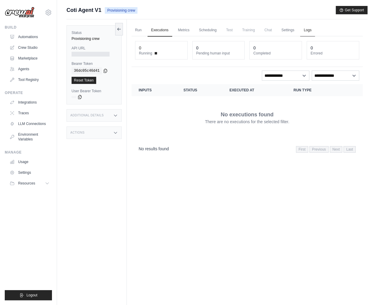
click at [313, 31] on link "Logs" at bounding box center [307, 30] width 15 height 12
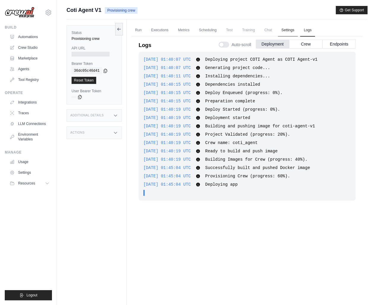
click at [294, 31] on link "Settings" at bounding box center [288, 30] width 20 height 12
